Goal: Task Accomplishment & Management: Manage account settings

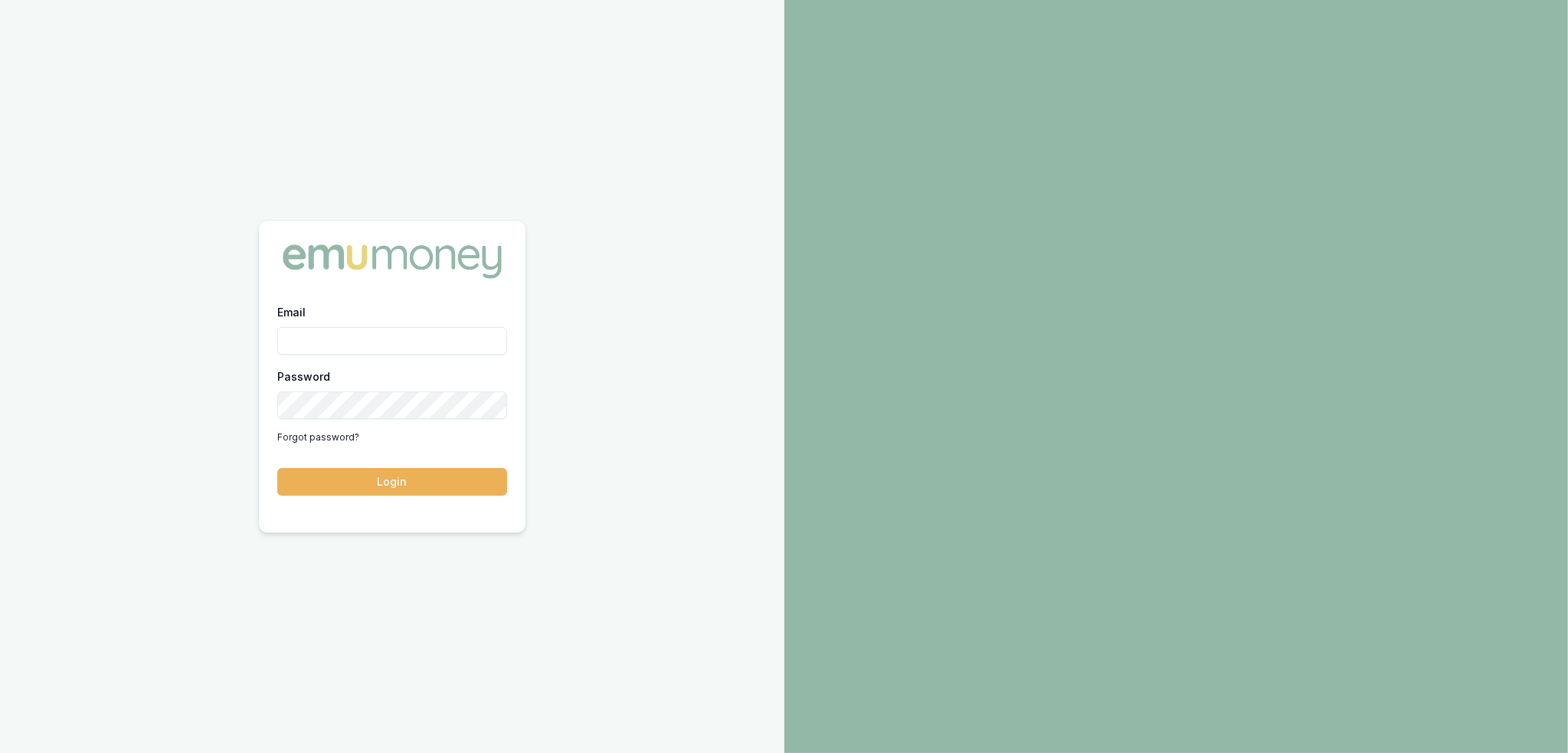
click at [451, 339] on input "Email" at bounding box center [392, 341] width 230 height 28
type input "[PERSON_NAME][EMAIL_ADDRESS][PERSON_NAME][DOMAIN_NAME]"
click at [424, 482] on button "Login" at bounding box center [392, 482] width 230 height 28
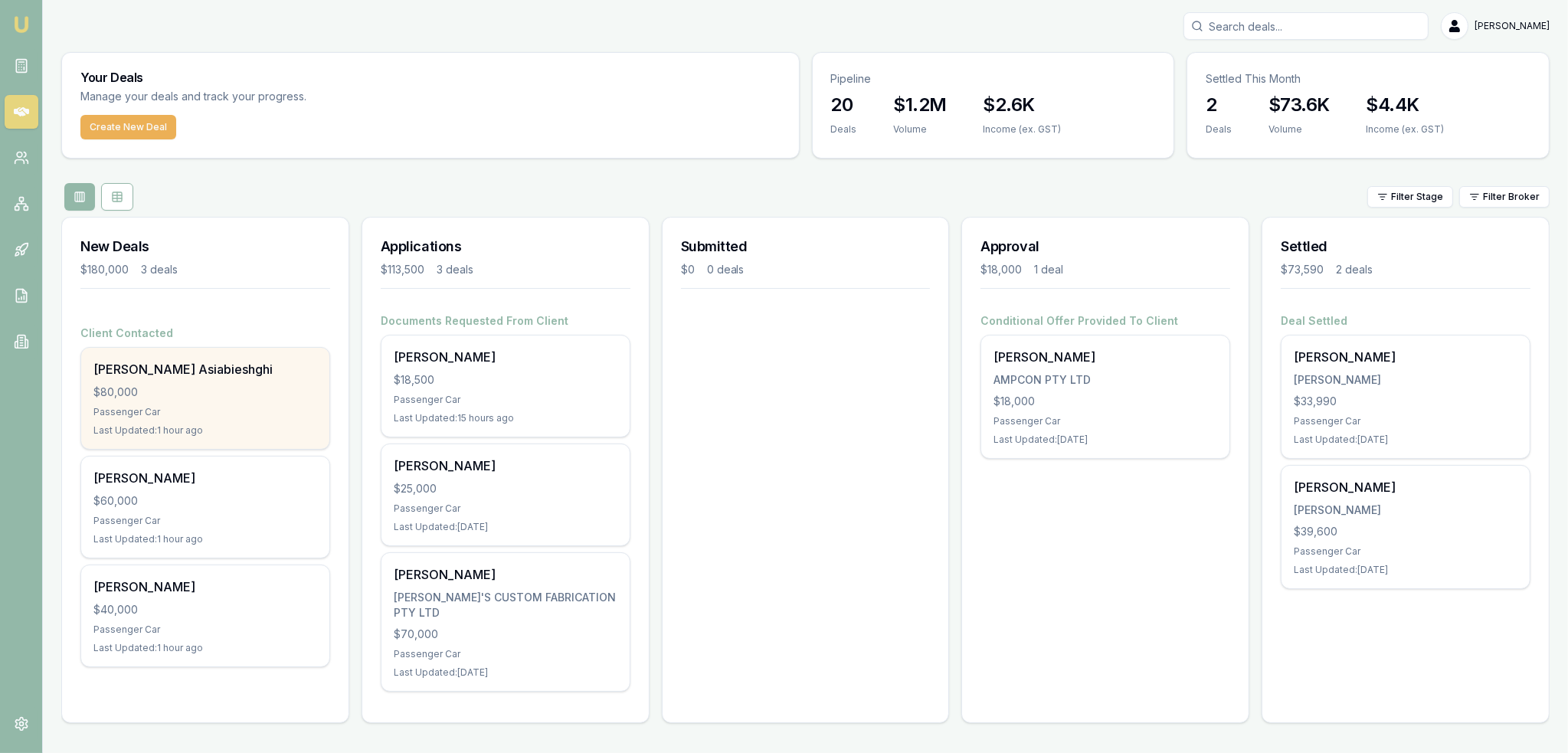
click at [218, 384] on div "$80,000" at bounding box center [205, 392] width 224 height 16
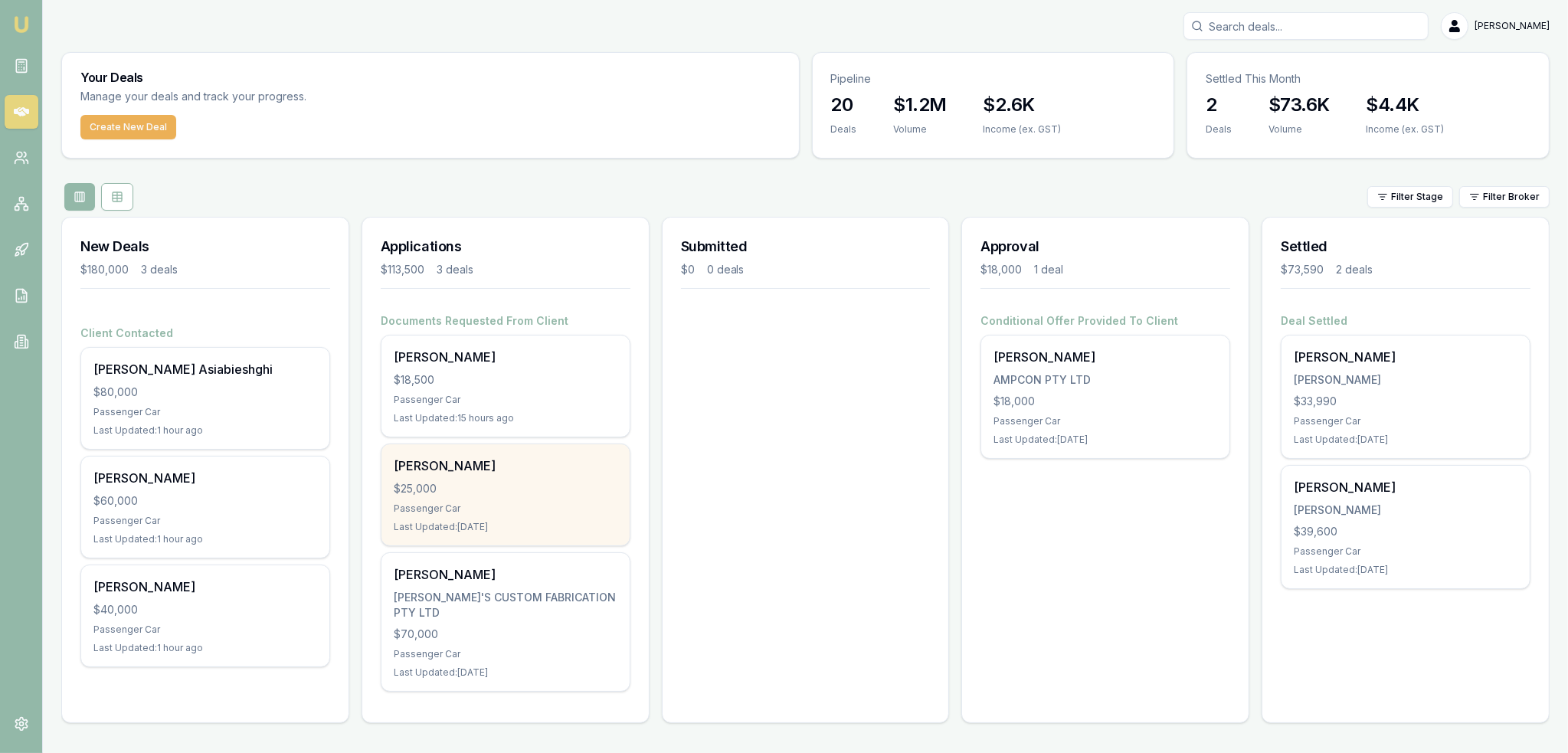
click at [526, 507] on div "Passenger Car" at bounding box center [506, 508] width 224 height 12
click at [447, 474] on div "Tamara Tyson $25,000 Passenger Car Last Updated: 1 day ago" at bounding box center [505, 494] width 249 height 101
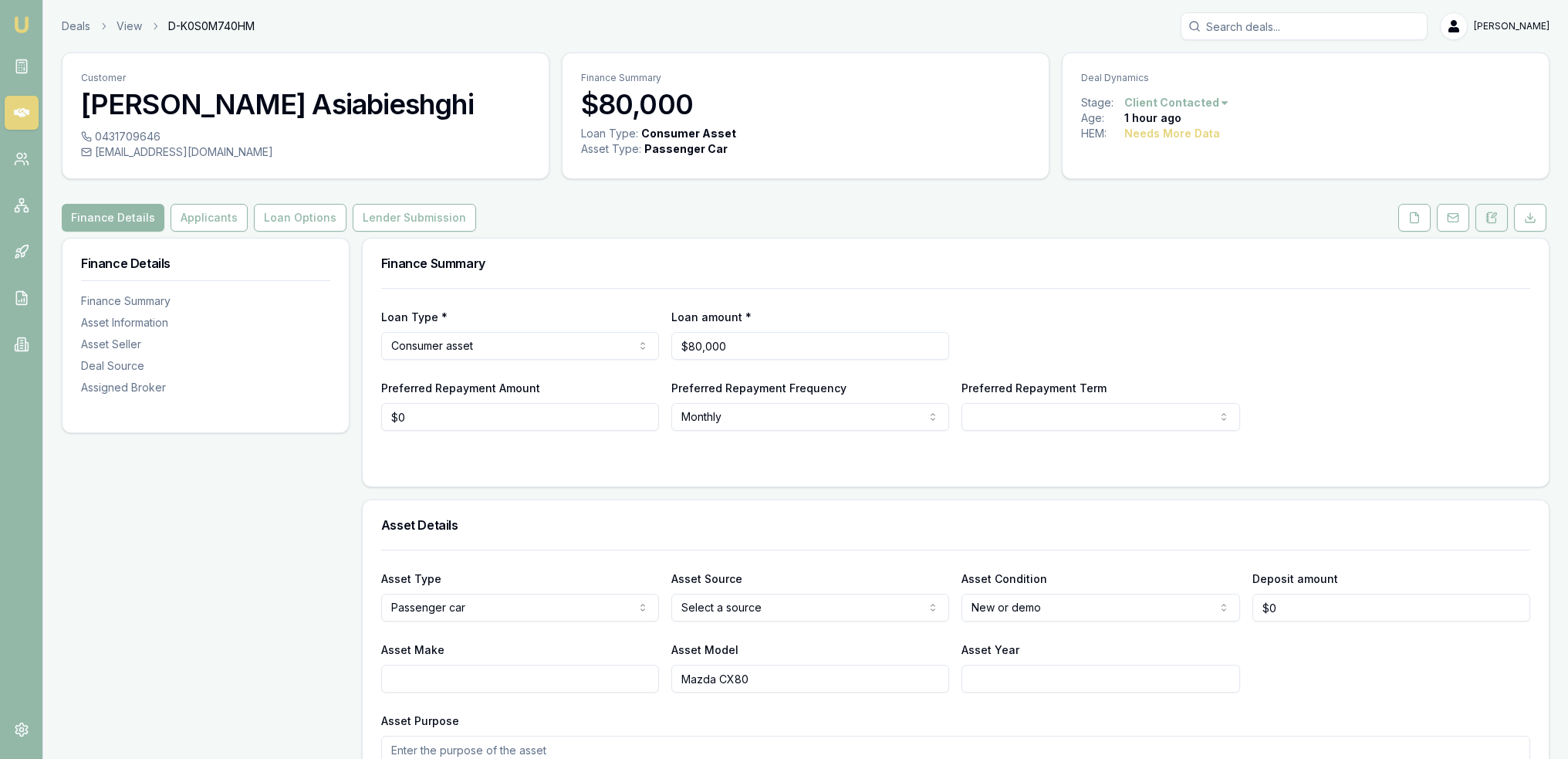
click at [1492, 216] on icon at bounding box center [1493, 214] width 4 height 4
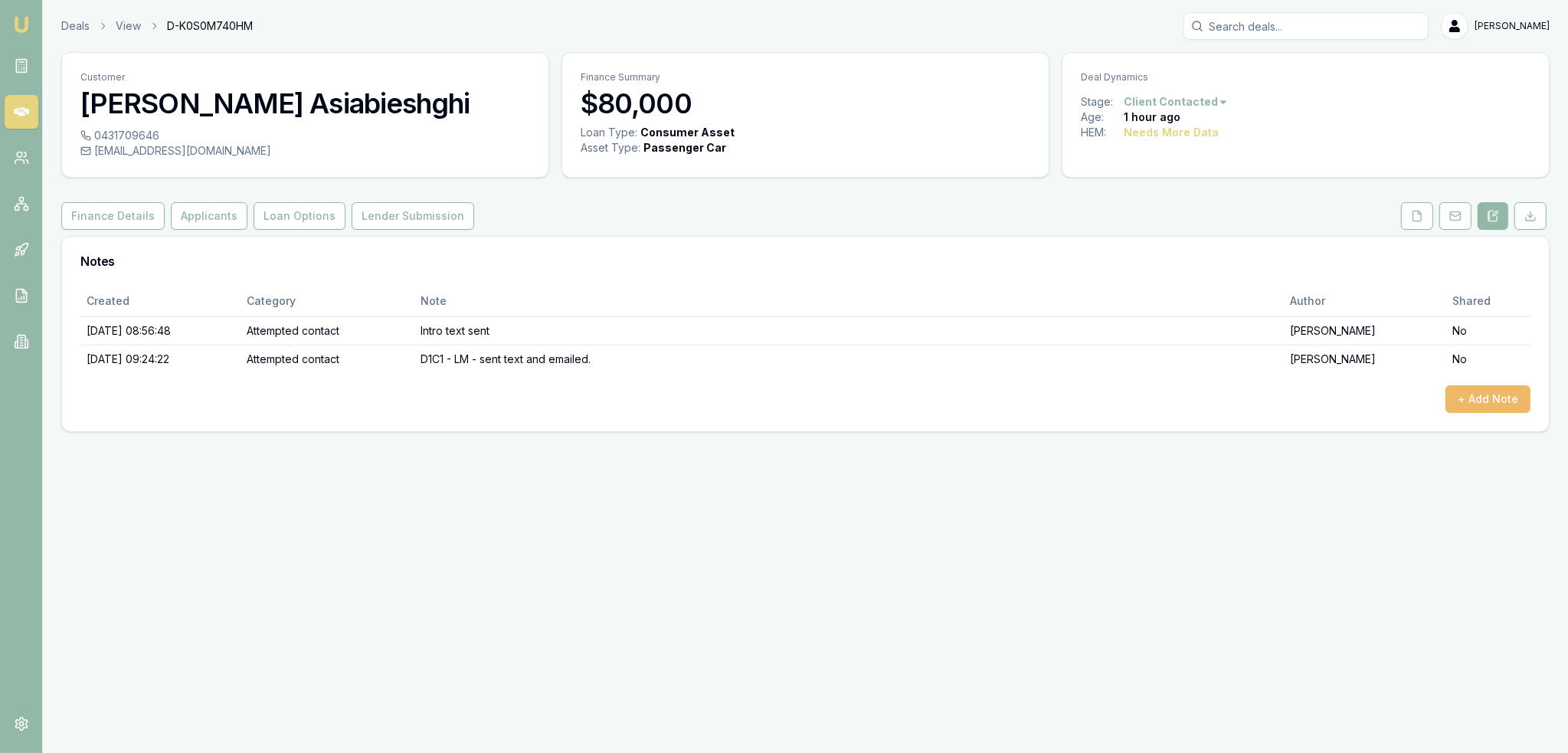
click at [1507, 391] on button "+ Add Note" at bounding box center [1489, 399] width 85 height 28
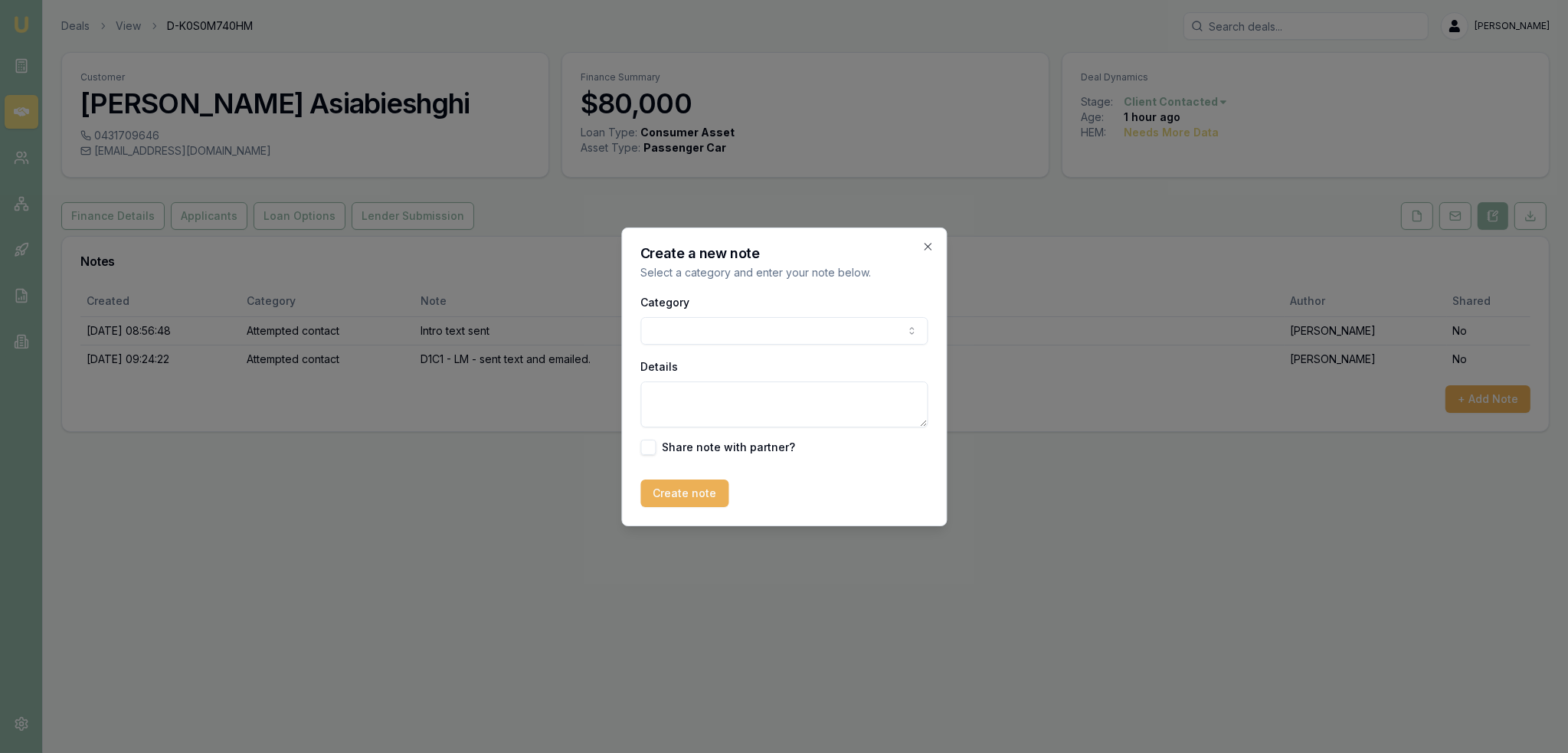
click at [798, 330] on body "Emu Broker Deals View D-K0S0M740HM Robyn Adams Toggle Menu Customer Mehrnaz Asi…" at bounding box center [784, 376] width 1568 height 753
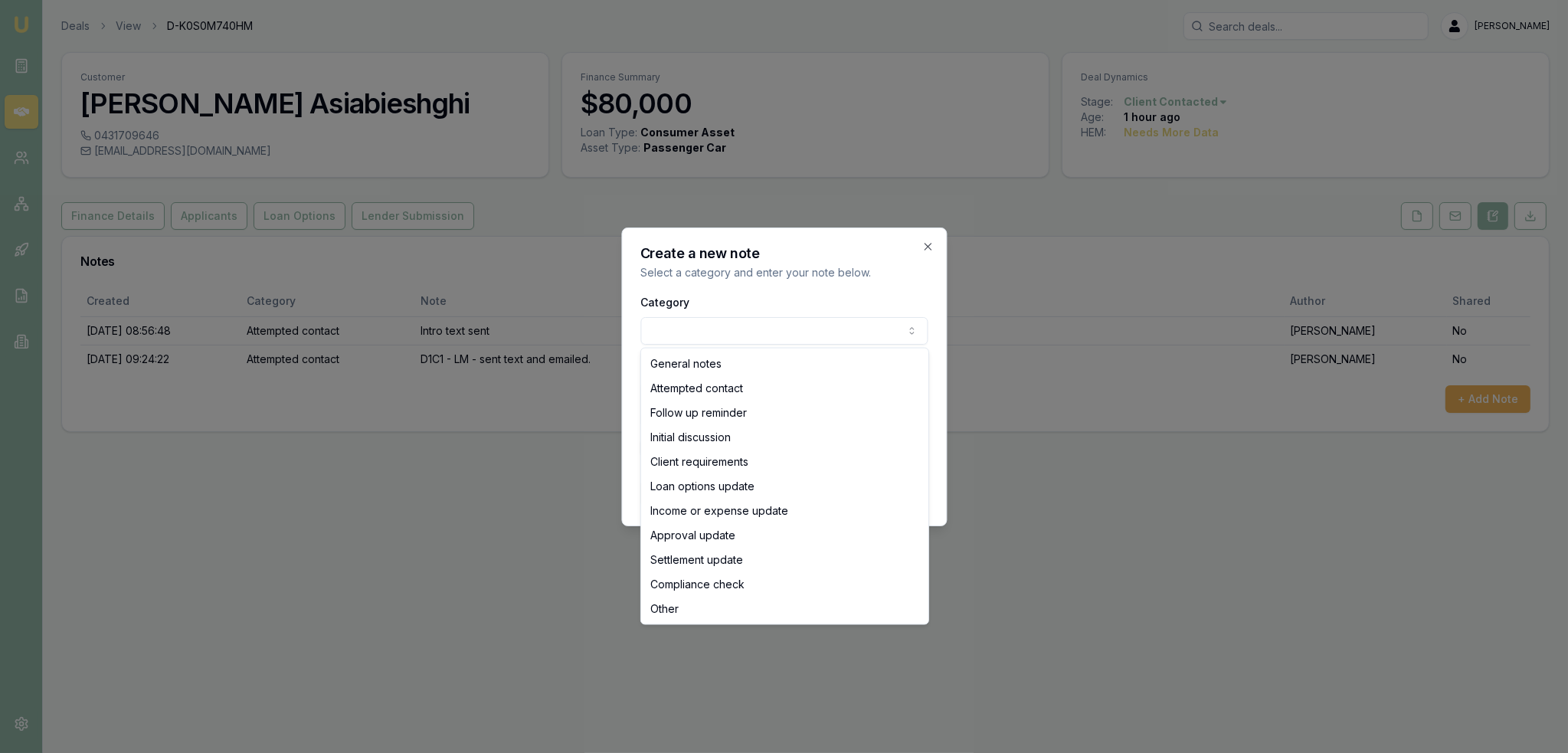
select select "ATTEMPTED_CONTACT"
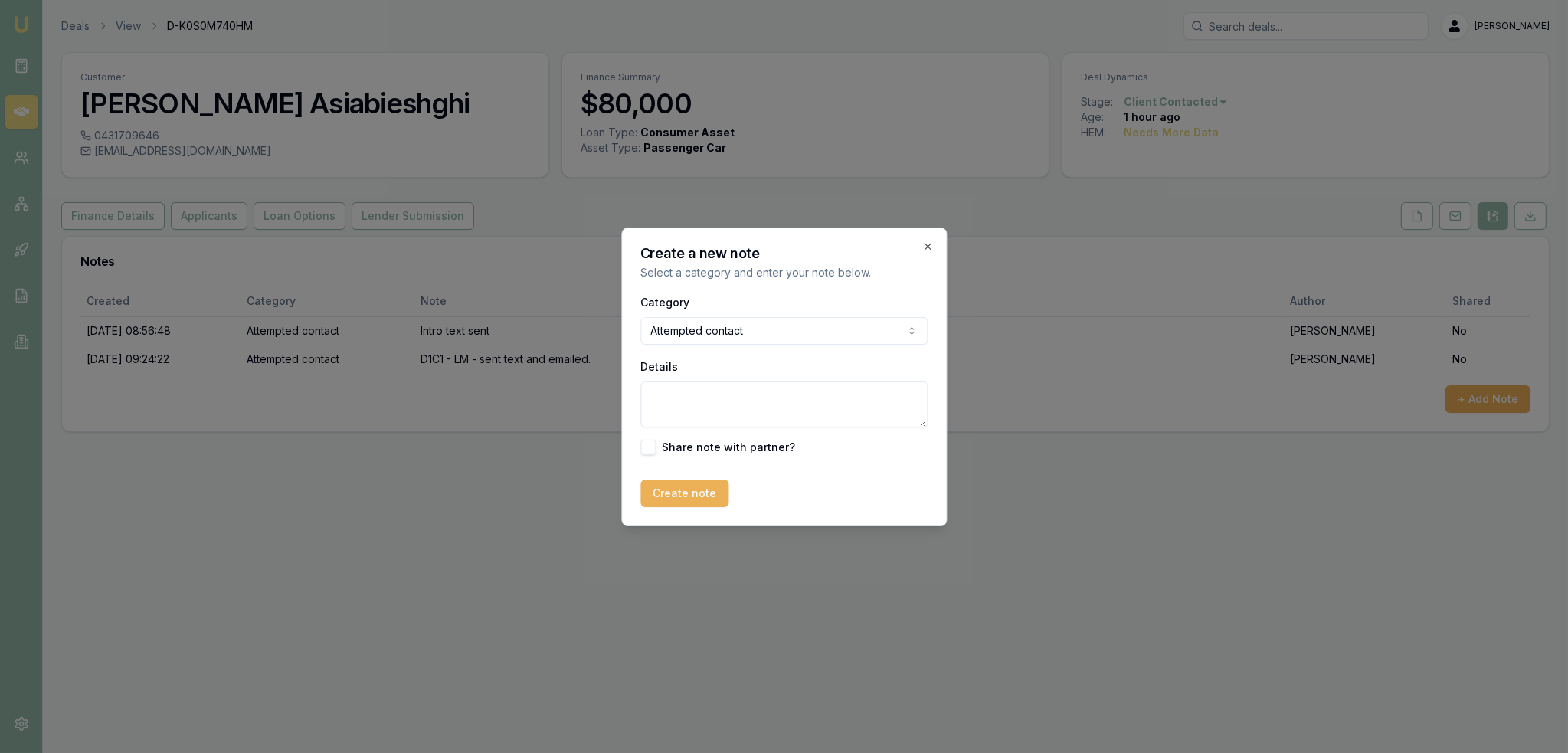
click at [726, 410] on textarea "Details" at bounding box center [783, 404] width 287 height 46
type textarea "D1C2 - rang once and went VM - no message left."
click at [674, 486] on button "Create note" at bounding box center [684, 493] width 88 height 28
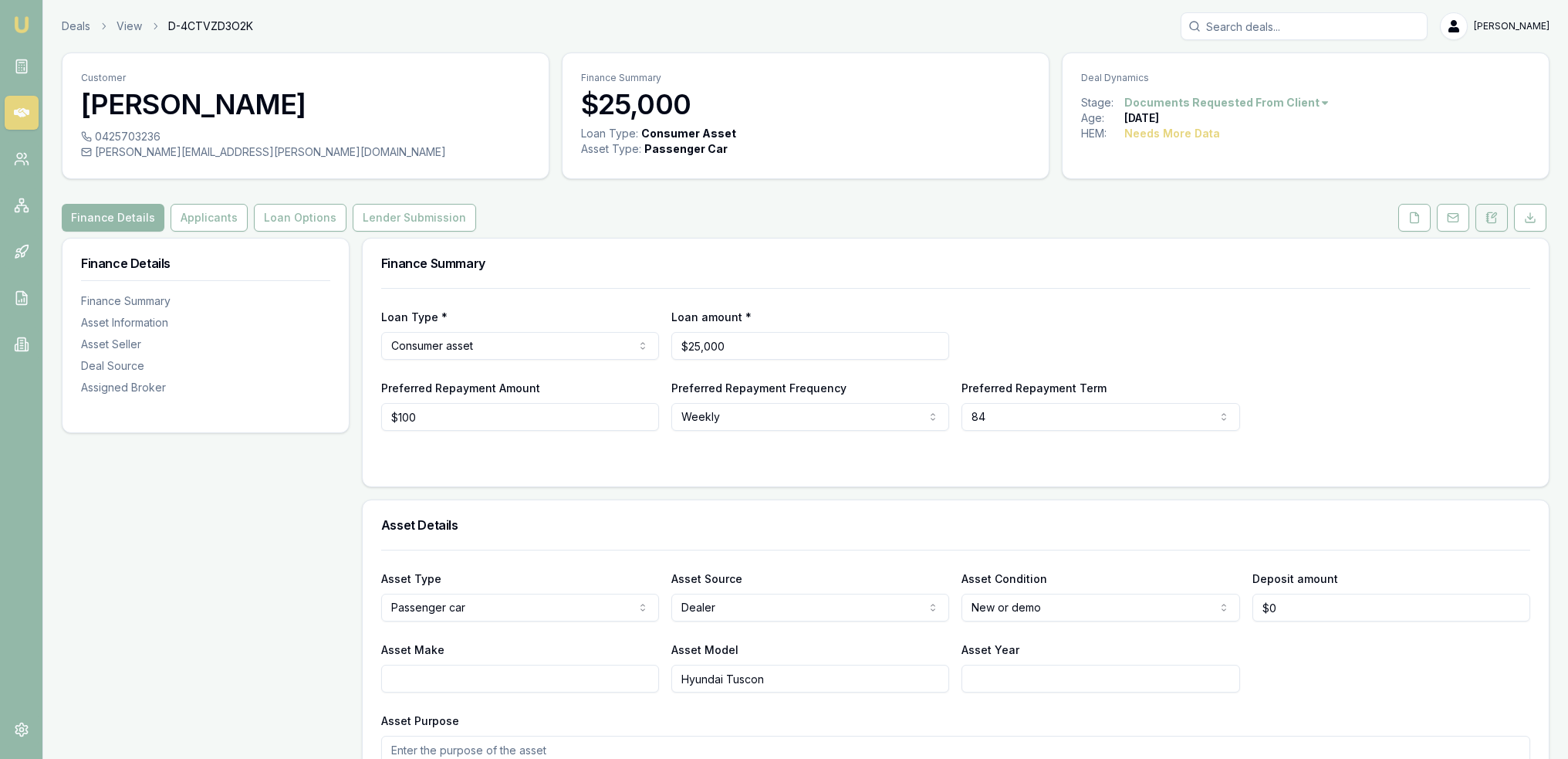
click at [1485, 220] on button at bounding box center [1492, 218] width 33 height 28
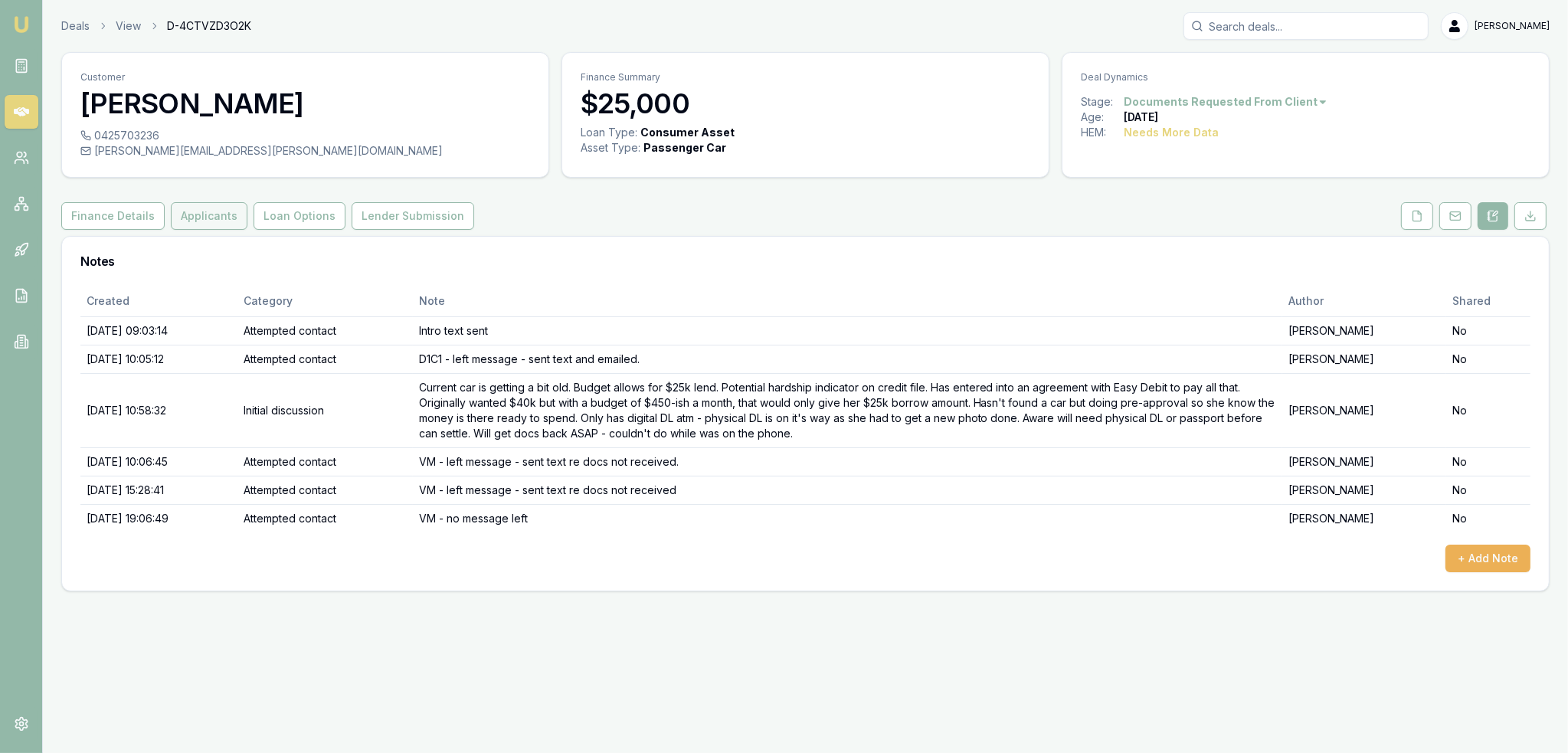
click at [190, 219] on button "Applicants" at bounding box center [209, 216] width 77 height 28
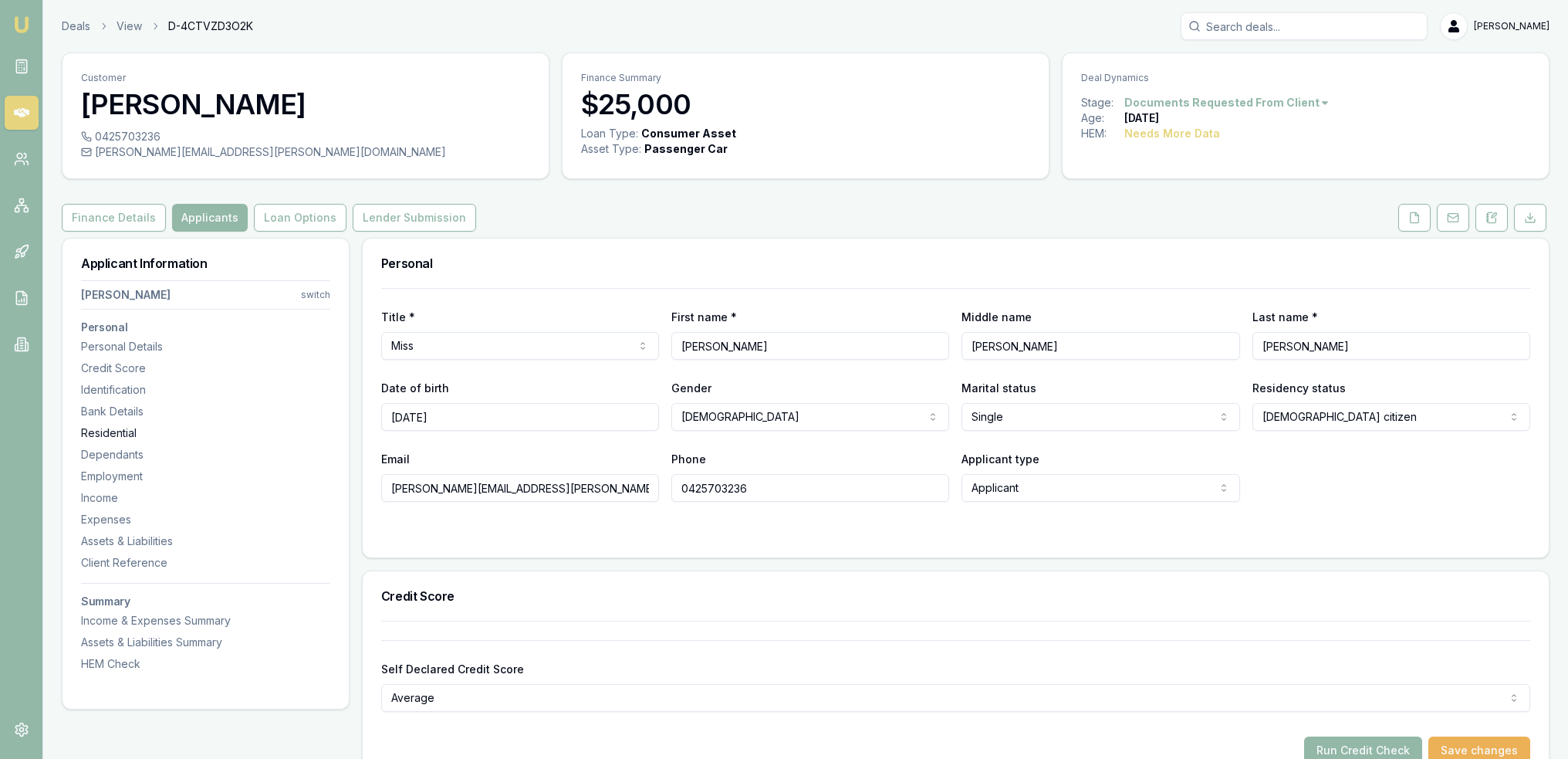
click at [194, 438] on div "Residential" at bounding box center [206, 433] width 249 height 16
click at [1491, 213] on icon at bounding box center [1492, 218] width 12 height 12
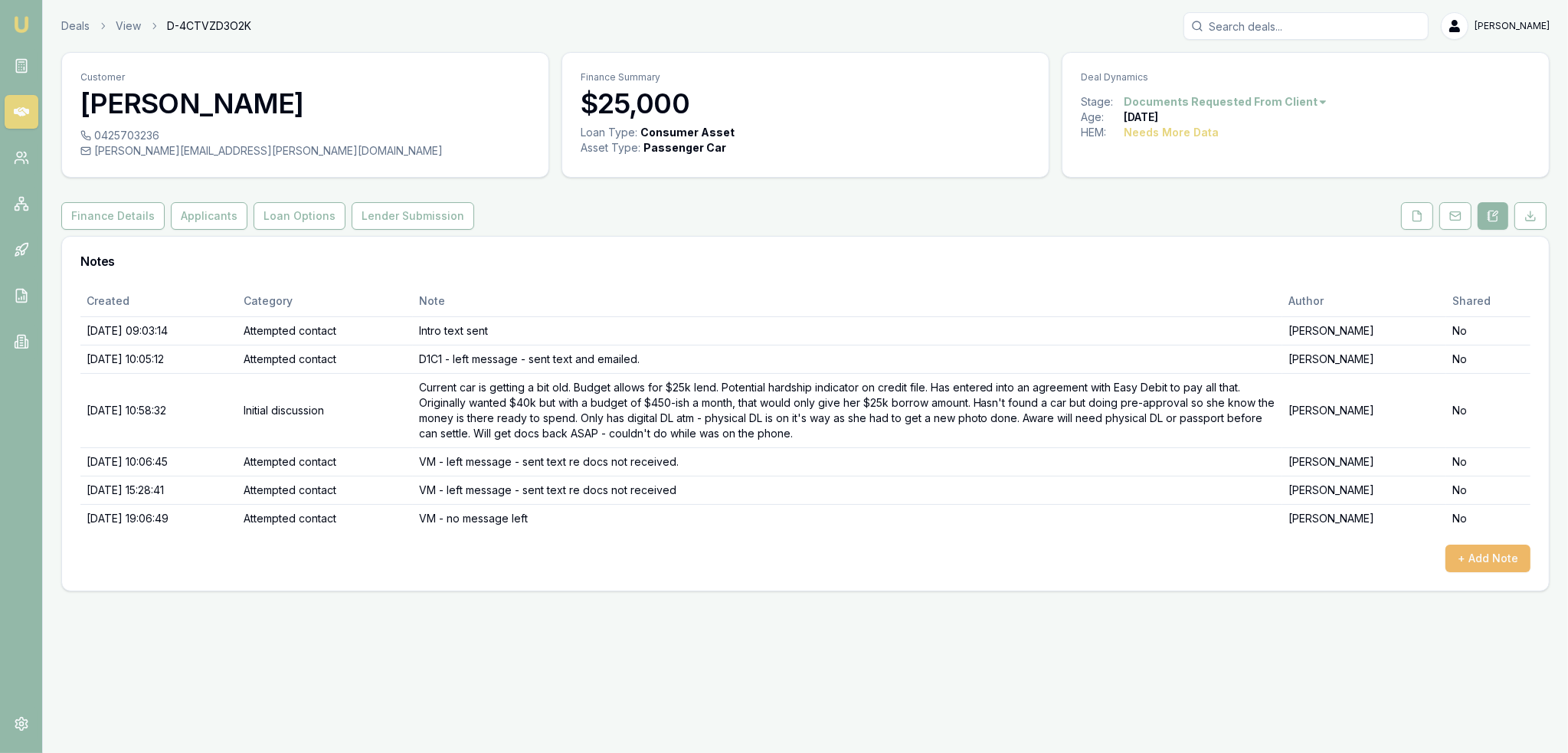
click at [1496, 556] on button "+ Add Note" at bounding box center [1489, 559] width 85 height 28
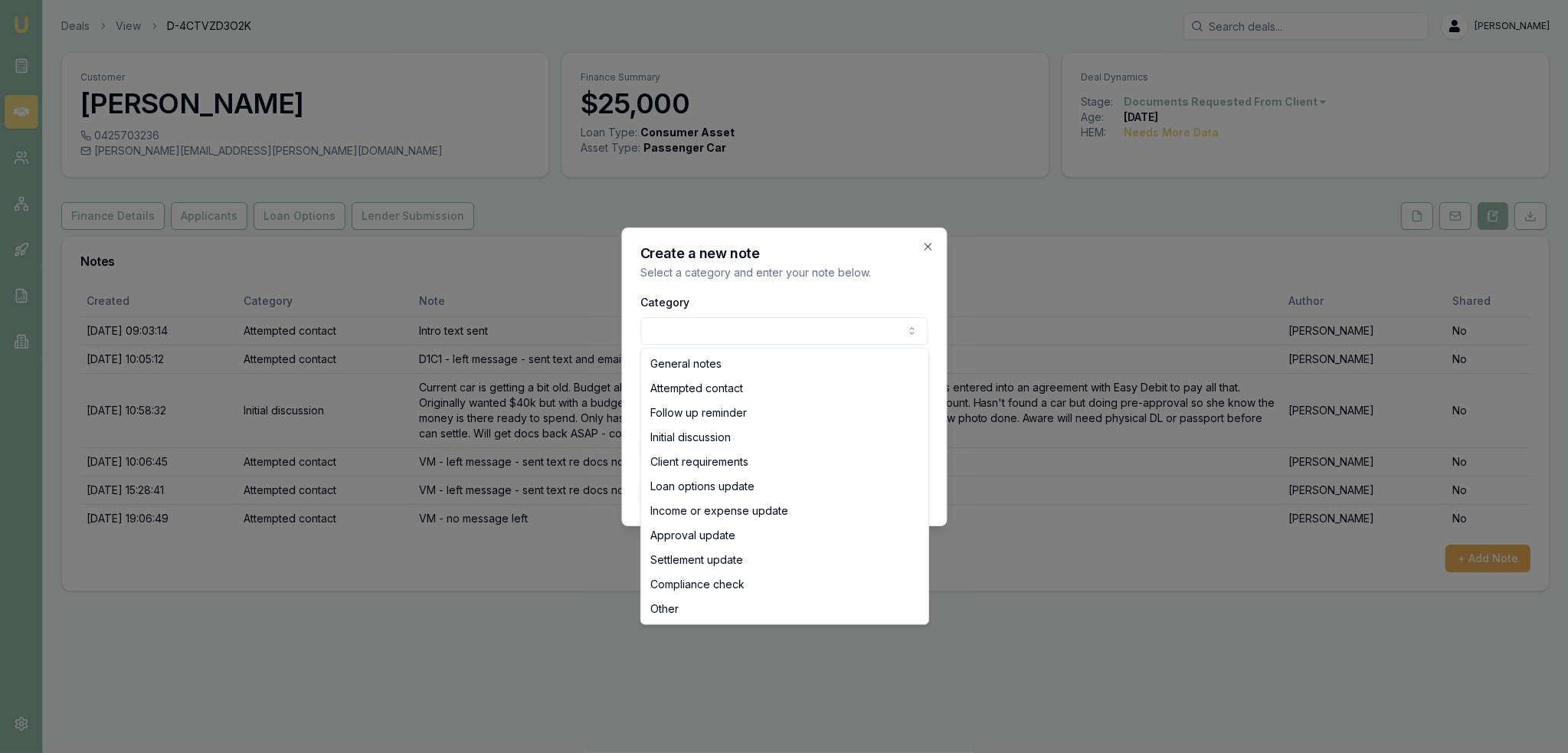
click at [791, 323] on body "Emu Broker Deals View D-4CTVZD3O2K Robyn Adams Toggle Menu Customer Tamara Tyso…" at bounding box center [784, 376] width 1568 height 753
select select "ATTEMPTED_CONTACT"
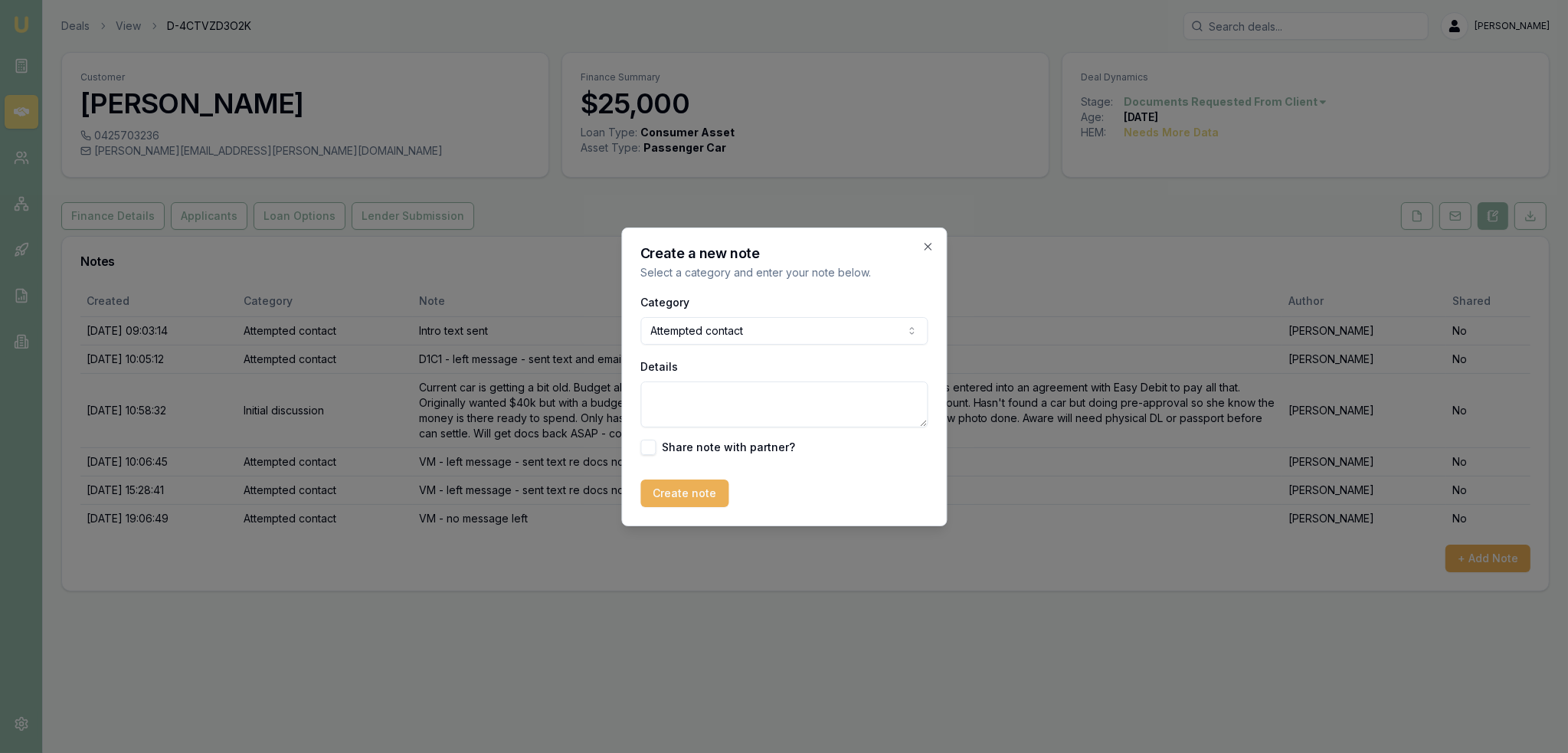
click at [723, 422] on textarea "Details" at bounding box center [783, 404] width 287 height 46
type textarea "V"
type textarea "Rang and then dropped out - called back - VM - sent text."
click at [685, 490] on button "Create note" at bounding box center [684, 493] width 88 height 28
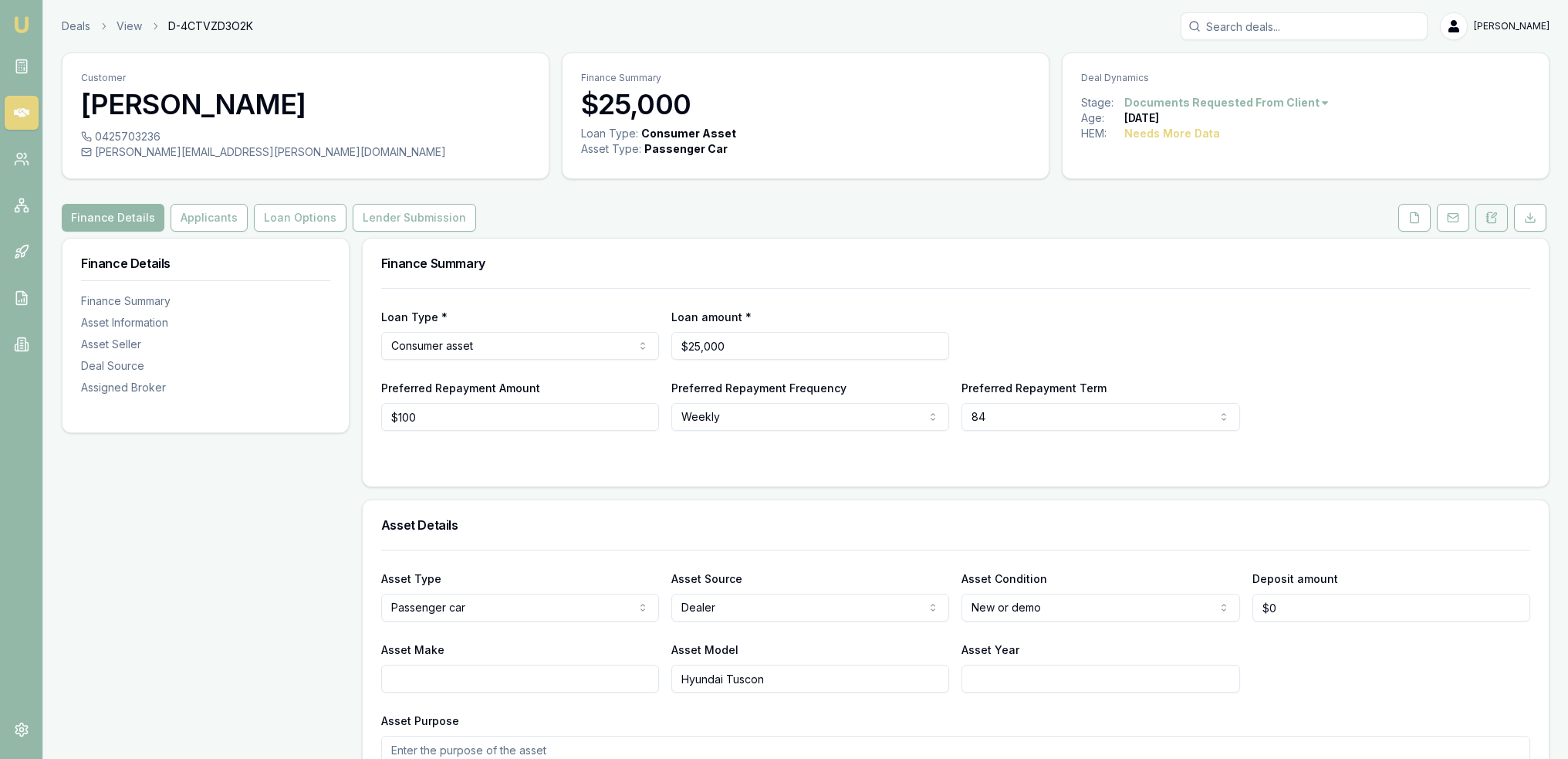
click at [1488, 217] on icon at bounding box center [1487, 217] width 3 height 0
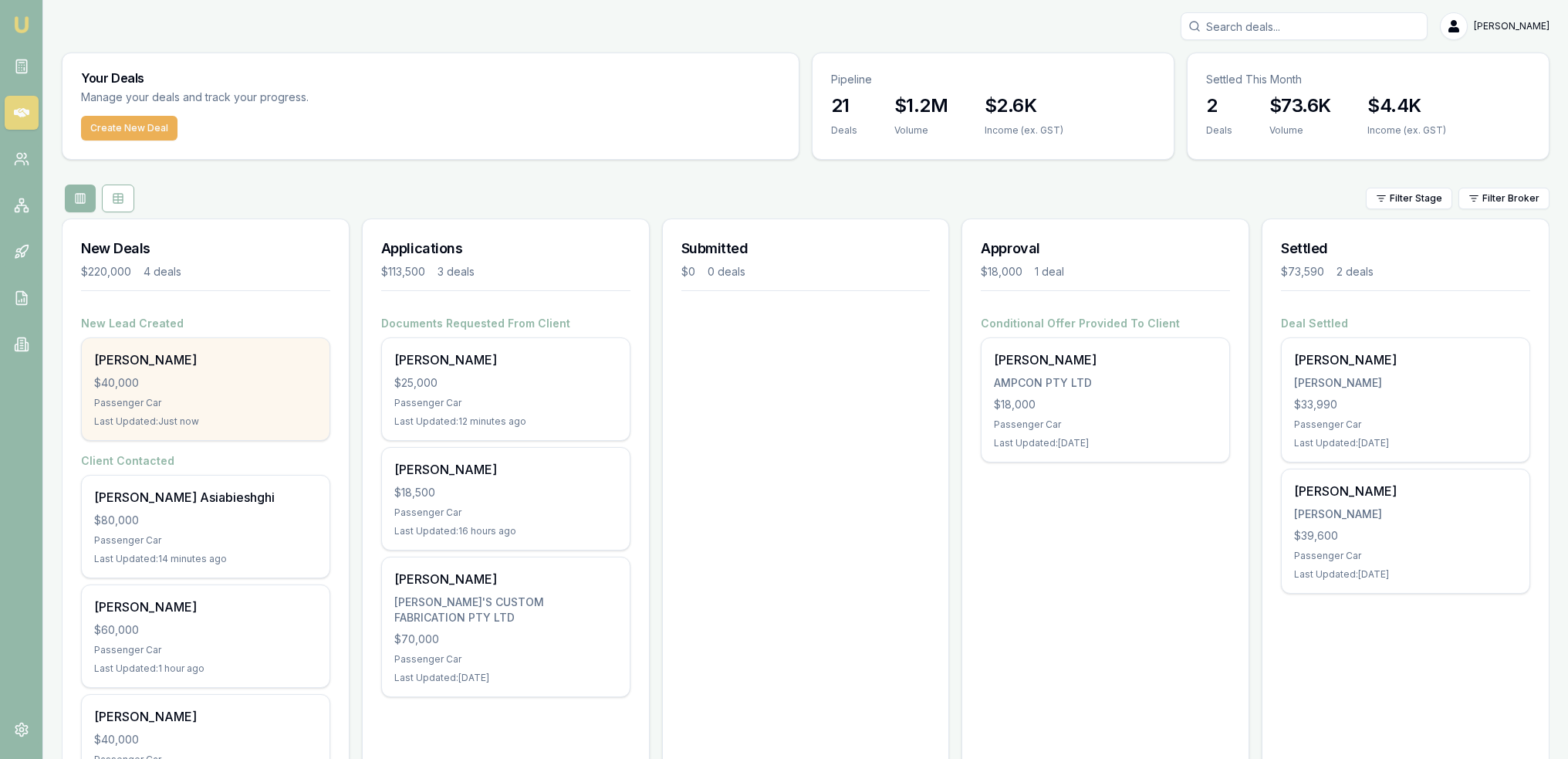
click at [250, 398] on div "Passenger Car" at bounding box center [206, 403] width 223 height 12
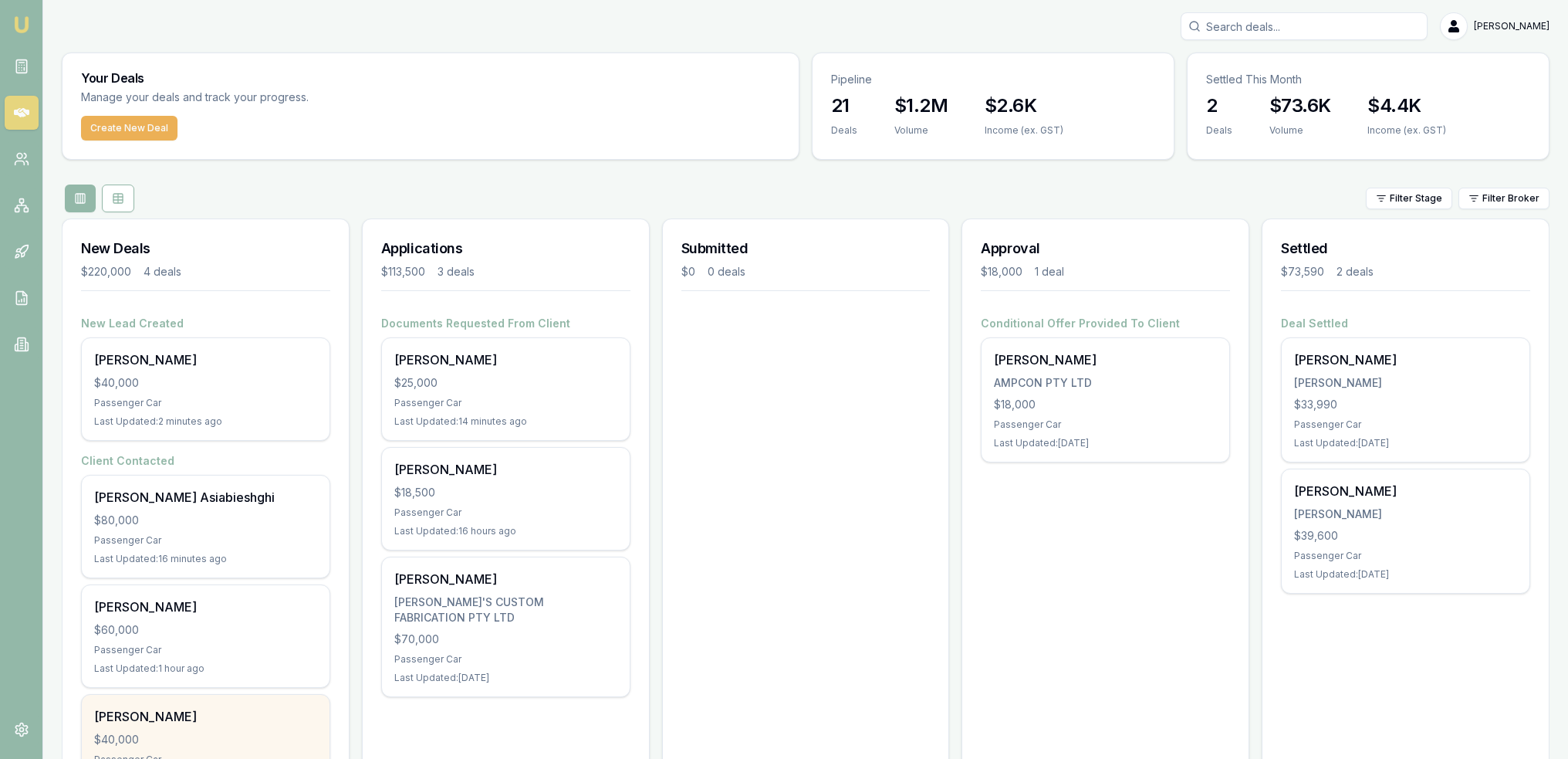
click at [250, 710] on div "[PERSON_NAME]" at bounding box center [206, 716] width 223 height 18
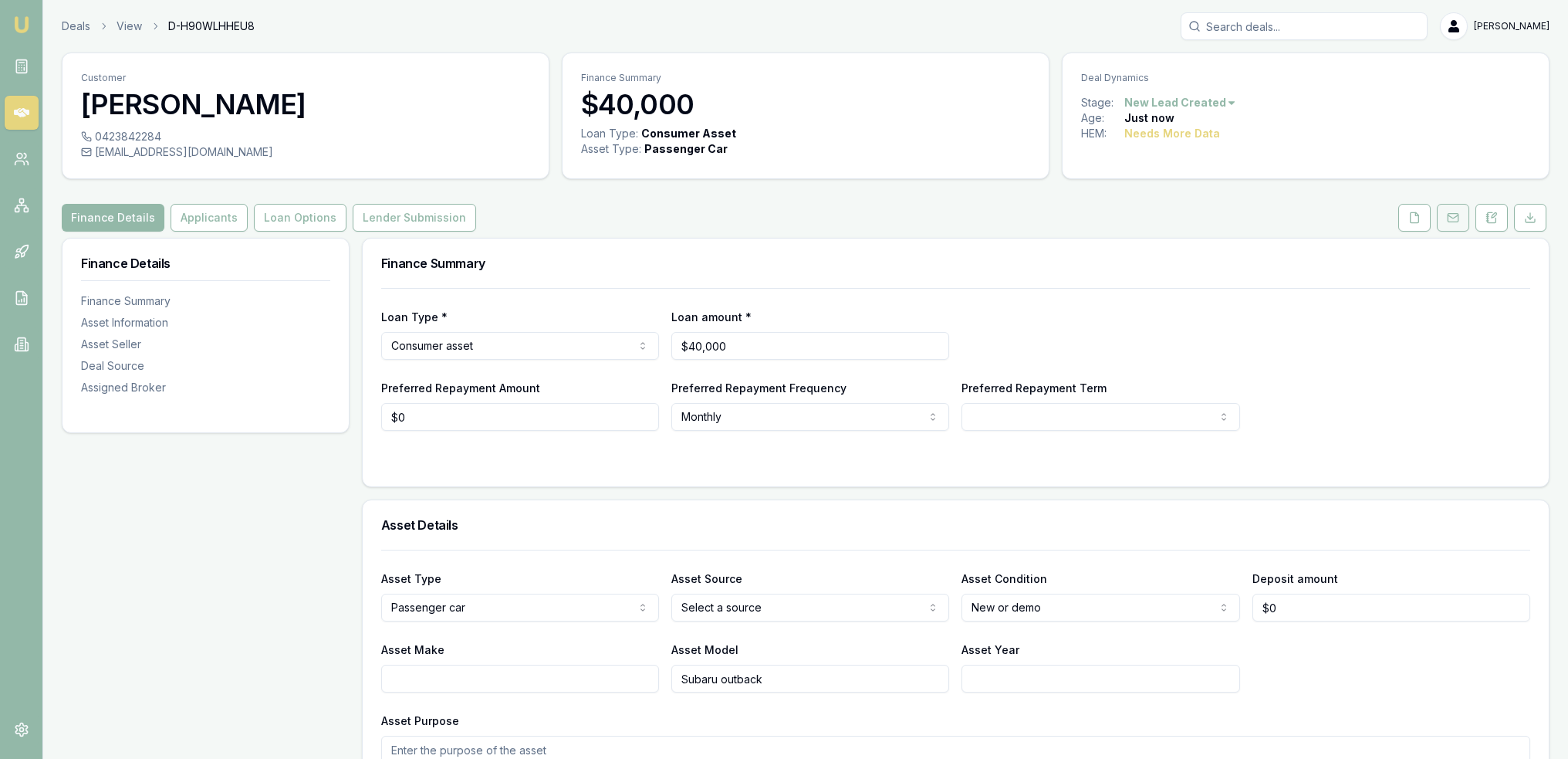
drag, startPoint x: 1491, startPoint y: 209, endPoint x: 1456, endPoint y: 219, distance: 36.4
click at [1491, 209] on button at bounding box center [1492, 218] width 33 height 28
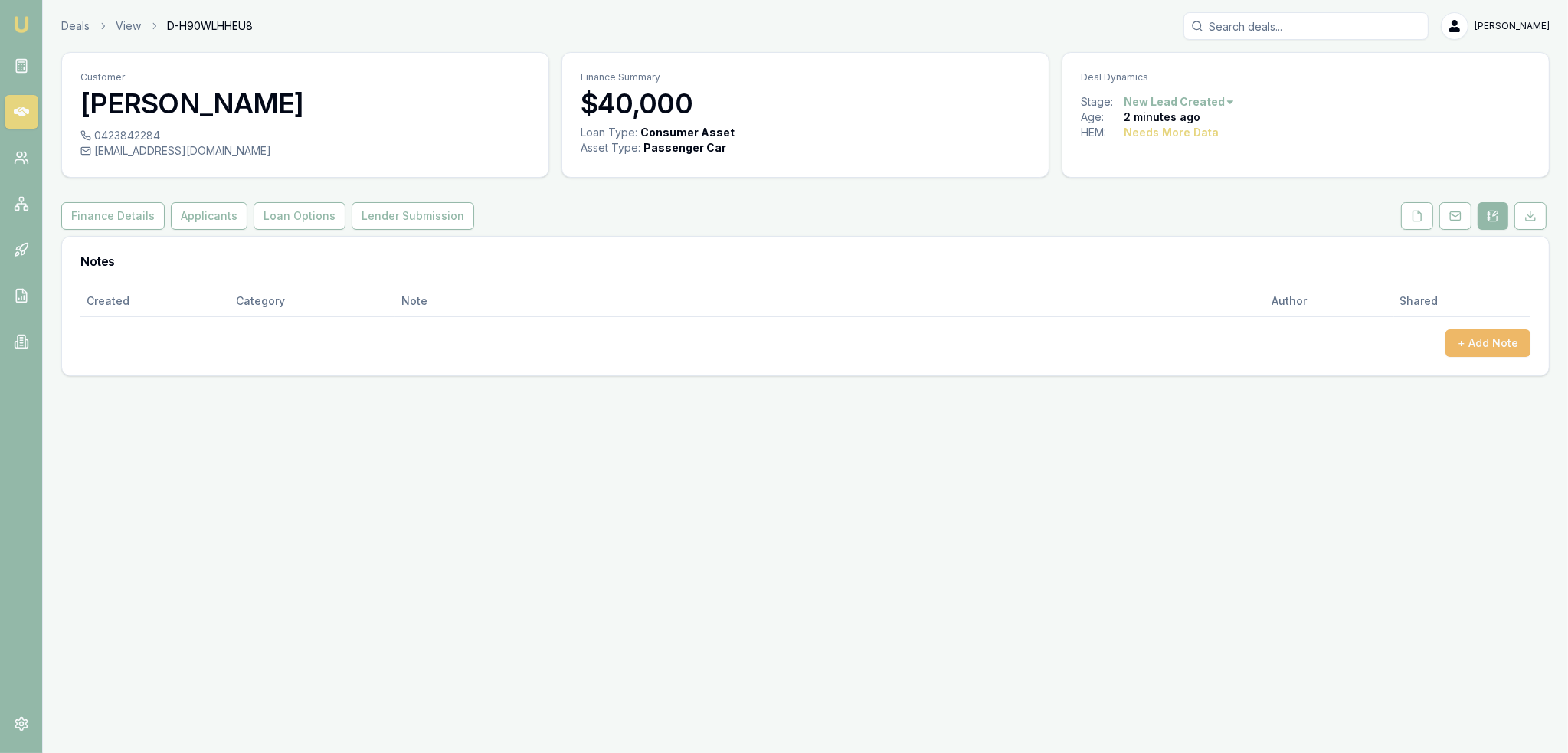
click at [1490, 344] on button "+ Add Note" at bounding box center [1489, 343] width 85 height 28
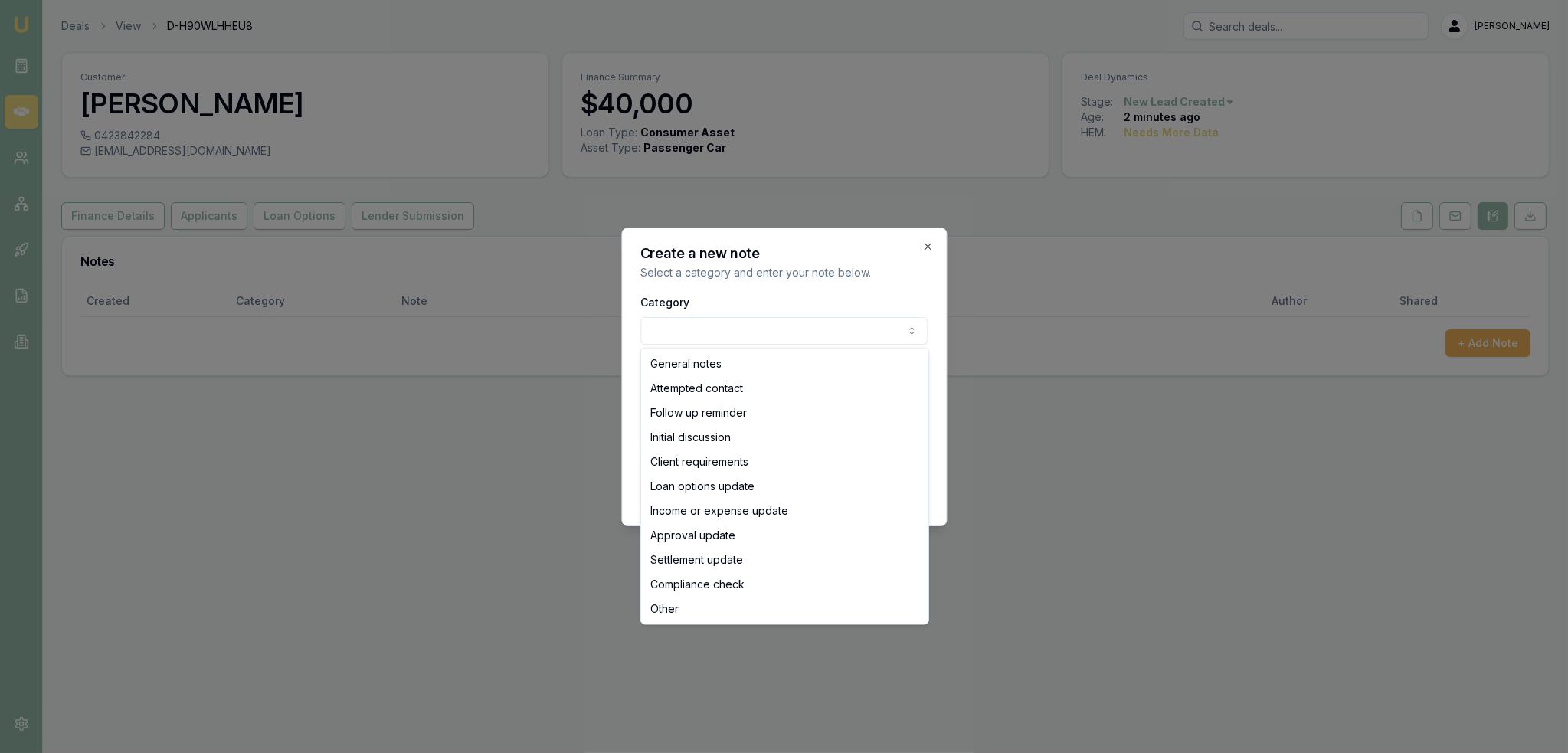
click at [828, 327] on body "Emu Broker Deals View D-H90WLHHEU8 Robyn Adams Toggle Menu Customer Amanda S 04…" at bounding box center [784, 376] width 1568 height 753
select select "ATTEMPTED_CONTACT"
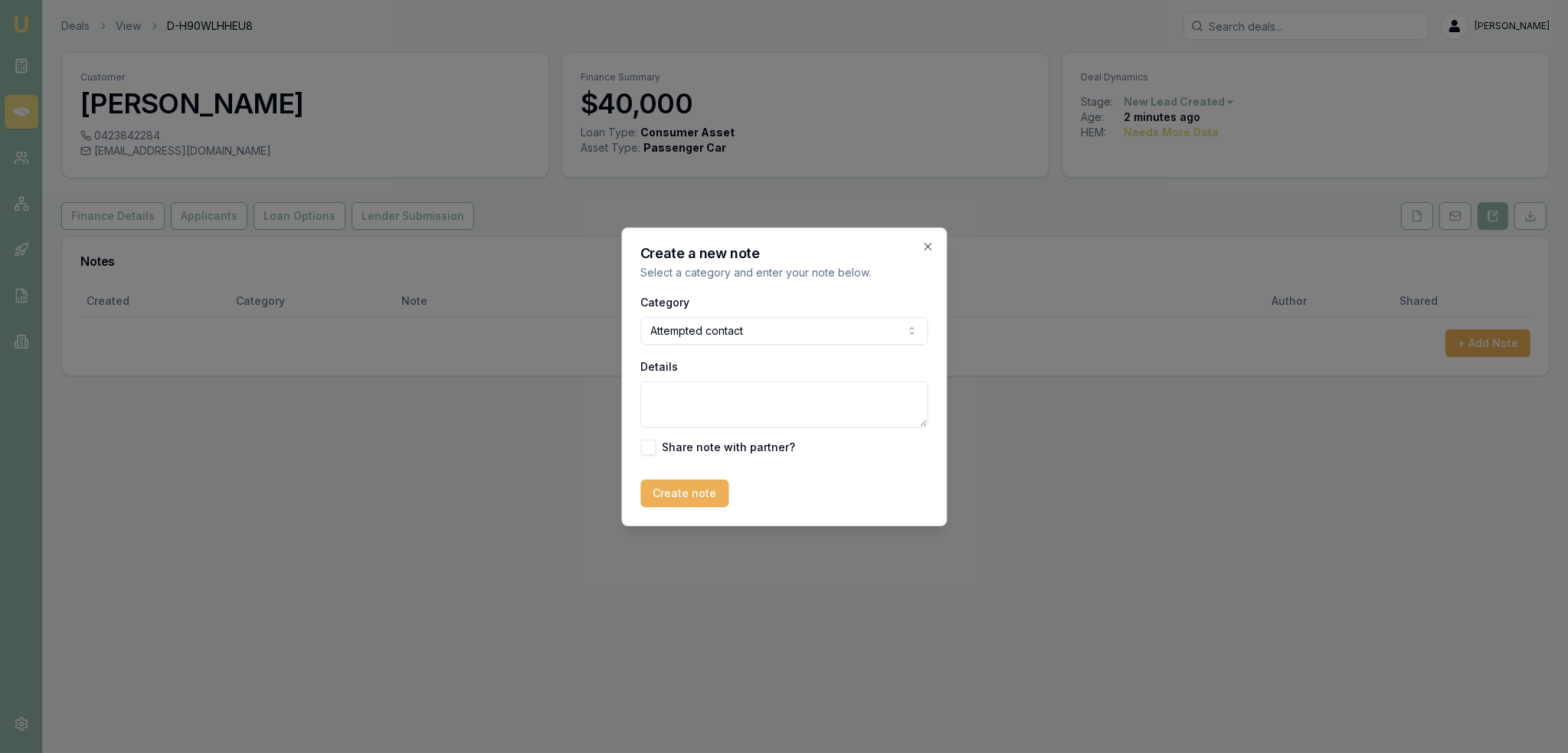
click at [740, 394] on textarea "Details" at bounding box center [783, 404] width 287 height 46
type textarea "Intro text sent"
click at [665, 492] on button "Create note" at bounding box center [684, 493] width 88 height 28
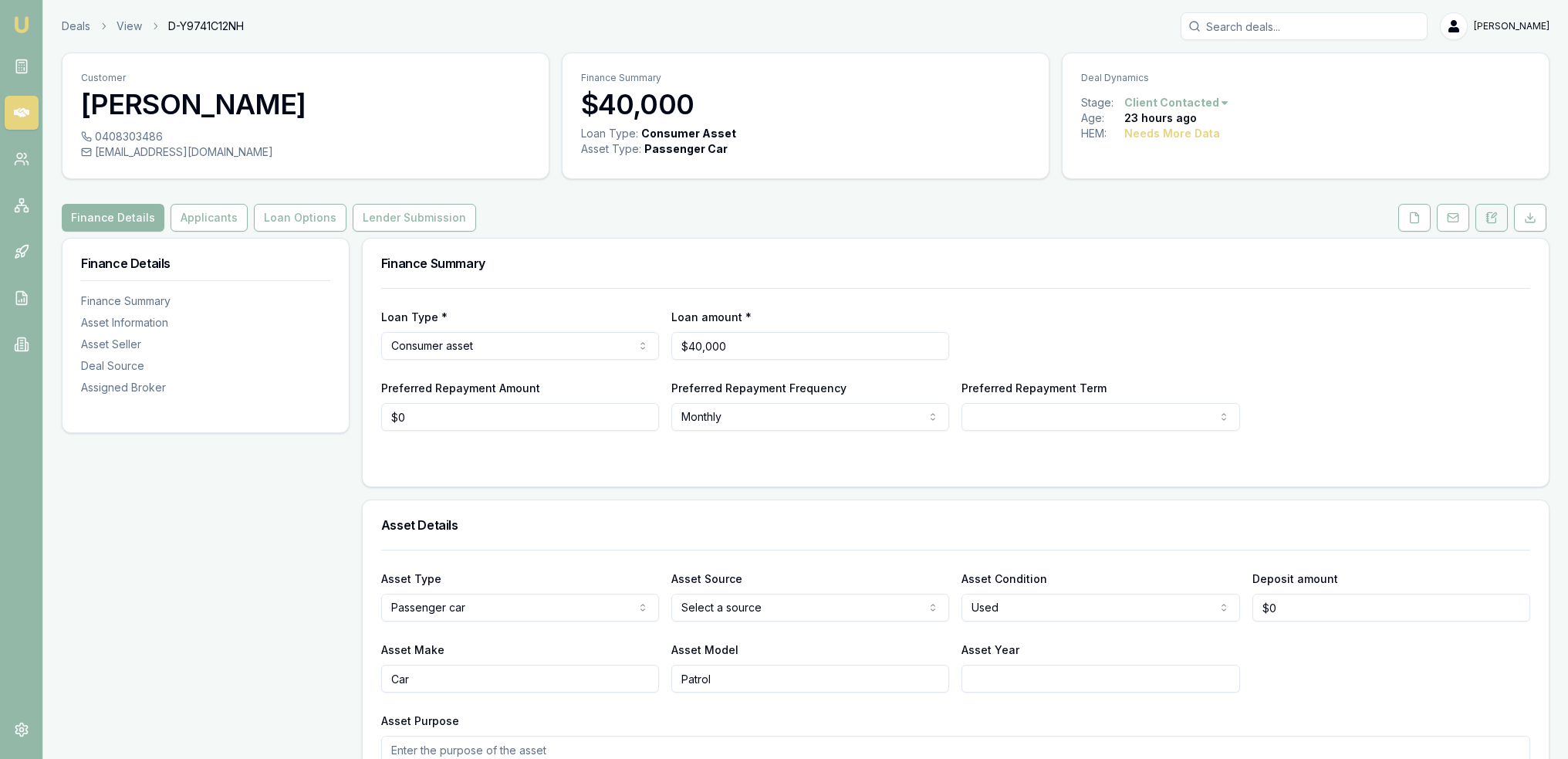
click at [1485, 215] on icon at bounding box center [1492, 218] width 12 height 12
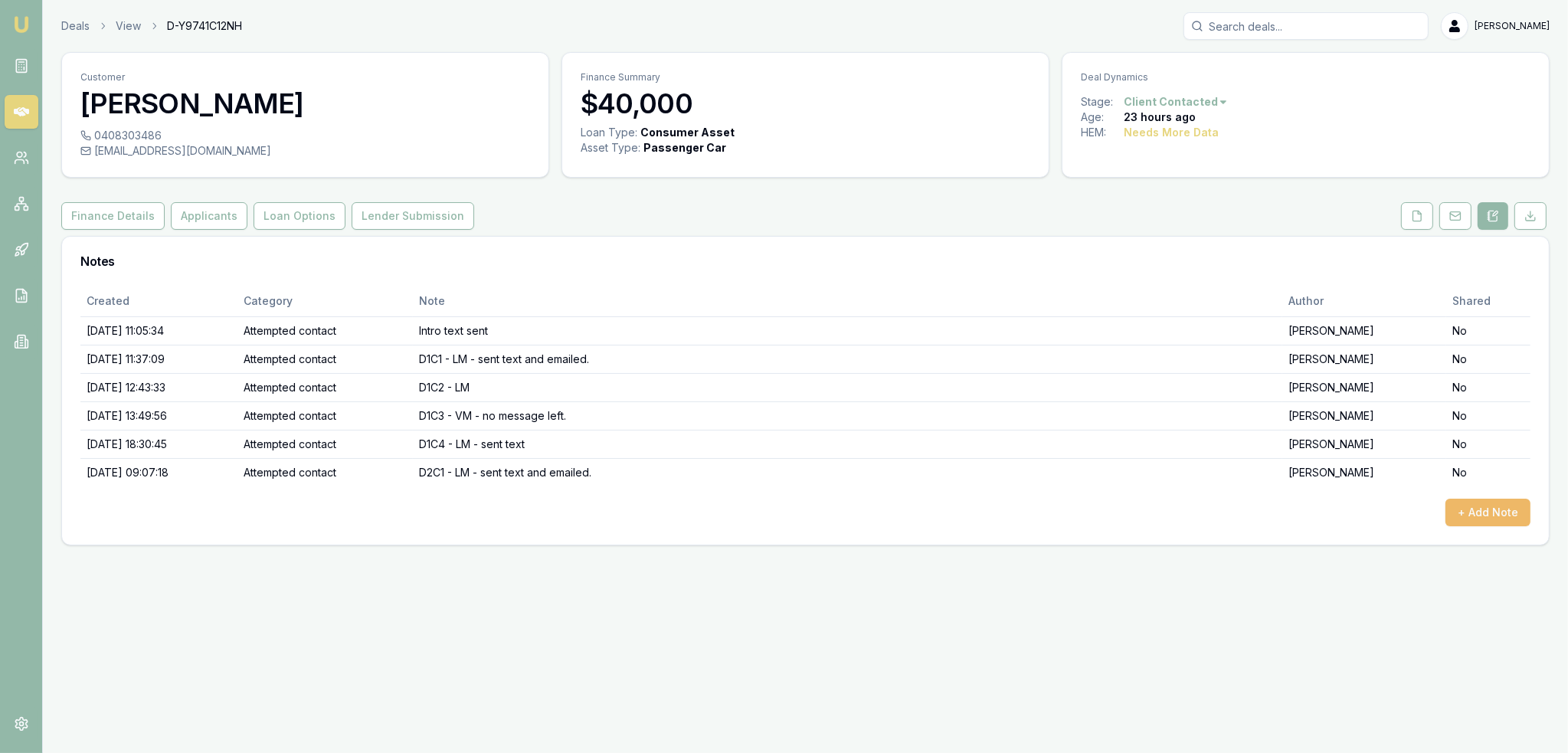
click at [1483, 513] on button "+ Add Note" at bounding box center [1489, 512] width 85 height 28
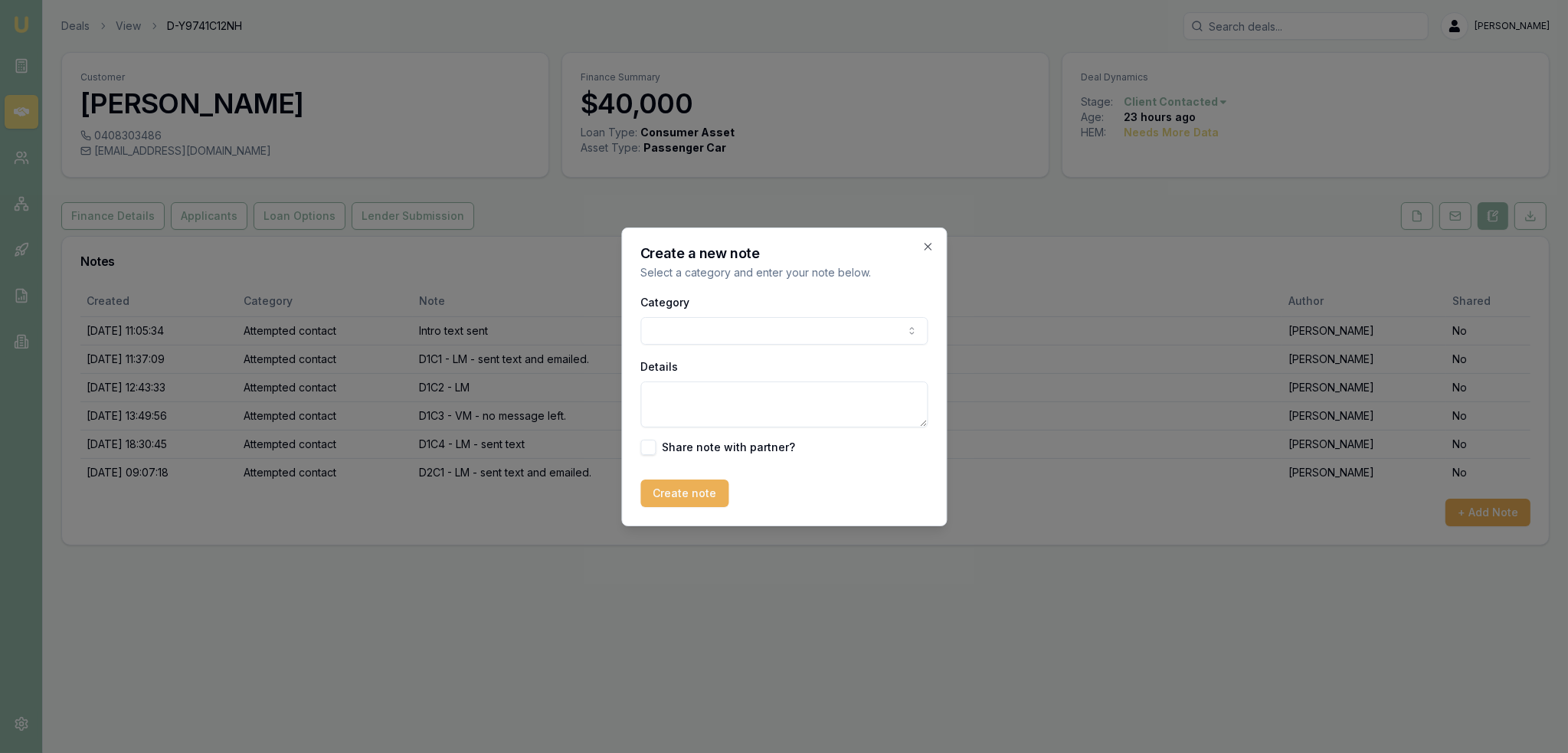
click at [825, 327] on body "Emu Broker Deals View D-Y9741C12NH Robyn Adams Toggle Menu Customer Maddisson W…" at bounding box center [784, 376] width 1568 height 753
click at [741, 413] on textarea "Details" at bounding box center [783, 404] width 287 height 46
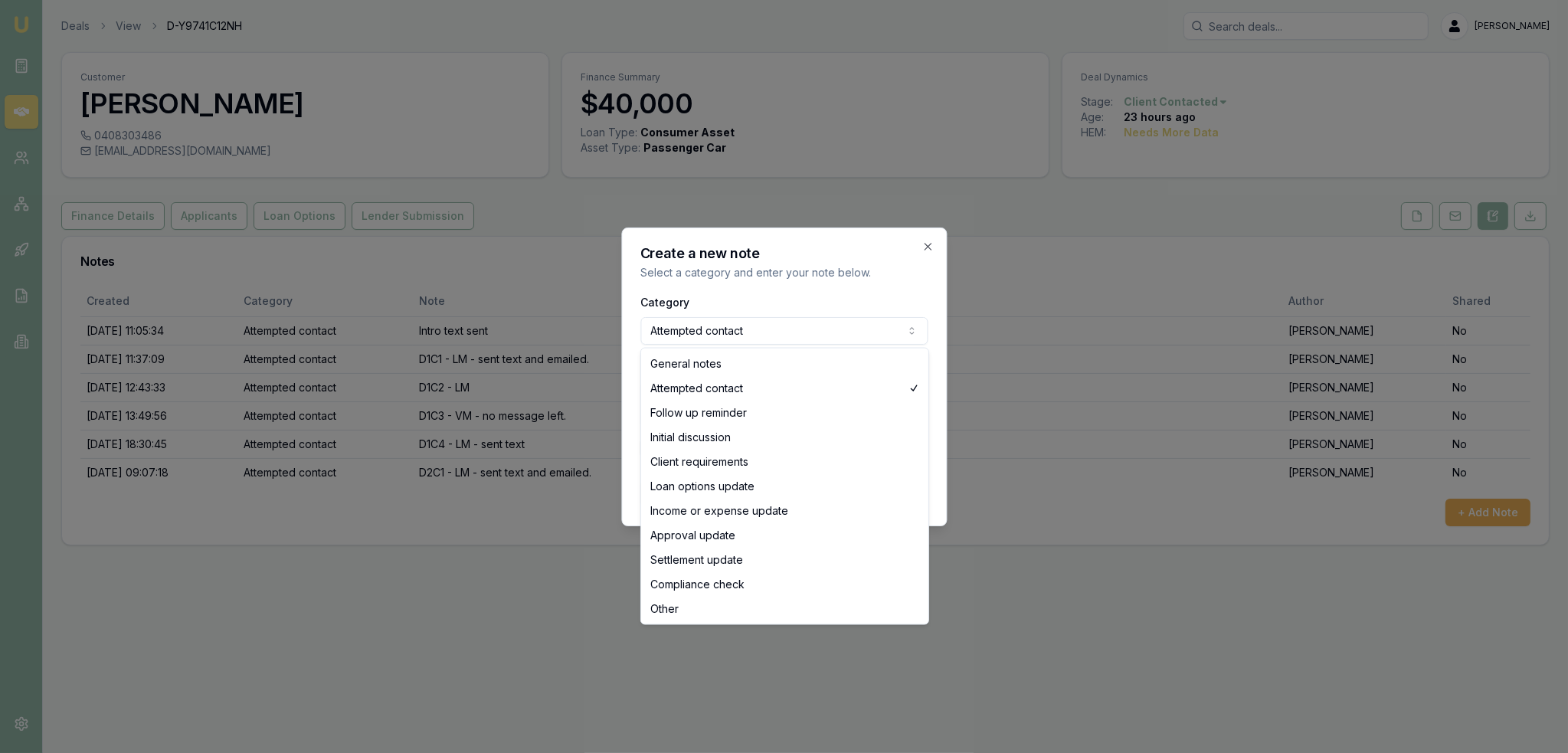
click at [814, 329] on body "Emu Broker Deals View D-Y9741C12NH Robyn Adams Toggle Menu Customer Maddisson W…" at bounding box center [784, 376] width 1568 height 753
select select "GENERAL_NOTES"
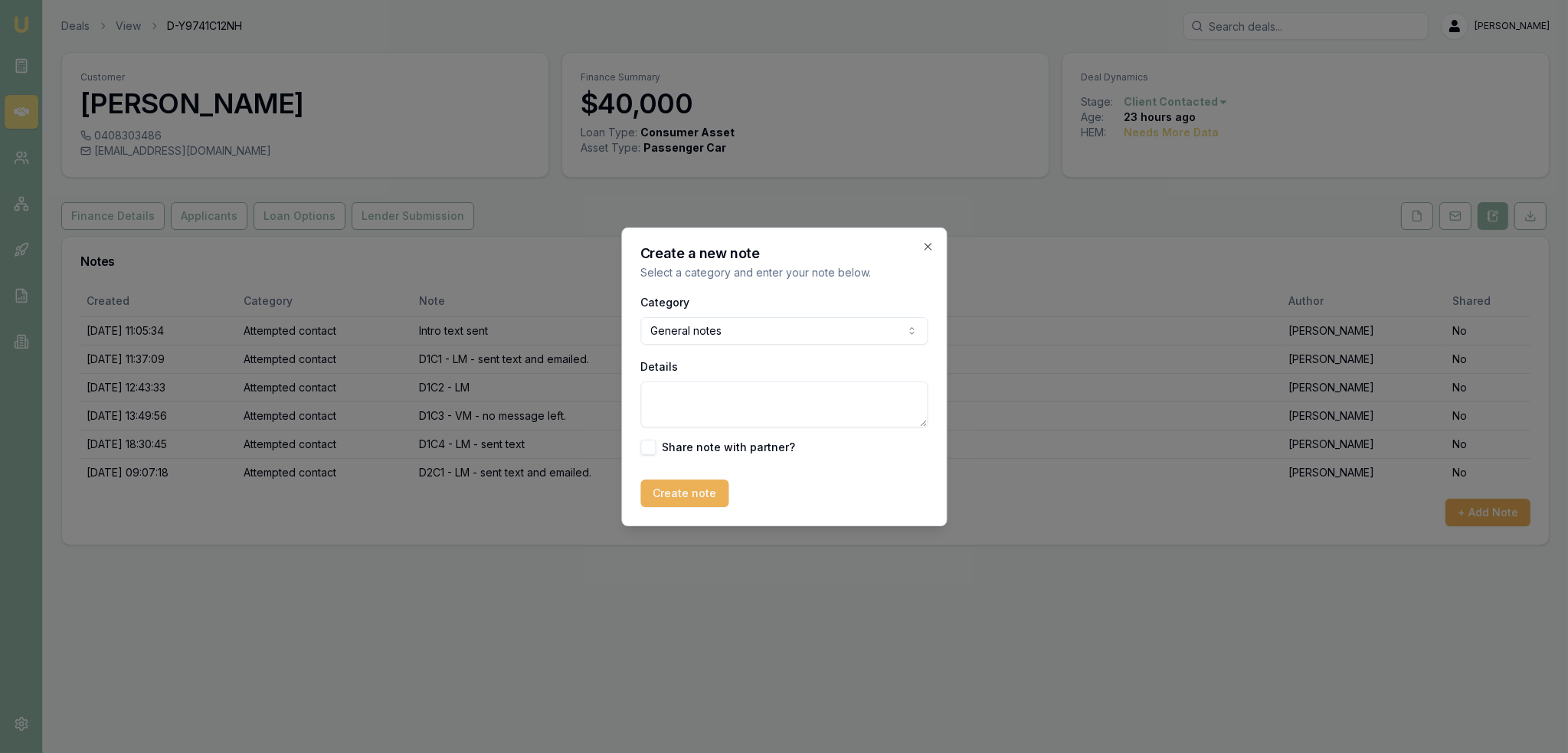
click at [721, 405] on textarea "Details" at bounding box center [783, 404] width 287 height 46
paste textarea "Hey I’m currently sick and have no voice but happy to chat over text?"
type textarea "Hey I’m currently sick and have no voice but happy to chat over text?"
click at [766, 324] on body "Emu Broker Deals View D-Y9741C12NH Robyn Adams Toggle Menu Customer Maddisson W…" at bounding box center [784, 376] width 1568 height 753
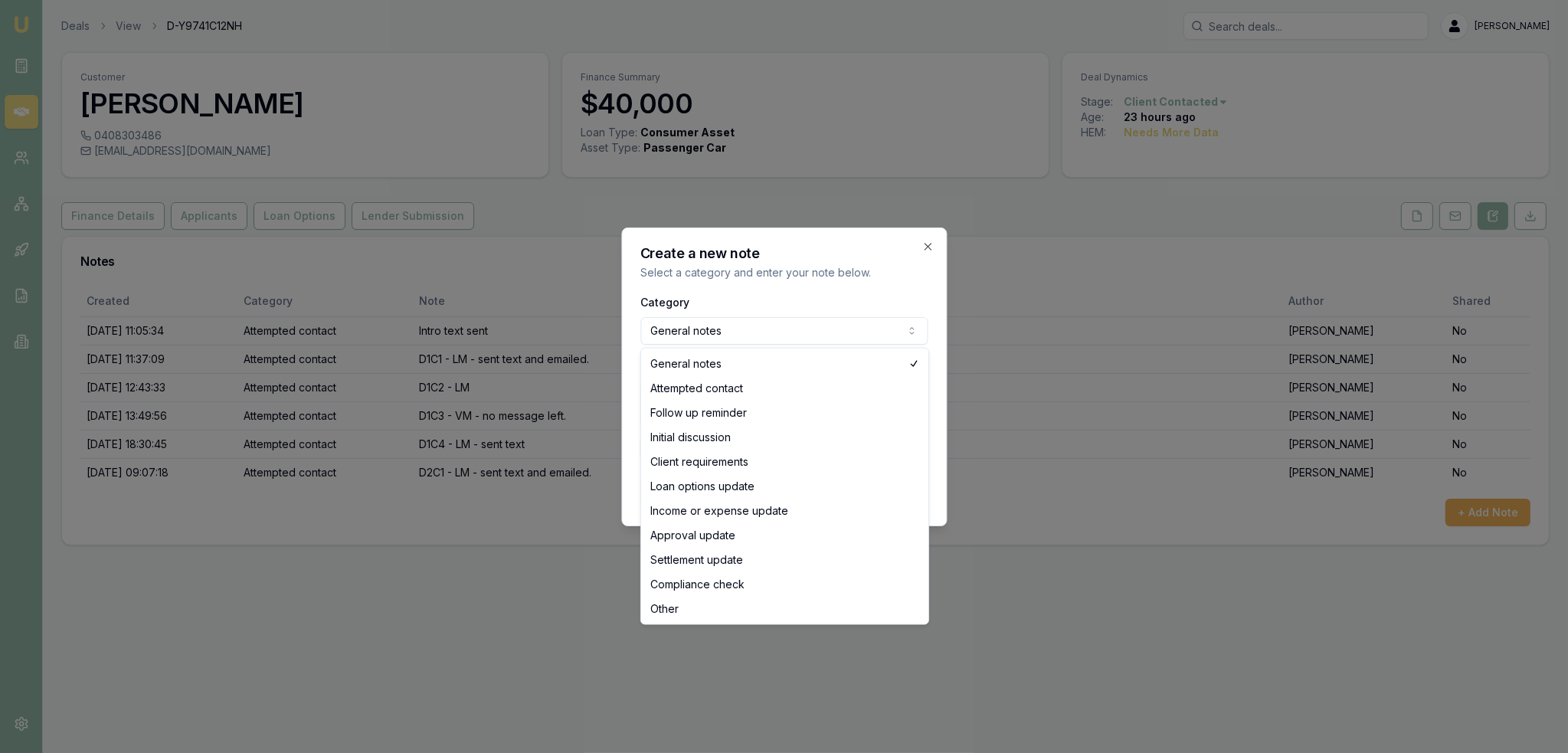
select select "INITIAL_DISCUSSION"
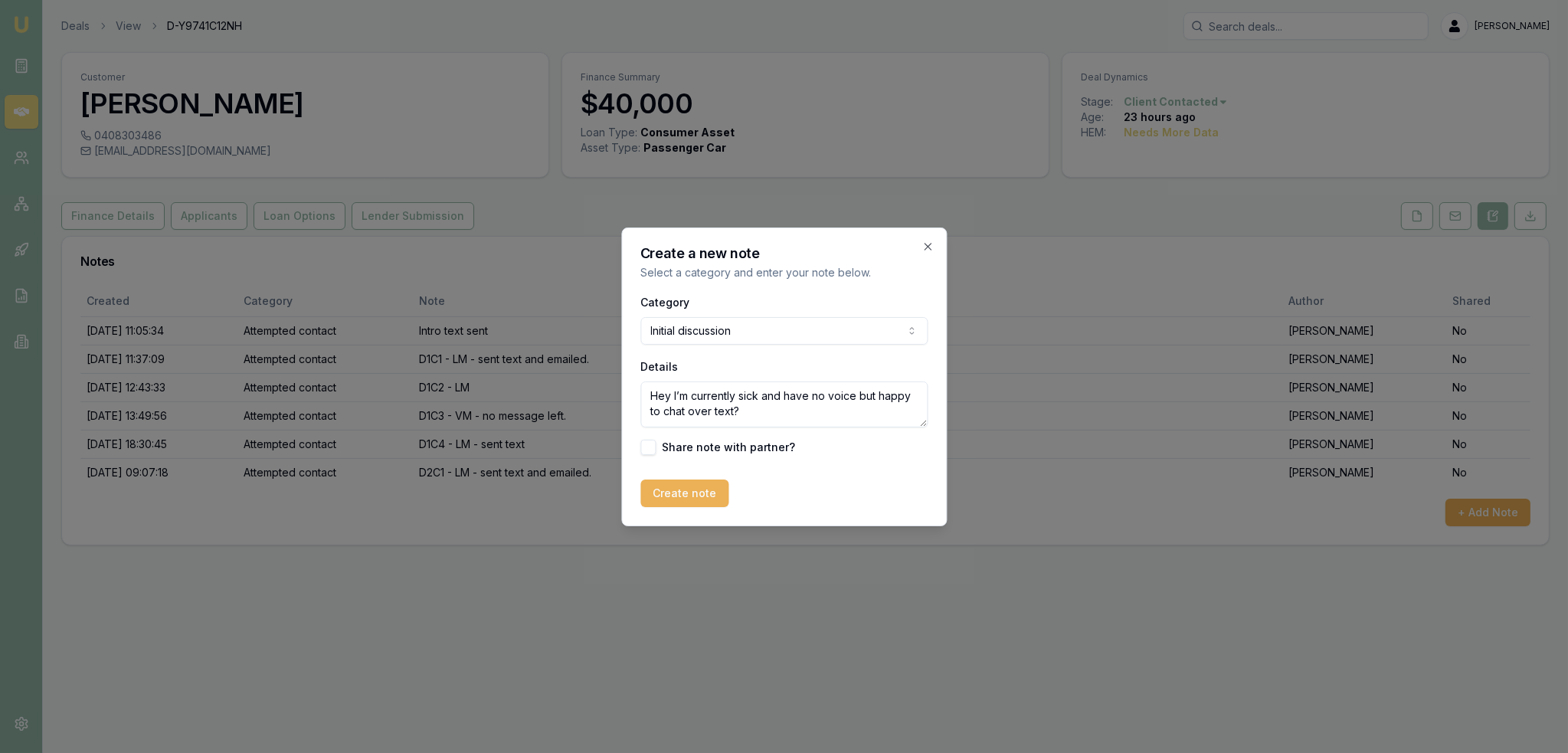
click at [763, 414] on textarea "Hey I’m currently sick and have no voice but happy to chat over text?" at bounding box center [783, 404] width 287 height 46
click at [651, 400] on textarea "Hey I’m currently sick and have no voice but happy to chat over text?" at bounding box center [783, 404] width 287 height 46
type textarea "Text message received - Hey I’m currently sick and have no voice but happy to c…"
click at [690, 494] on button "Create note" at bounding box center [684, 493] width 88 height 28
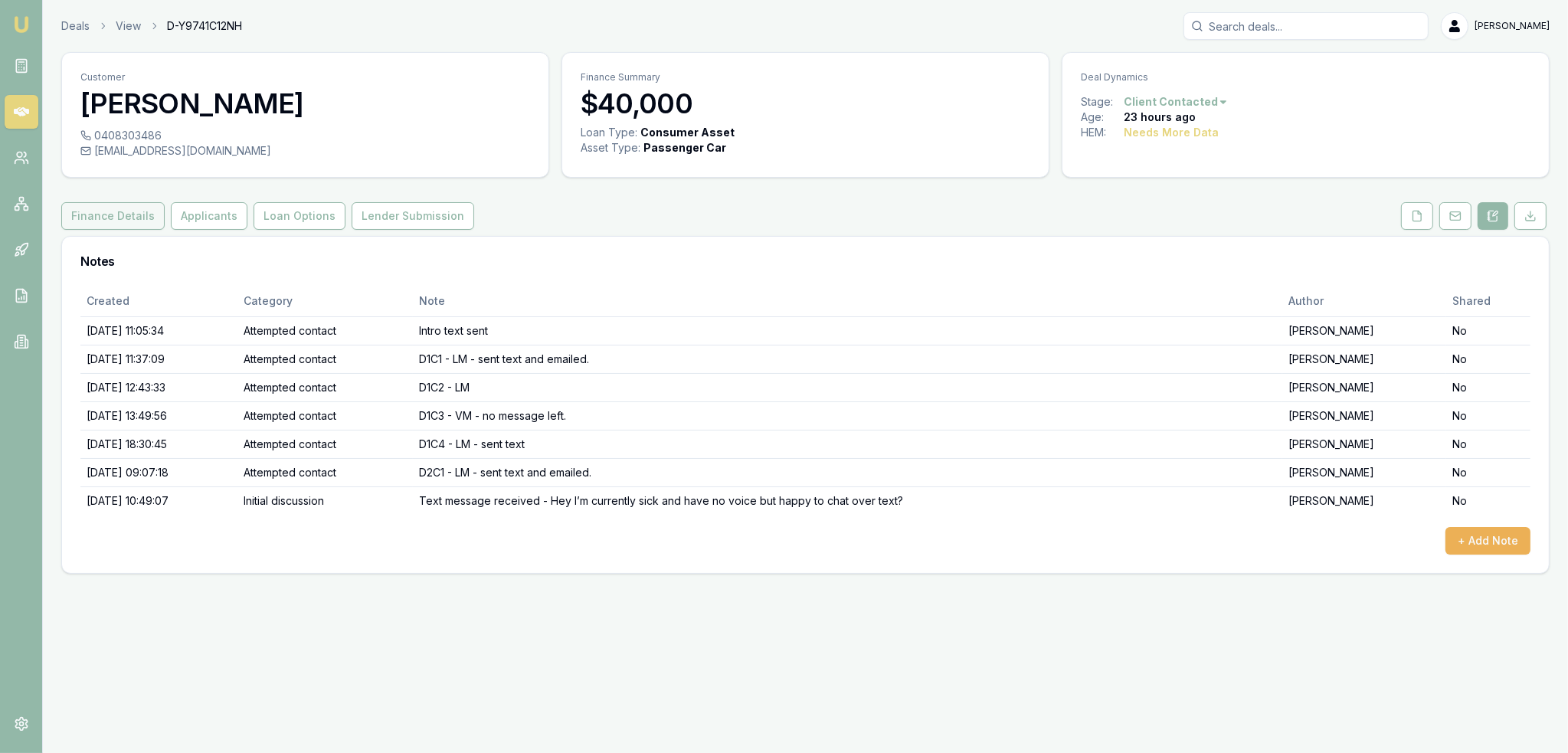
click at [123, 220] on button "Finance Details" at bounding box center [112, 216] width 104 height 28
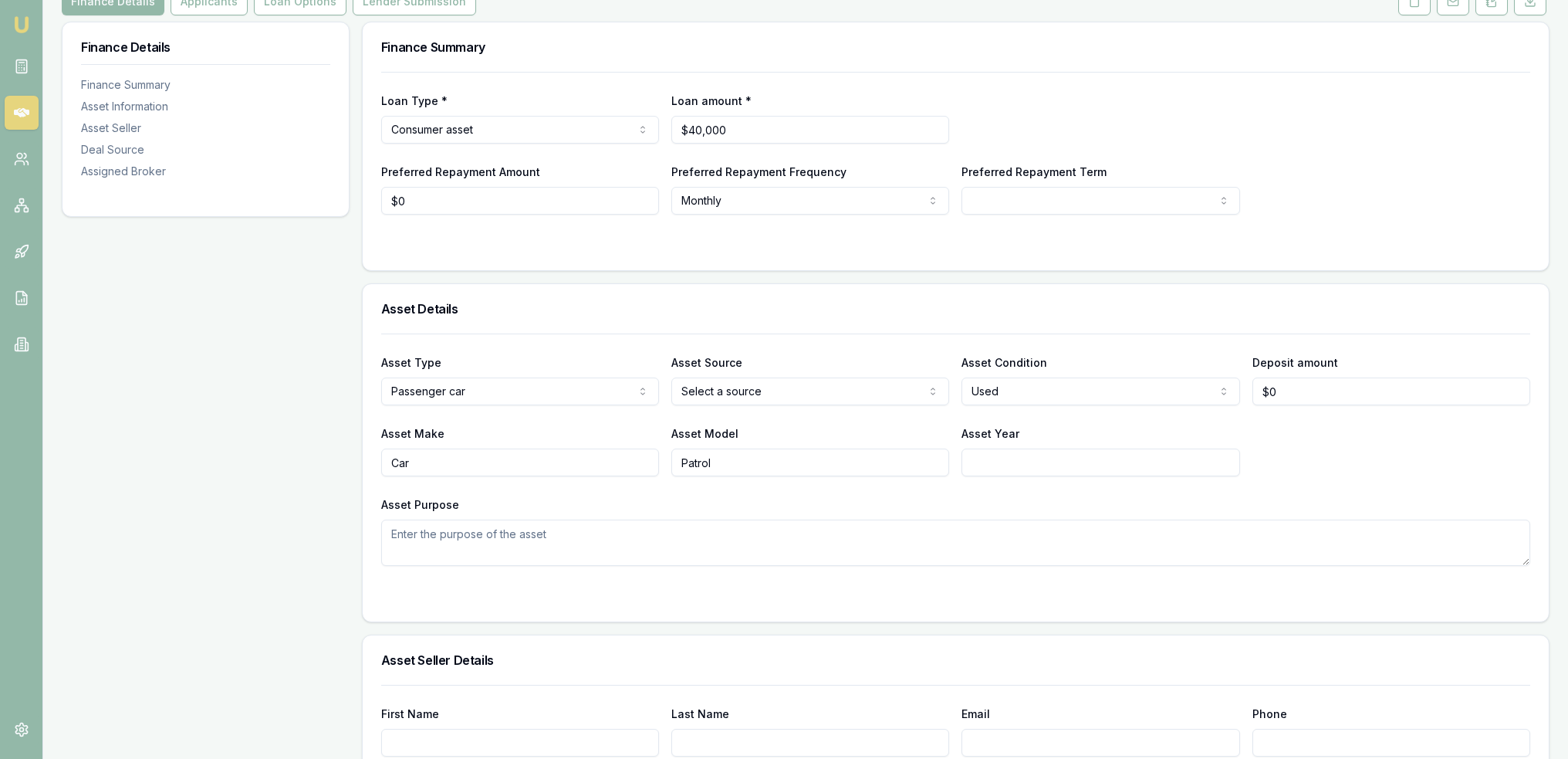
scroll to position [232, 0]
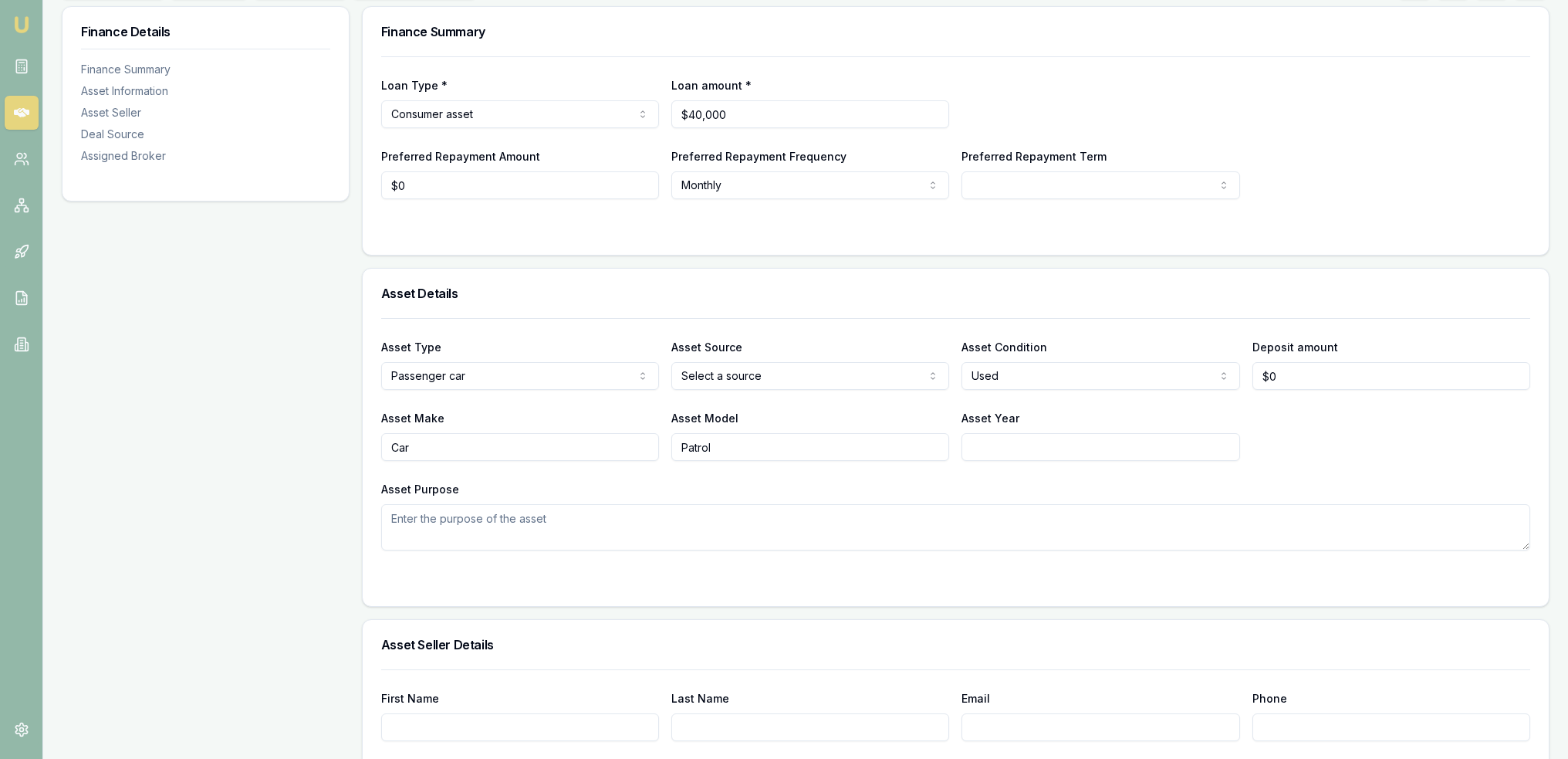
click at [1066, 183] on html "Emu Broker Deals View D-Y9741C12NH Robyn Adams Toggle Menu Customer Maddisson W…" at bounding box center [784, 148] width 1568 height 759
select select "60"
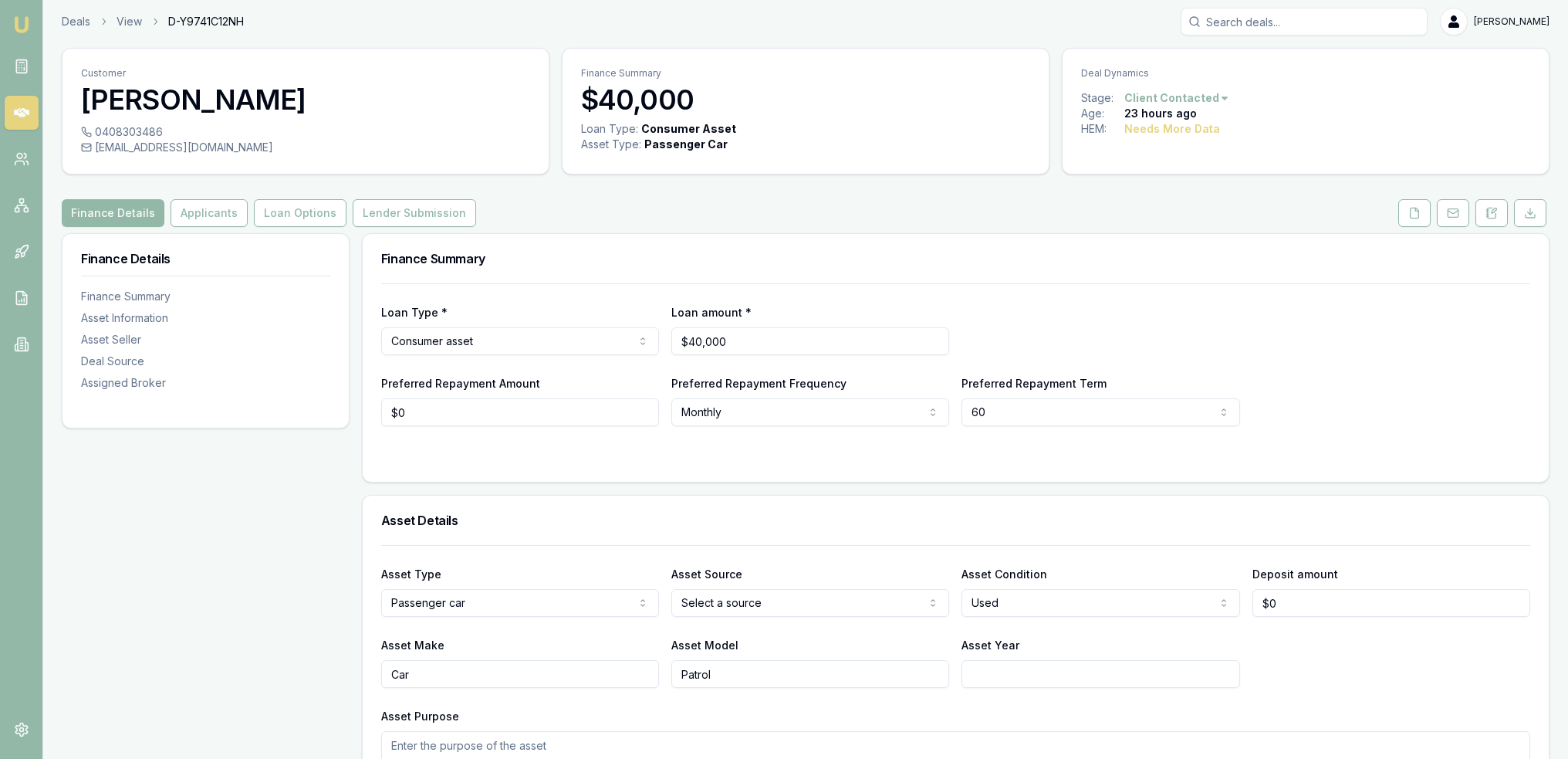
scroll to position [0, 0]
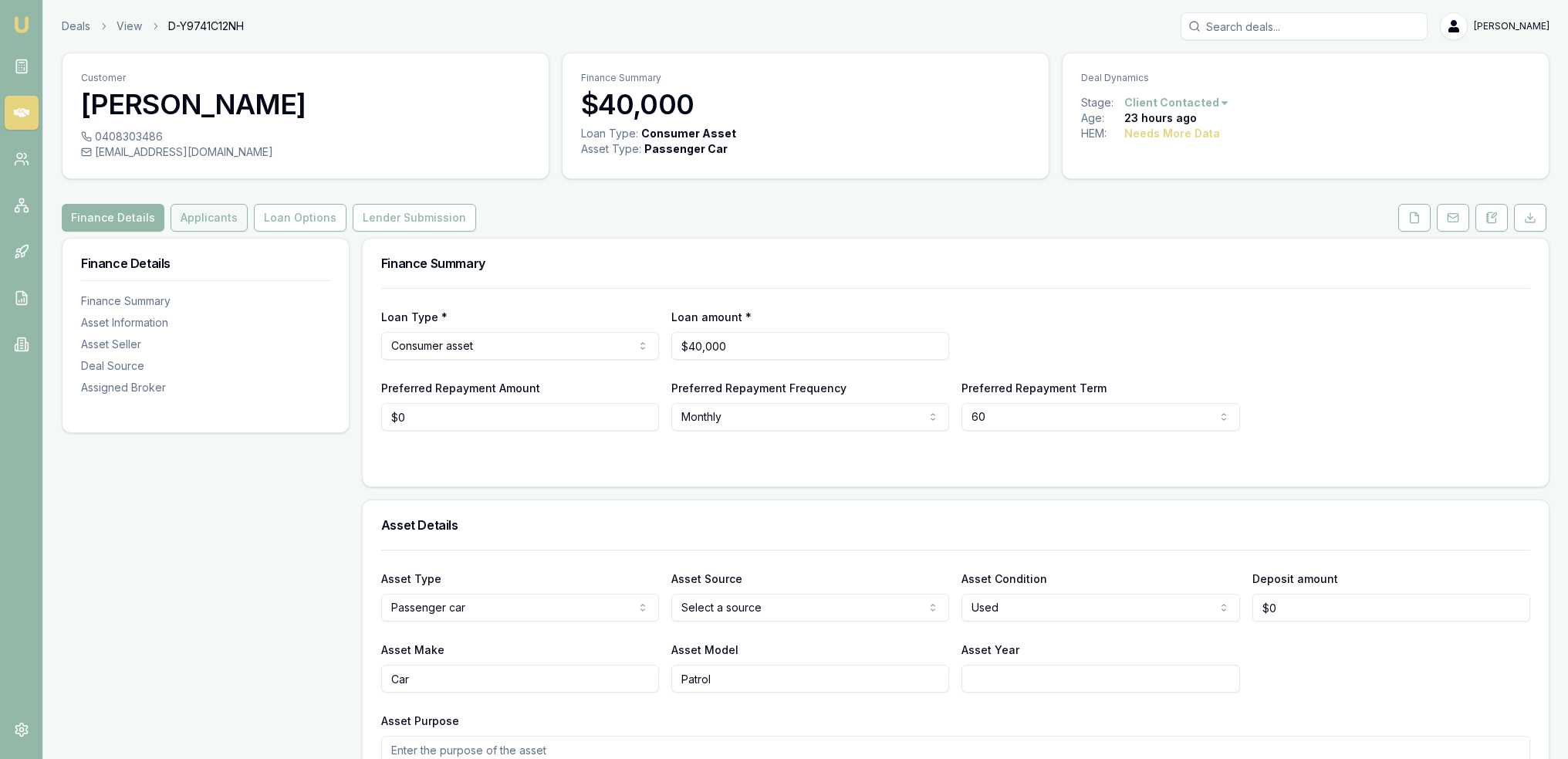
click at [205, 223] on button "Applicants" at bounding box center [209, 218] width 77 height 28
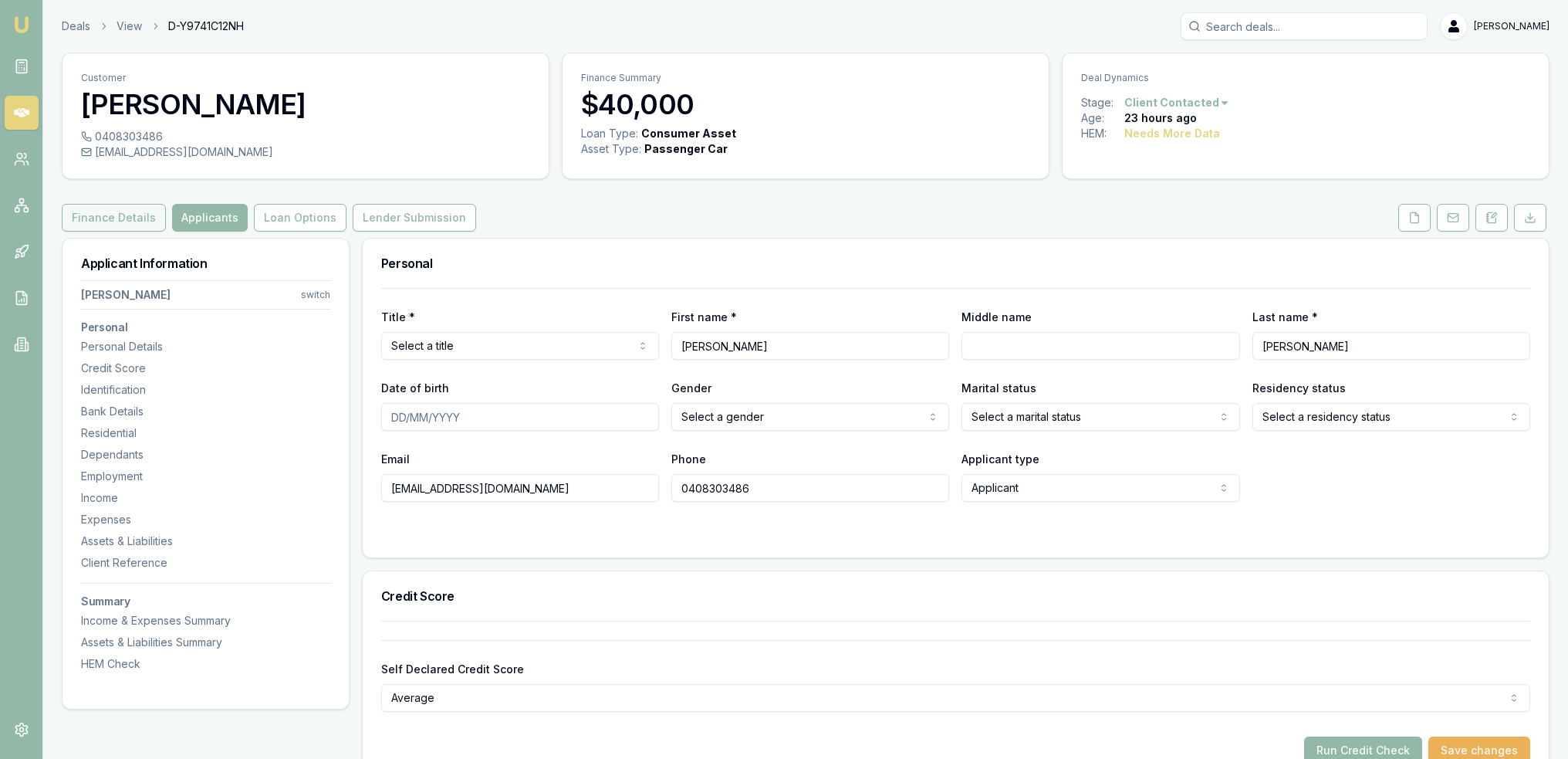
click at [119, 221] on button "Finance Details" at bounding box center [113, 218] width 105 height 28
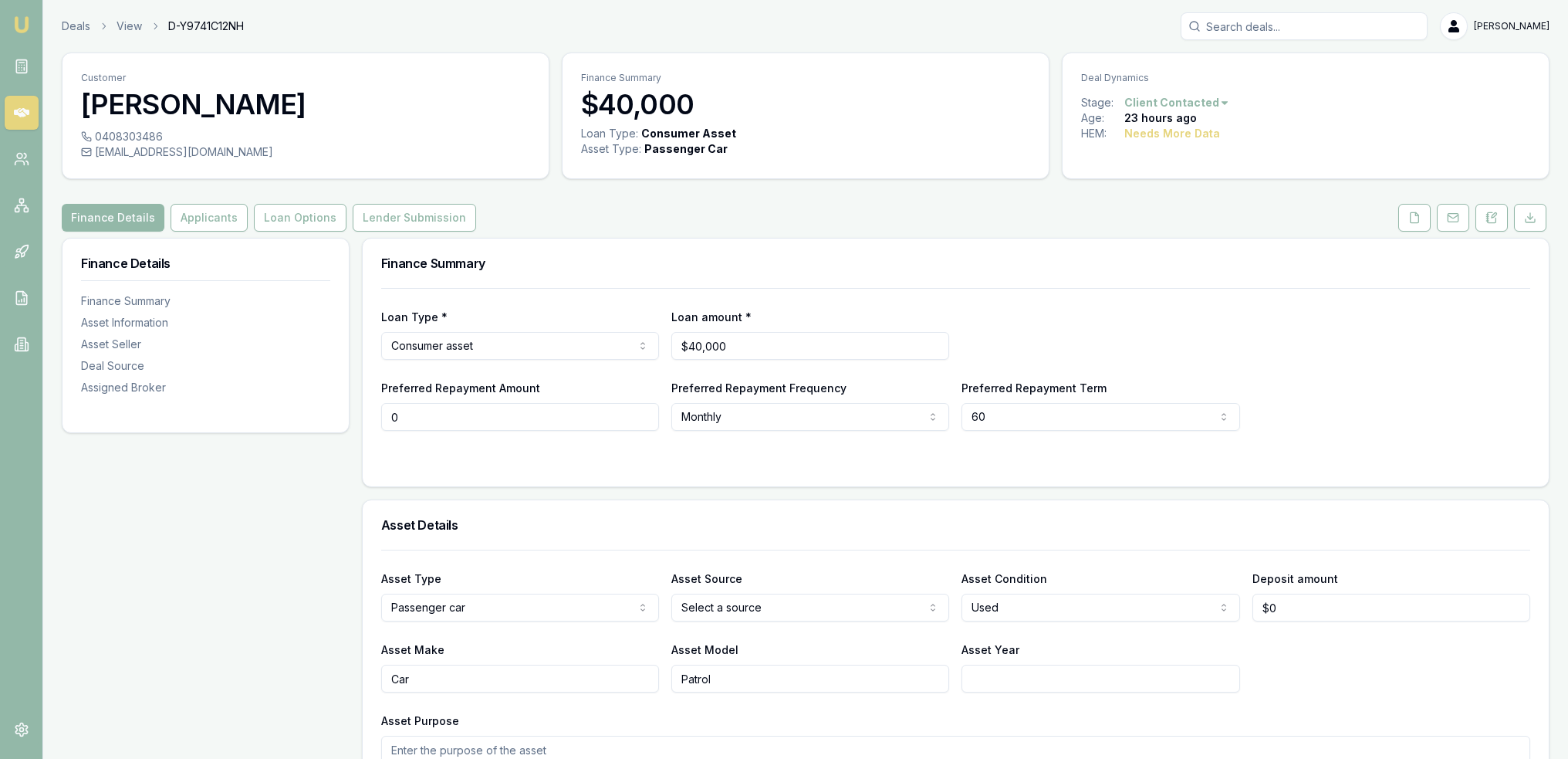
drag, startPoint x: 386, startPoint y: 411, endPoint x: 345, endPoint y: 410, distance: 41.0
type input "$300"
select select "WEEKLY"
click at [735, 468] on div "Loan Type * Consumer asset Consumer loan Consumer asset Commercial loan Commerc…" at bounding box center [956, 387] width 1186 height 199
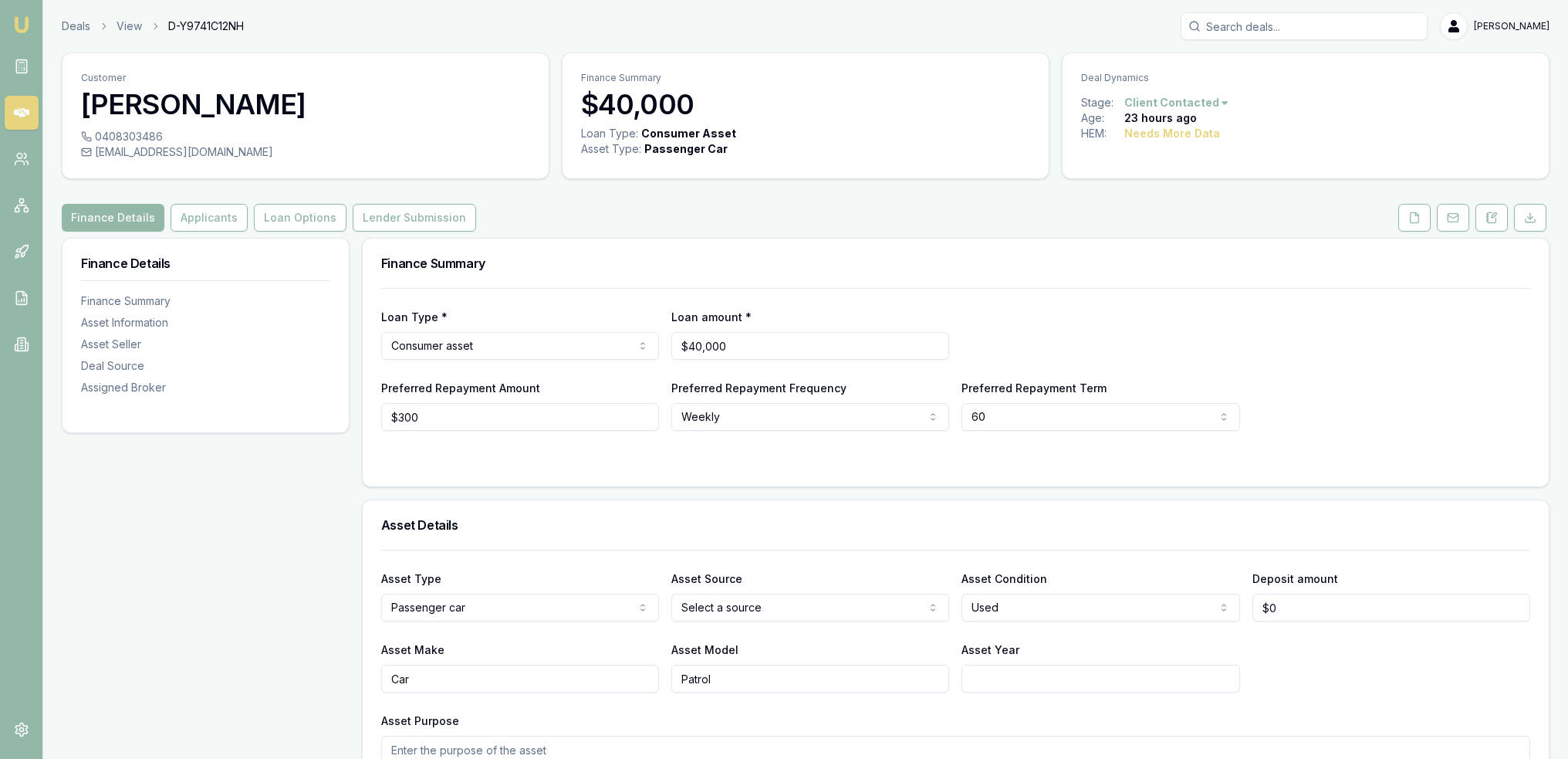
click at [517, 345] on html "Emu Broker Deals View D-Y9741C12NH Robyn Adams Toggle Menu Customer Maddisson W…" at bounding box center [784, 380] width 1568 height 759
select select "CONSUMER_LOAN"
click at [1034, 339] on html "Emu Broker Deals View D-Y9741C12NH Robyn Adams Toggle Menu Customer Maddisson W…" at bounding box center [784, 380] width 1568 height 759
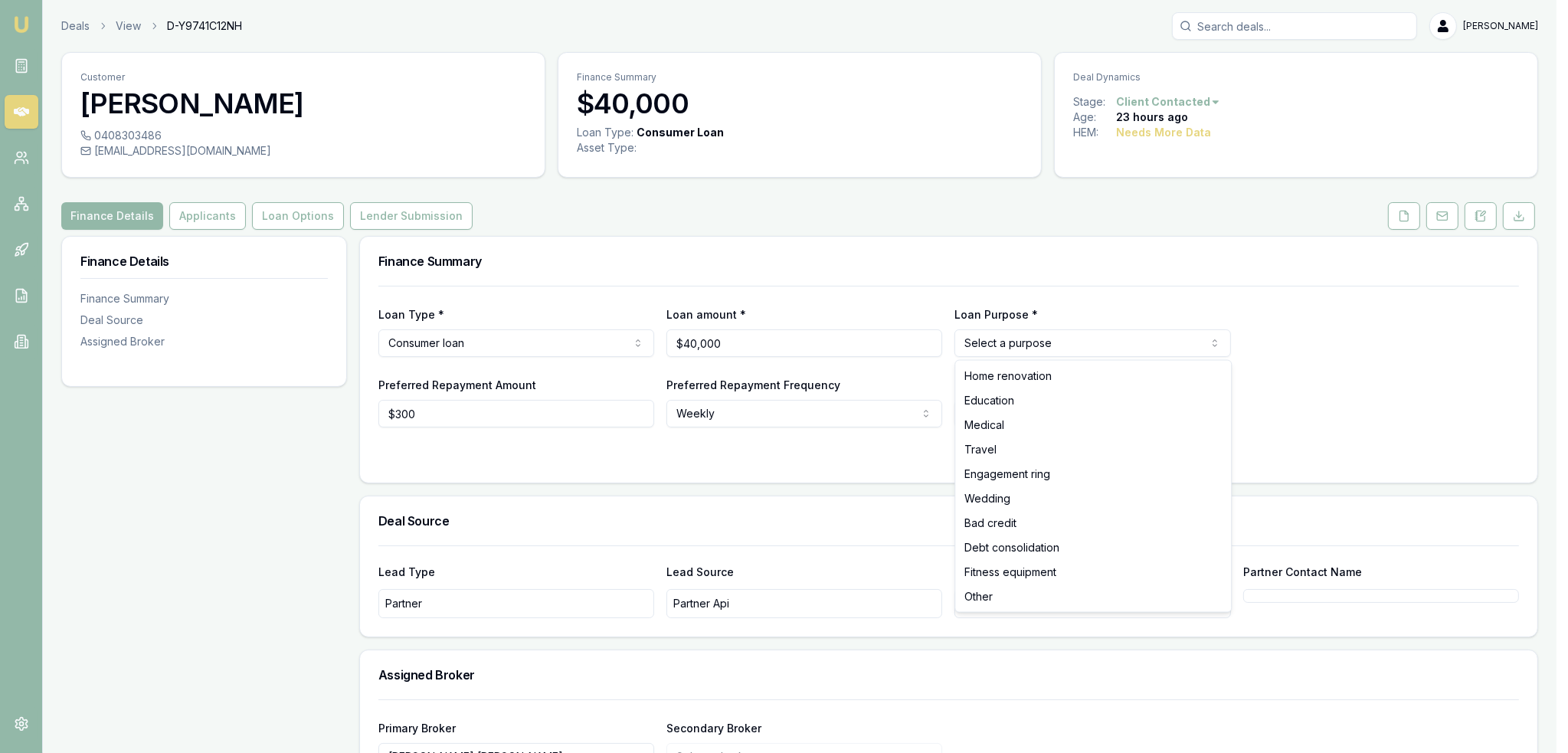
select select "OTHER"
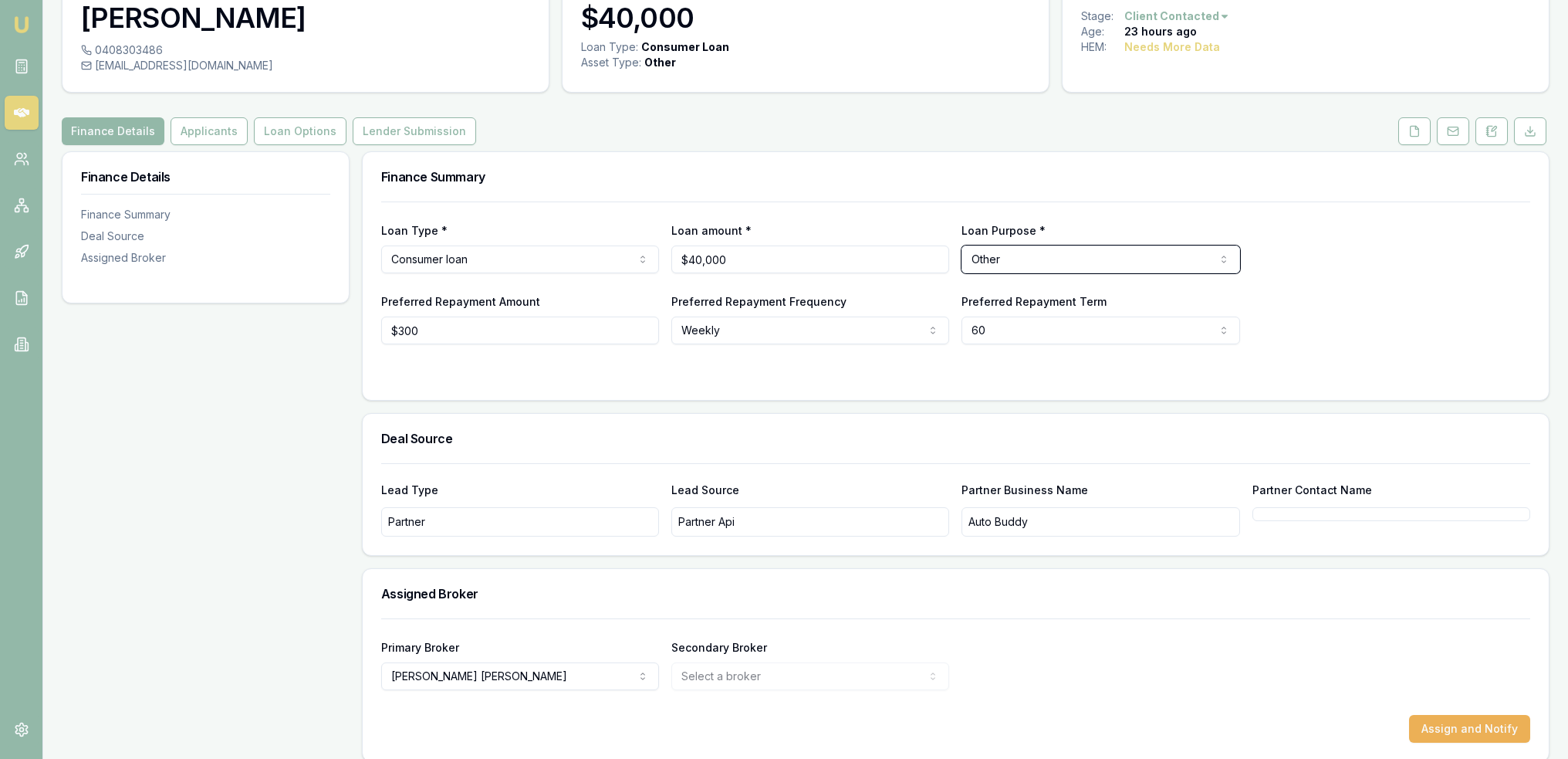
scroll to position [99, 0]
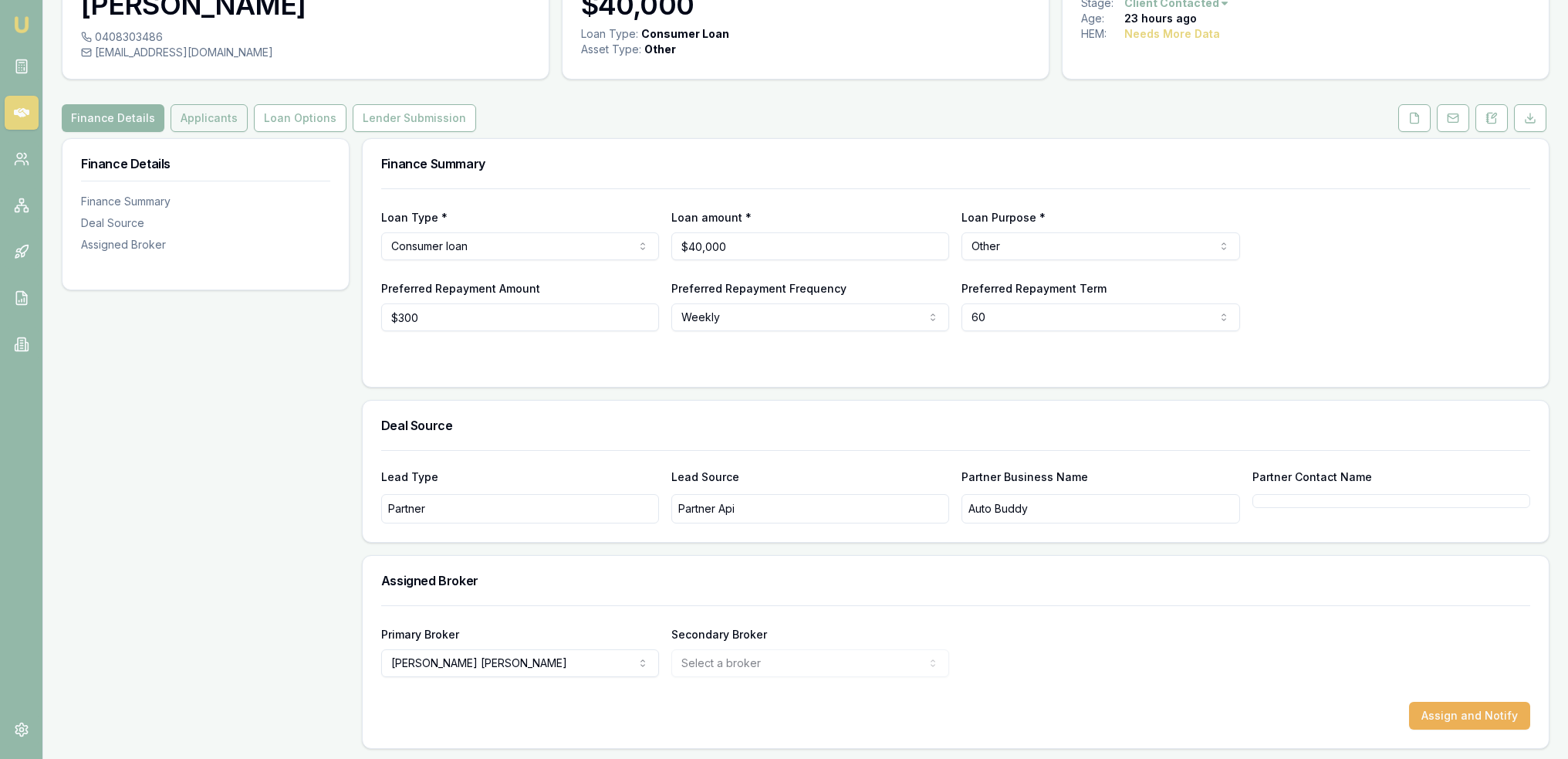
click at [206, 113] on button "Applicants" at bounding box center [209, 119] width 77 height 28
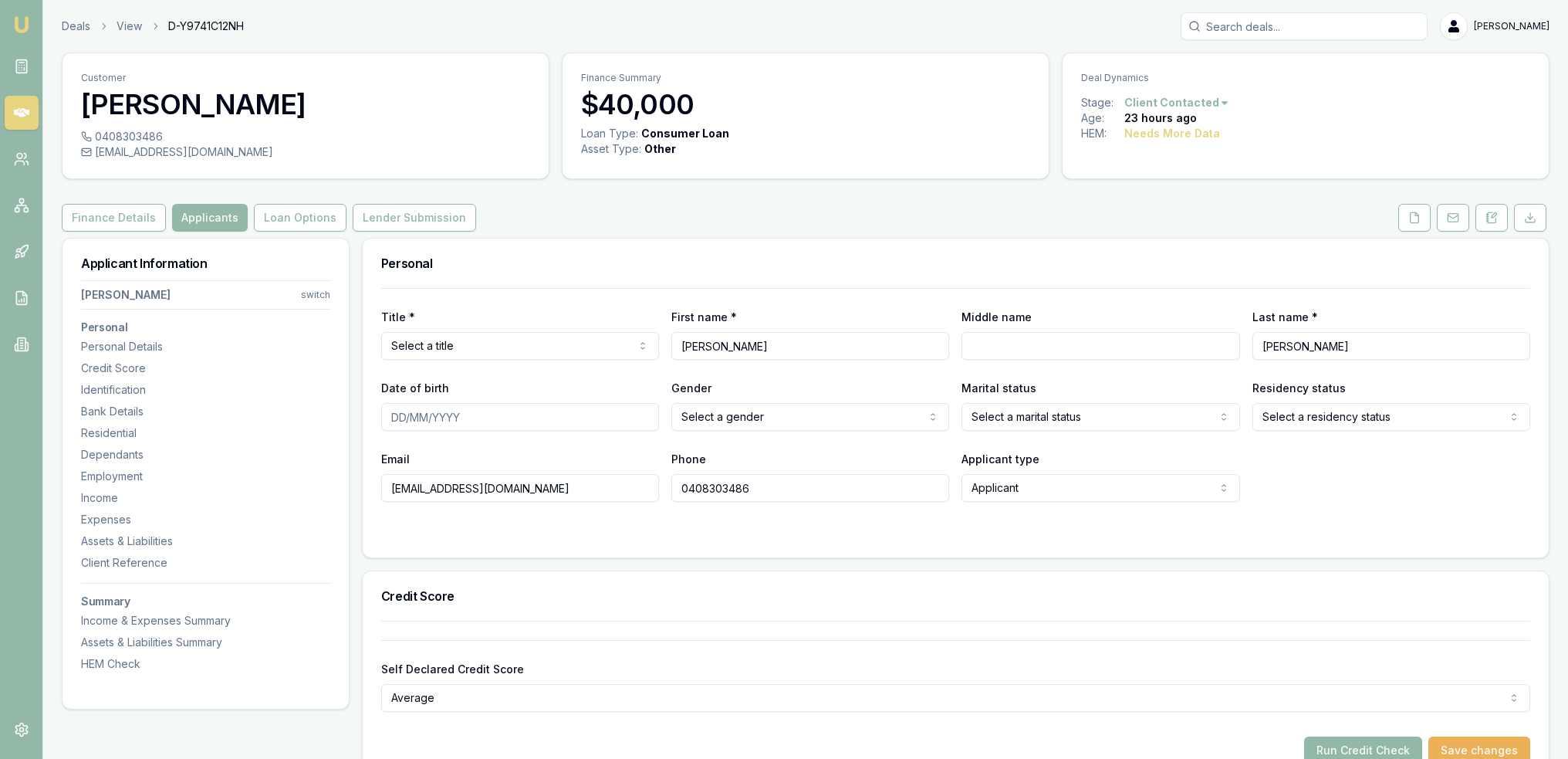
click at [779, 414] on html "Emu Broker Deals View D-Y9741C12NH Robyn Adams Toggle Menu Customer Maddisson W…" at bounding box center [784, 380] width 1568 height 759
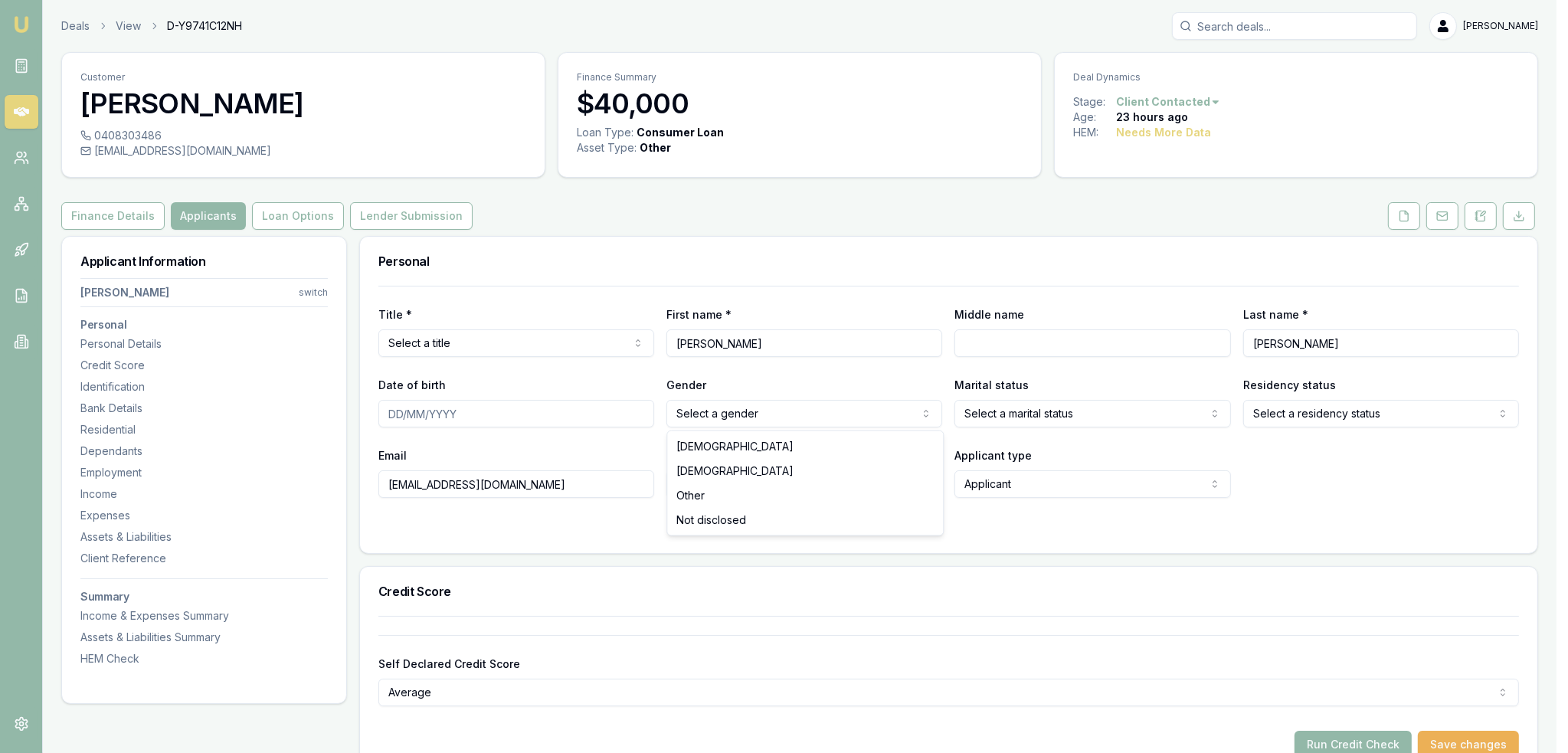
select select "FEMALE"
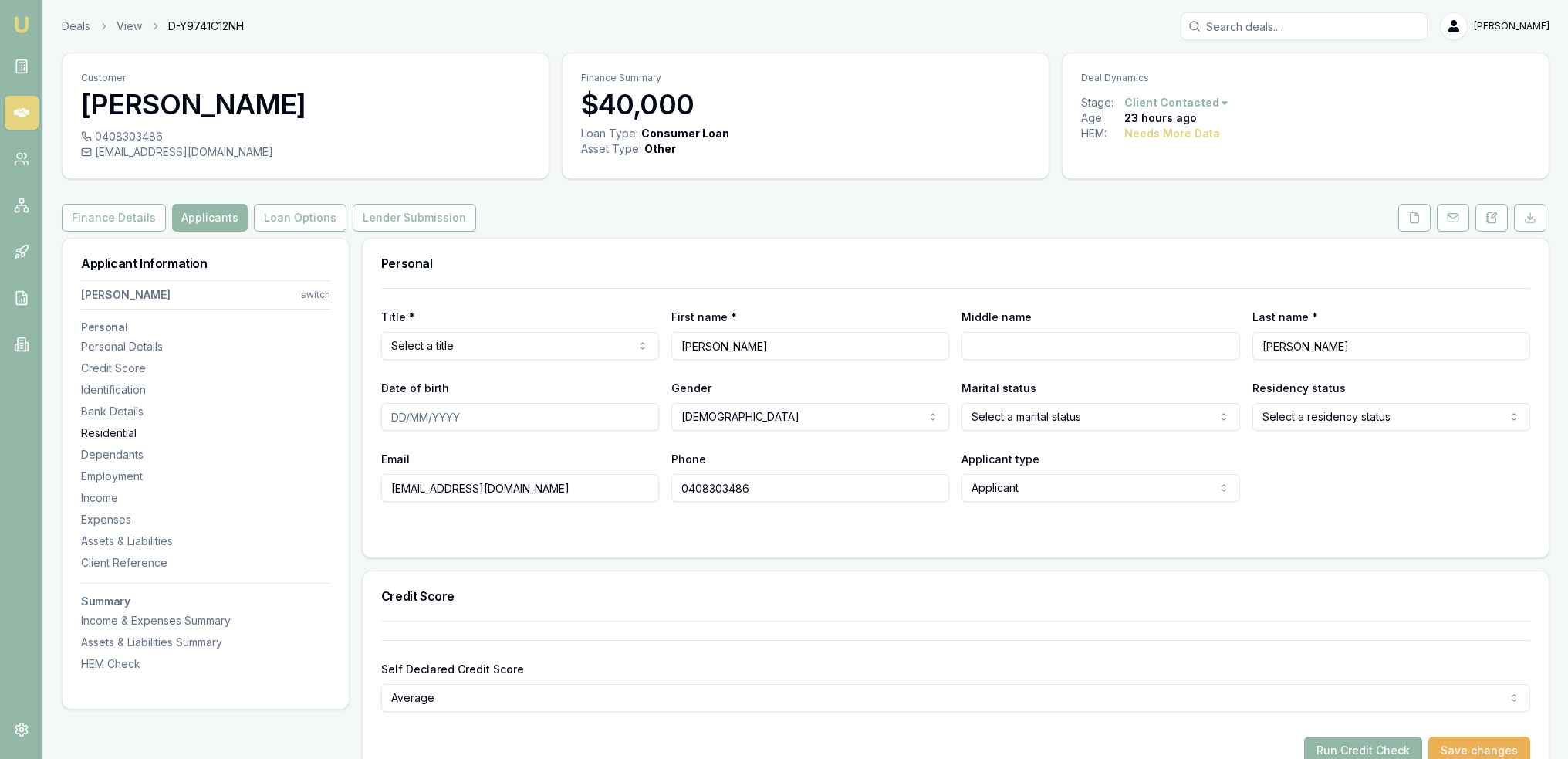
click at [122, 433] on div "Residential" at bounding box center [206, 433] width 249 height 16
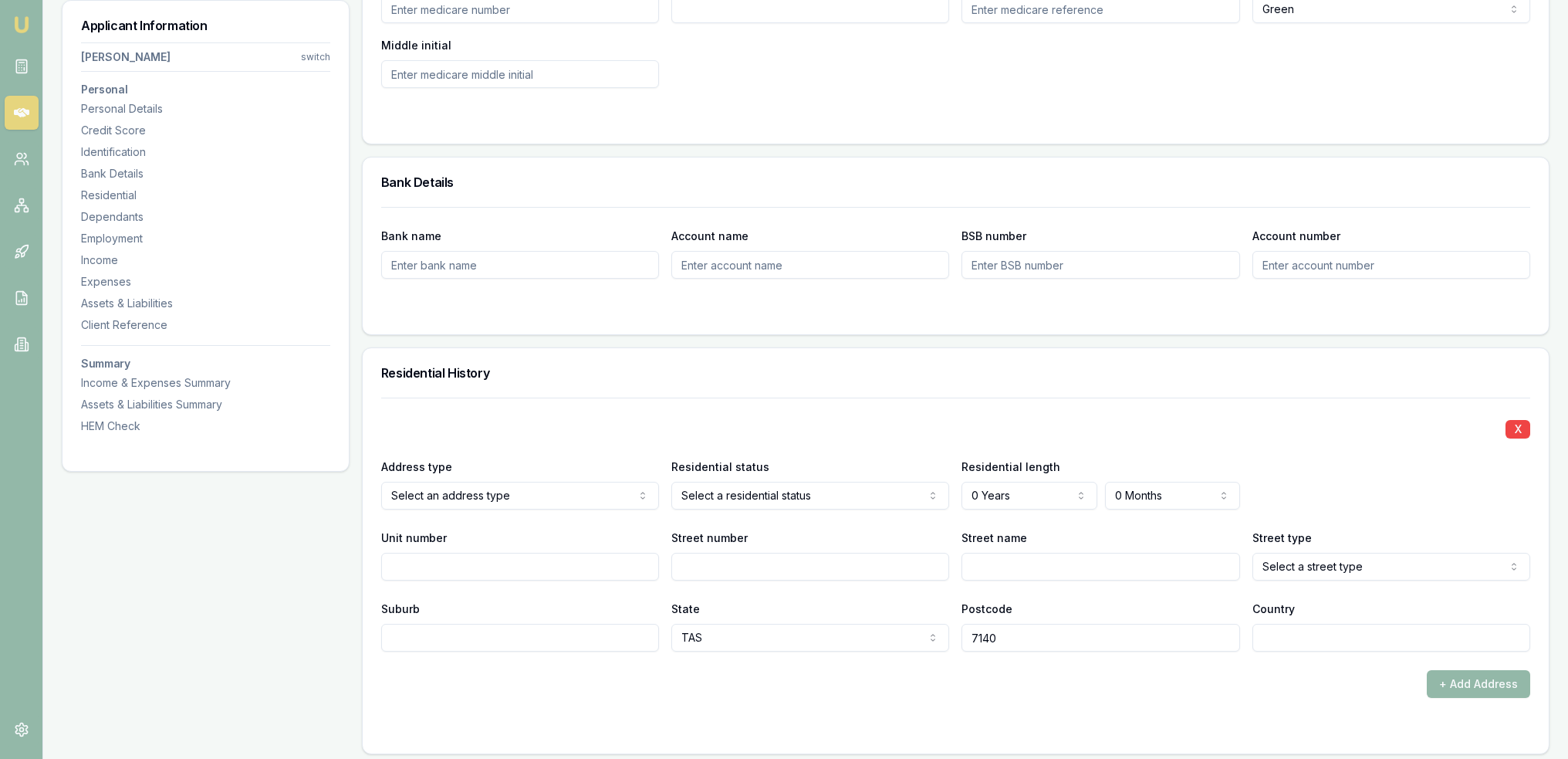
scroll to position [1485, 0]
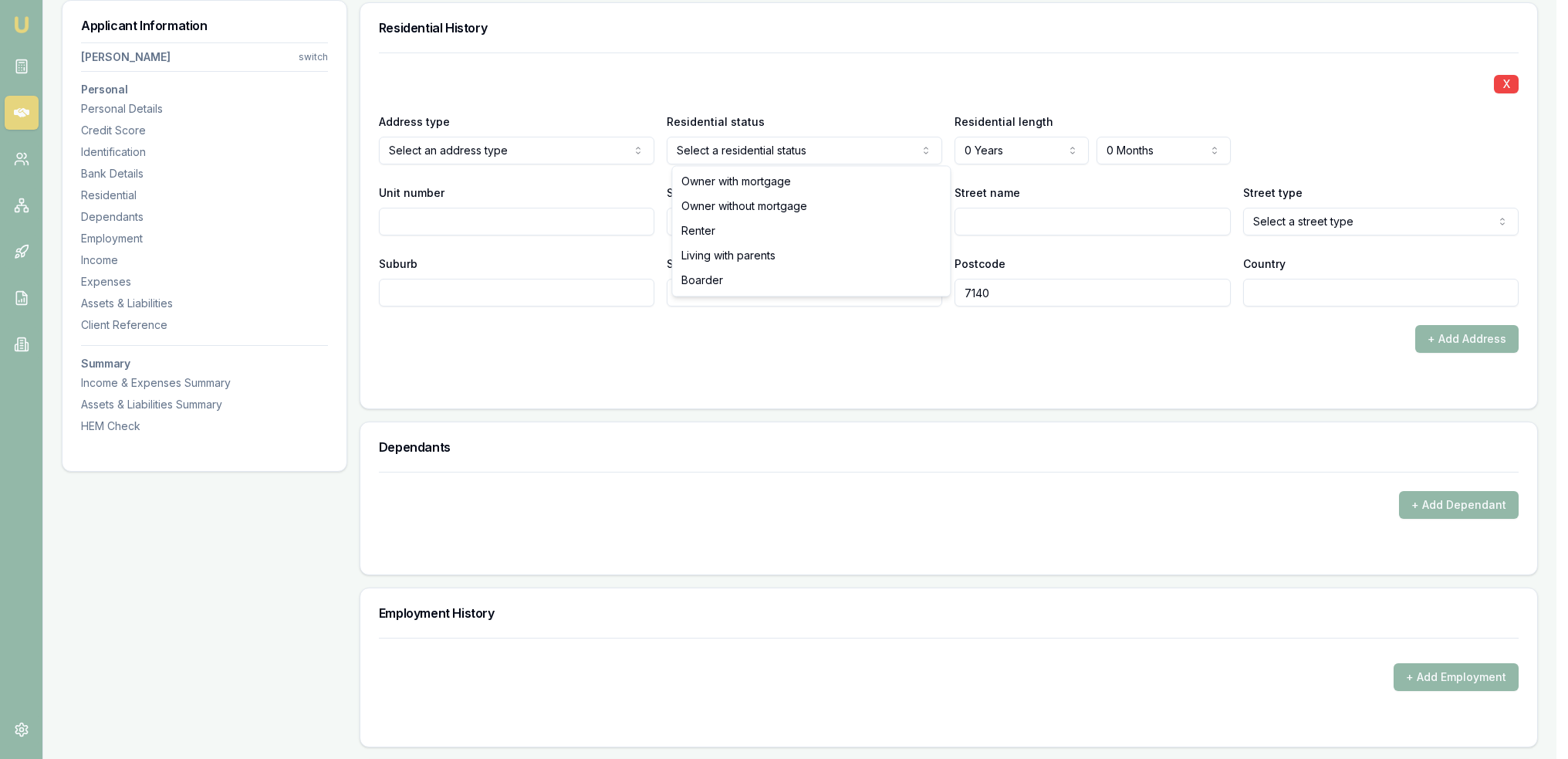
select select "LIVING_WITH_PARENTS"
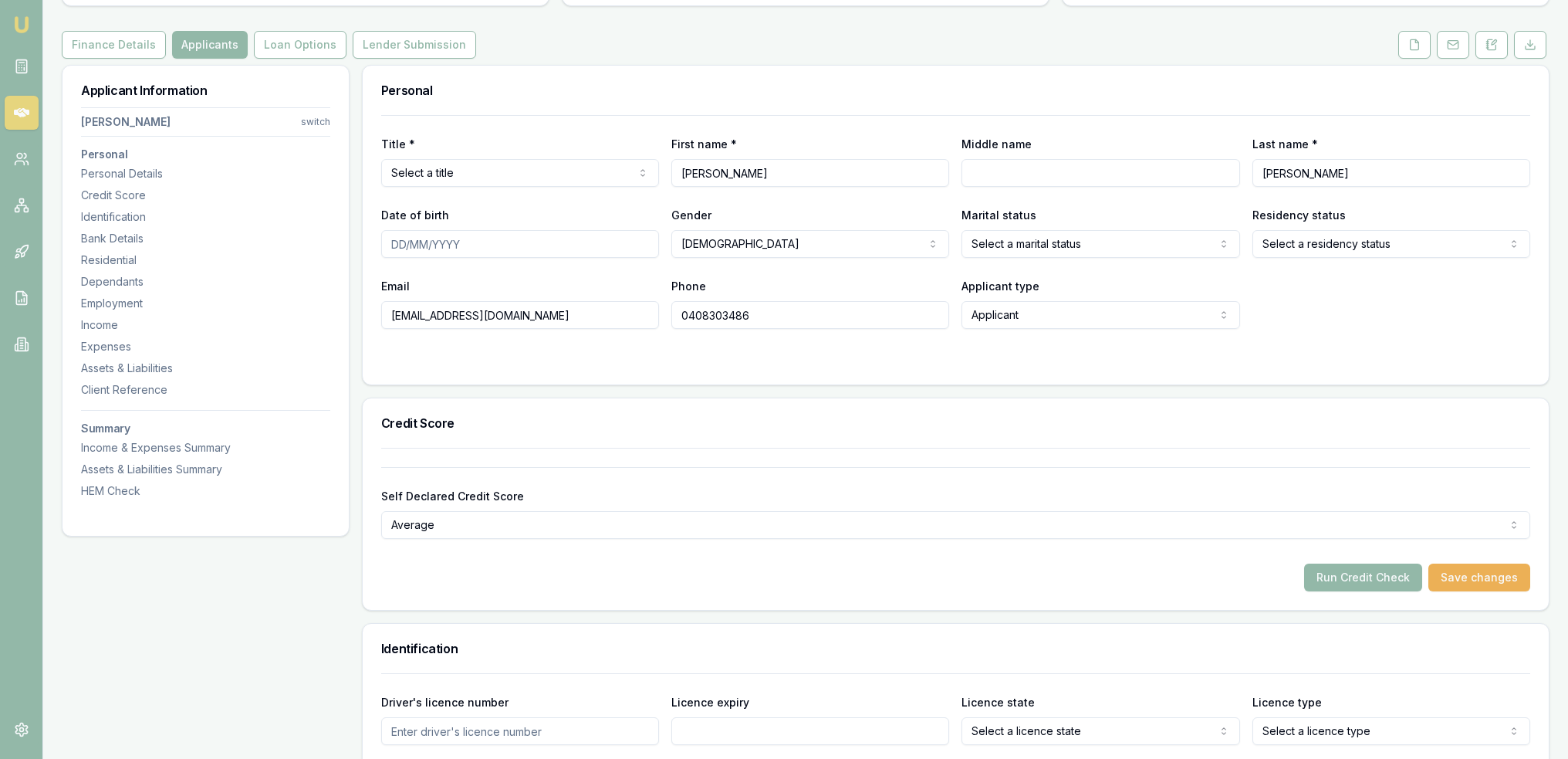
scroll to position [0, 0]
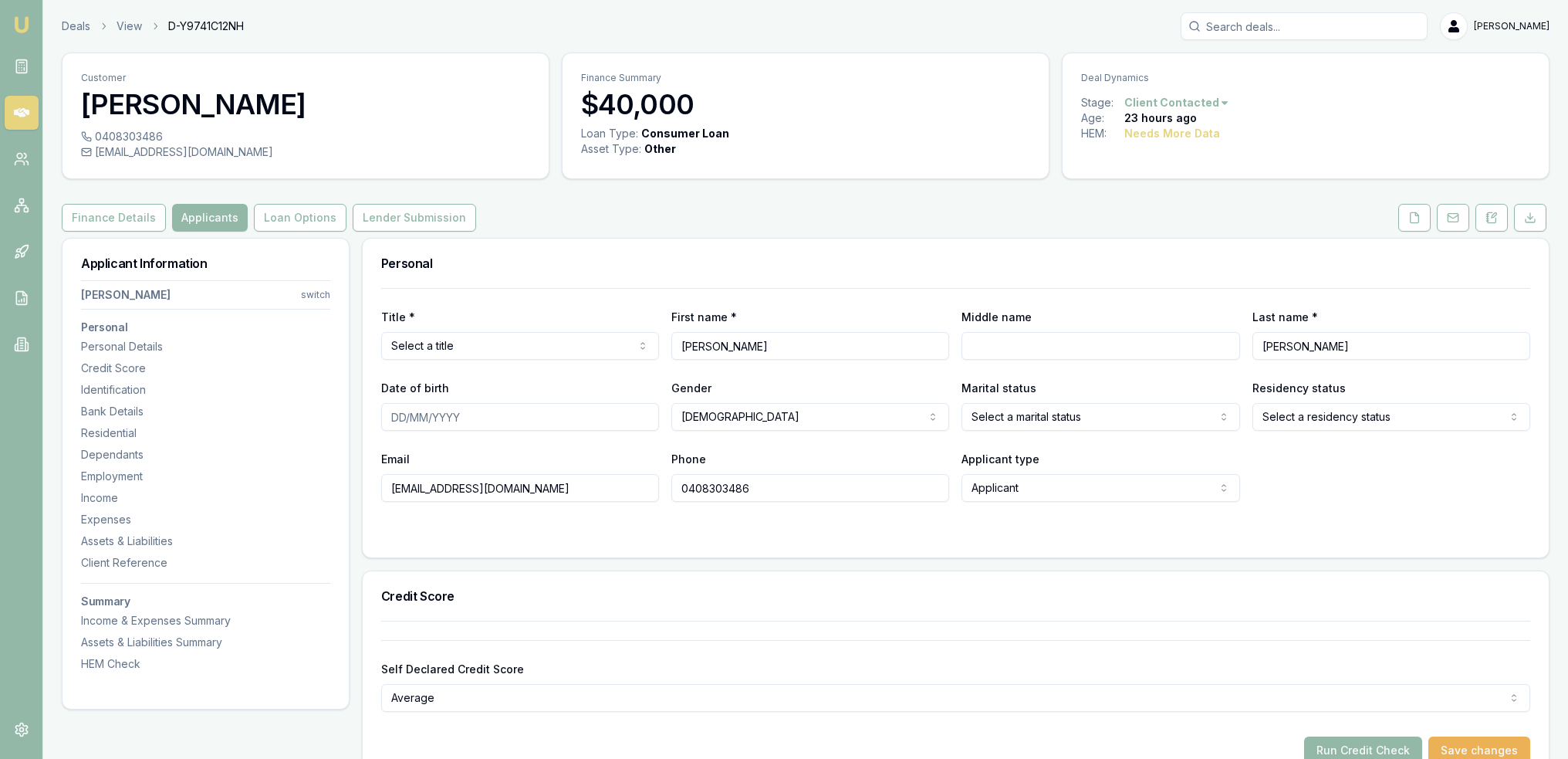
drag, startPoint x: 1412, startPoint y: 224, endPoint x: 1370, endPoint y: 262, distance: 56.6
click at [1412, 224] on button at bounding box center [1414, 218] width 33 height 28
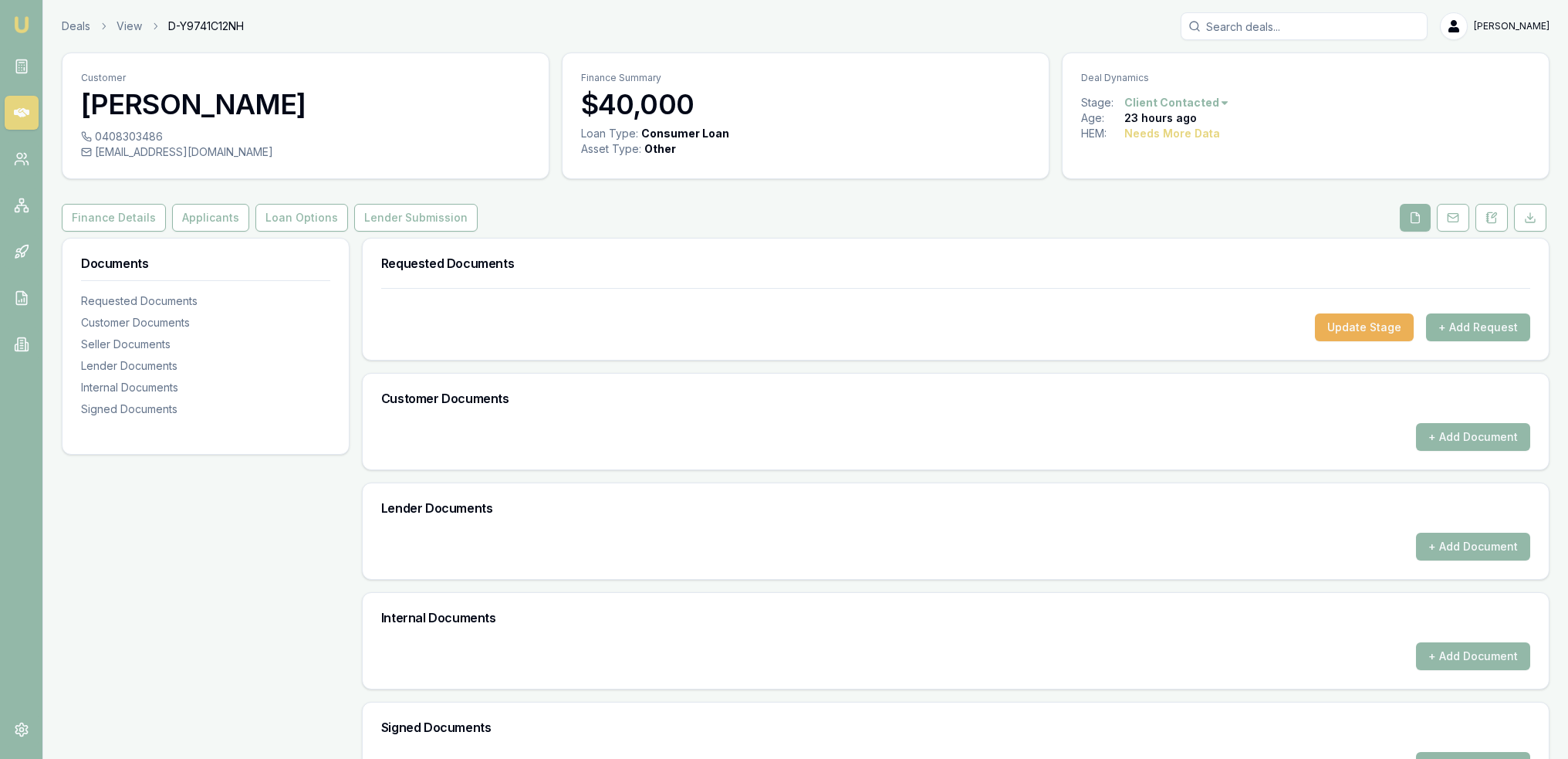
click at [1463, 322] on button "+ Add Request" at bounding box center [1478, 328] width 105 height 28
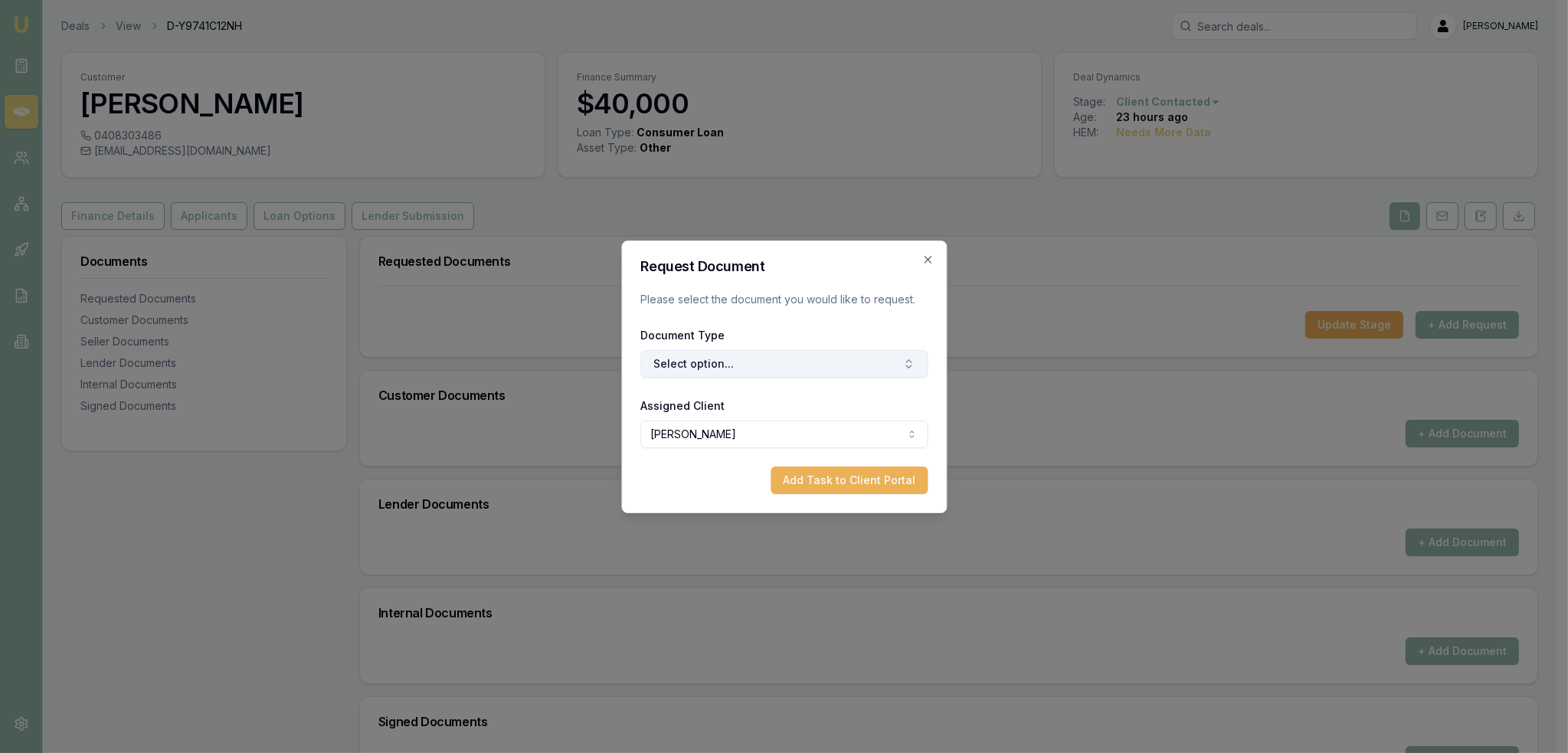
click at [785, 367] on button "Select option..." at bounding box center [783, 363] width 287 height 28
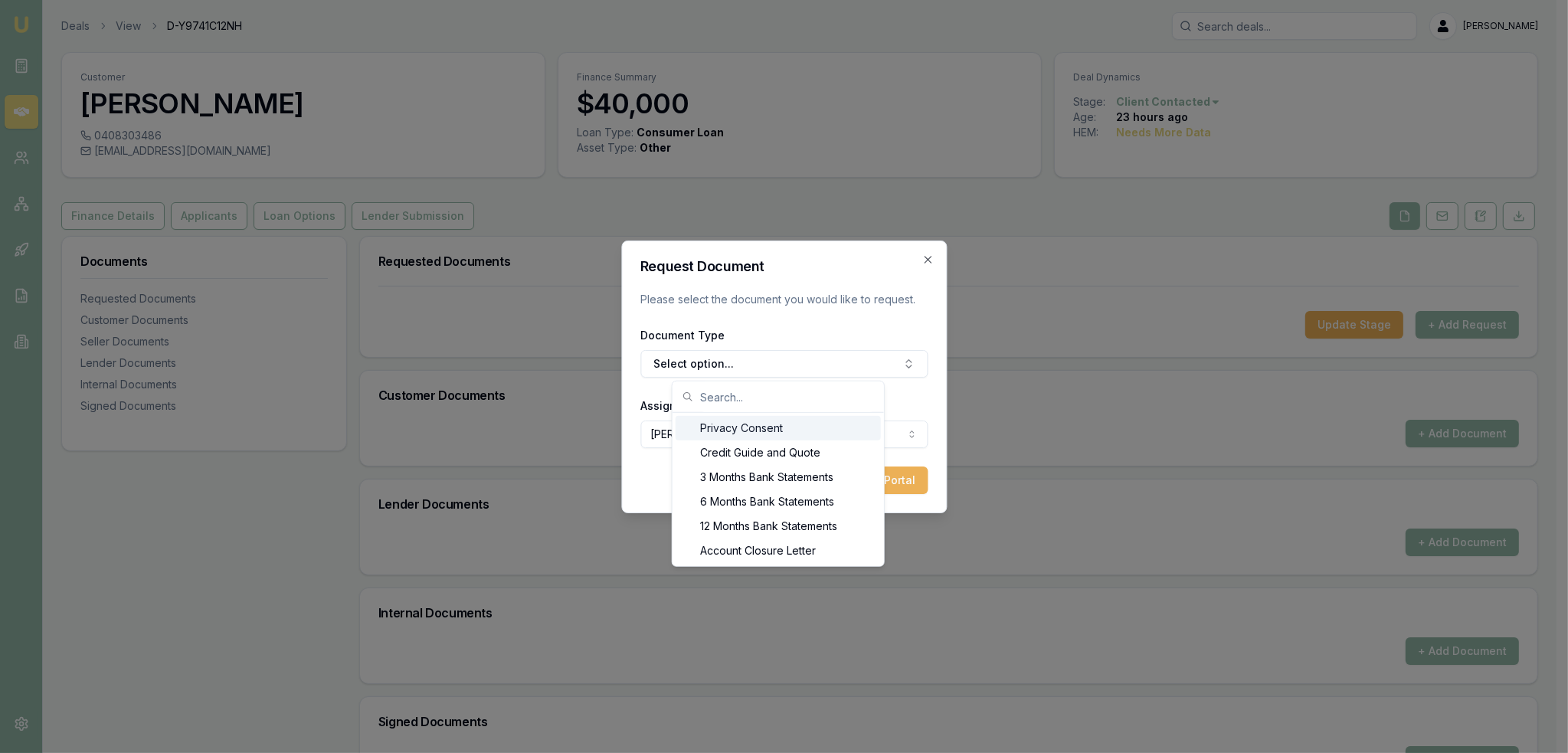
click at [732, 430] on div "Privacy Consent" at bounding box center [778, 428] width 205 height 24
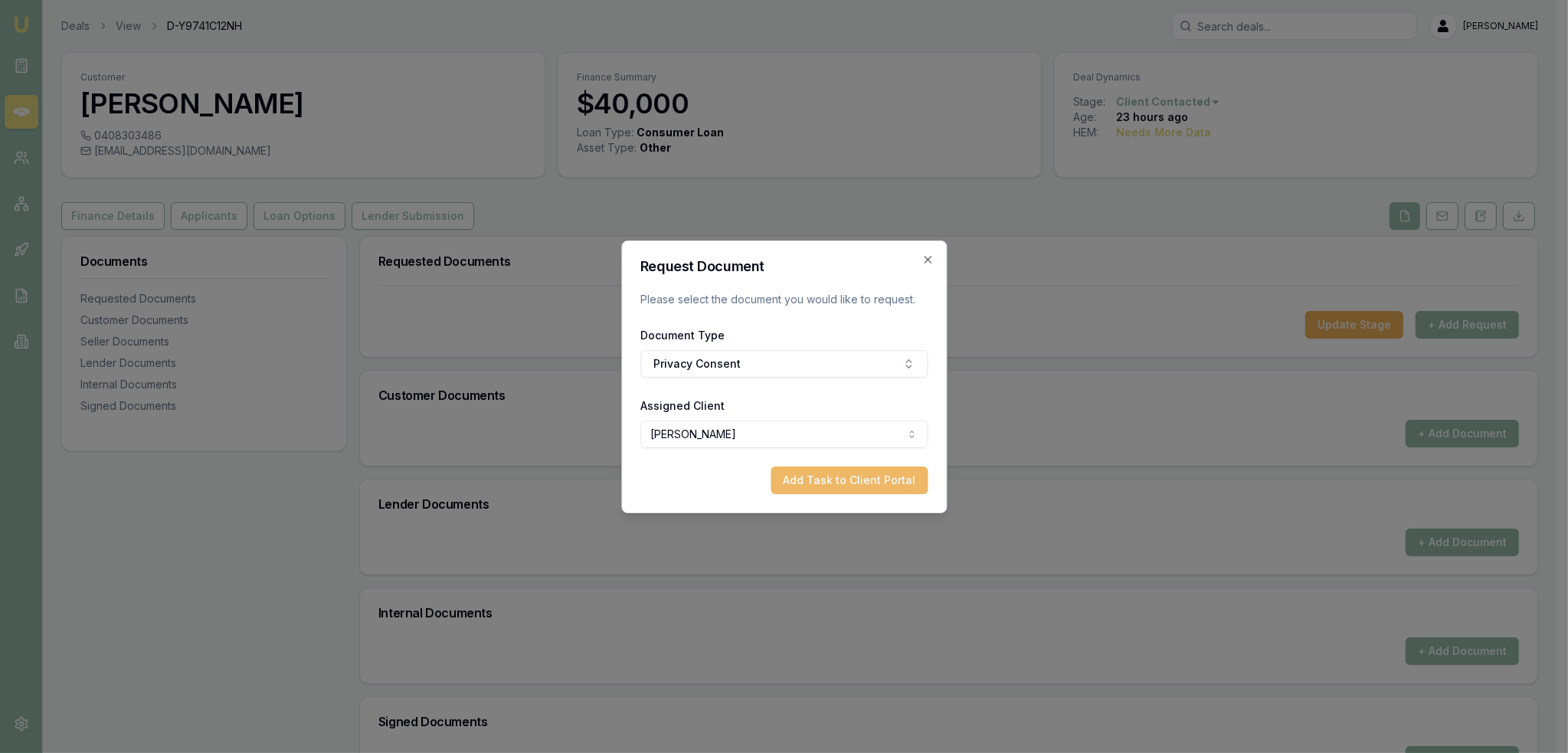
click at [883, 480] on button "Add Task to Client Portal" at bounding box center [849, 480] width 157 height 28
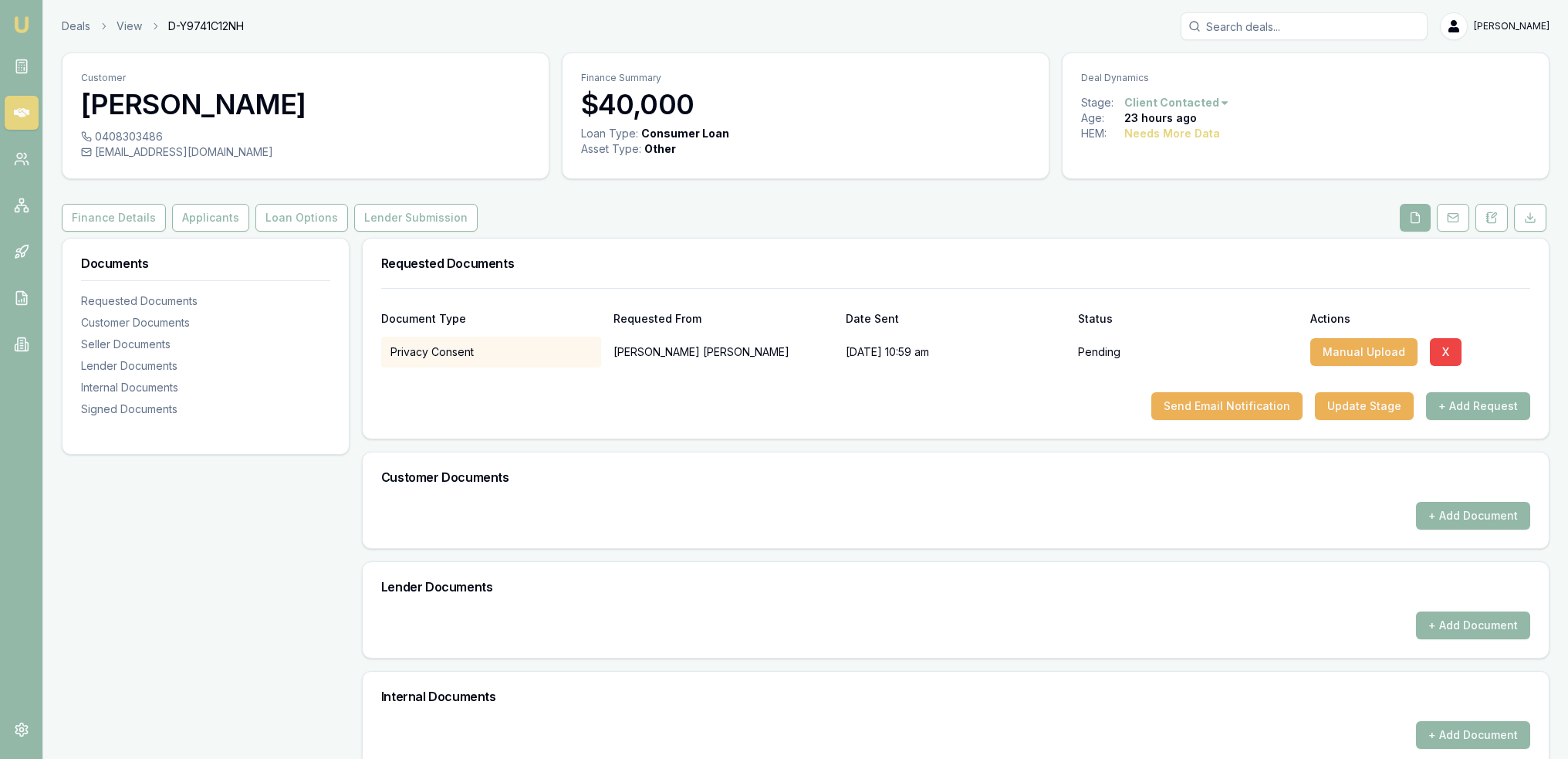
click at [1478, 403] on button "+ Add Request" at bounding box center [1478, 406] width 105 height 28
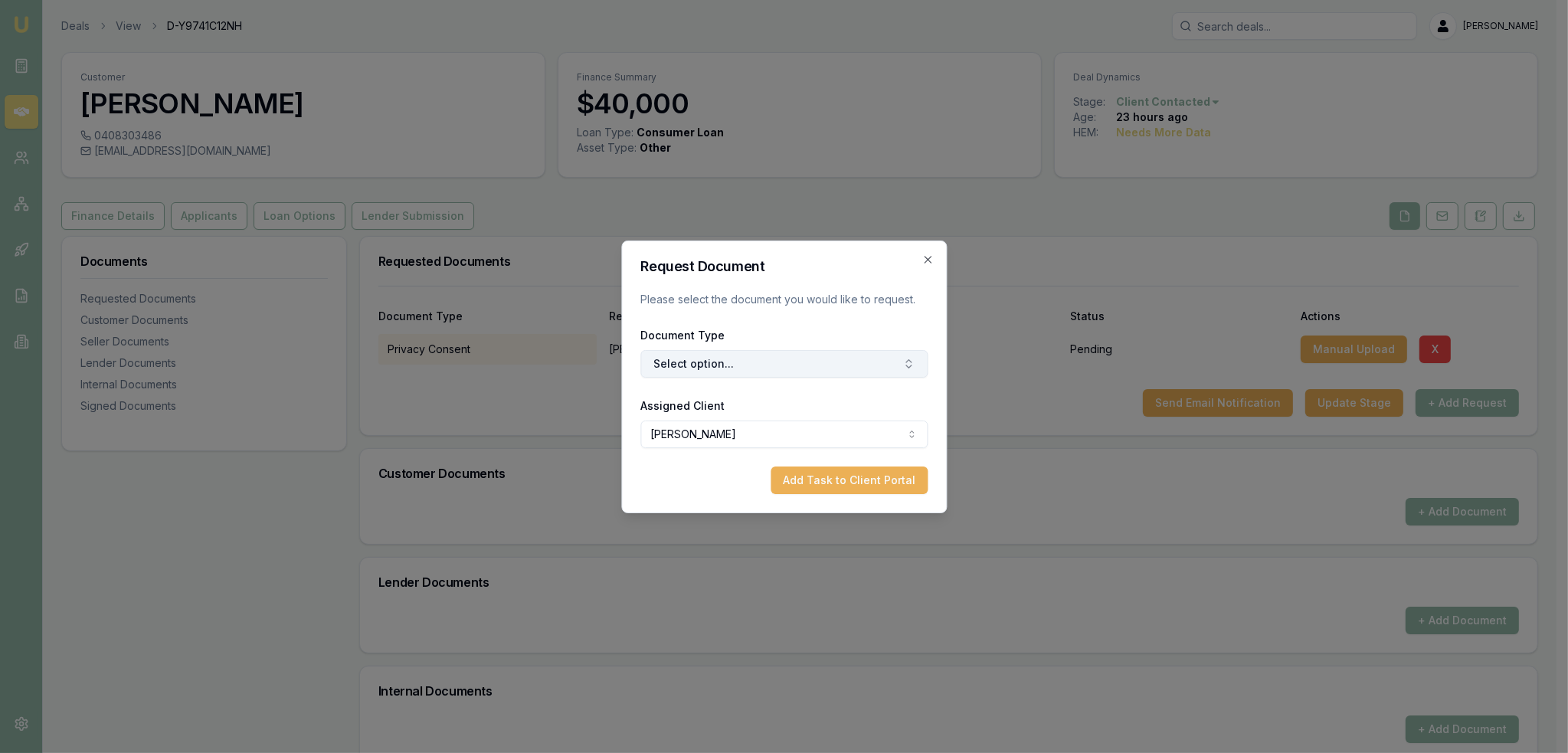
click at [797, 361] on button "Select option..." at bounding box center [783, 363] width 287 height 28
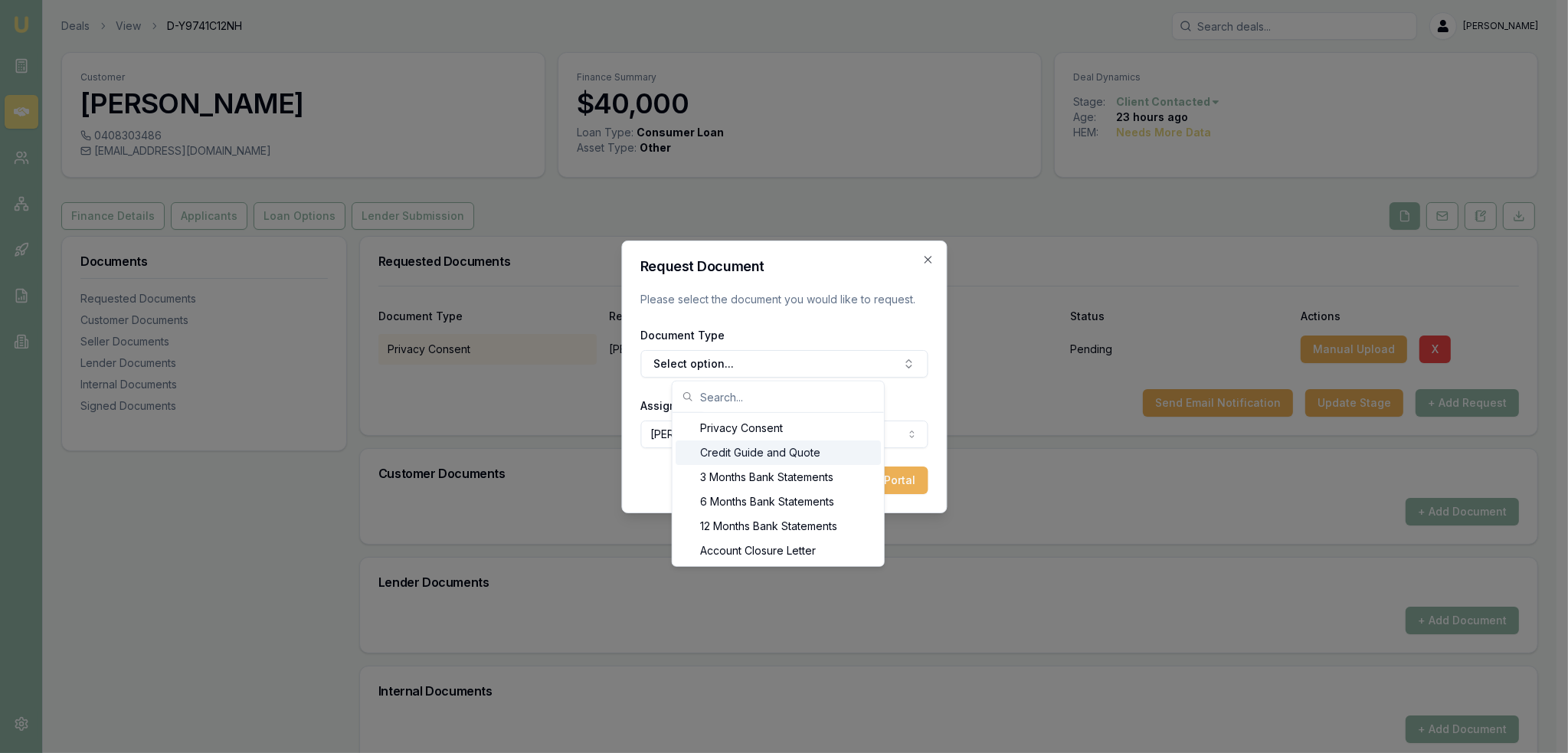
click at [763, 450] on div "Credit Guide and Quote" at bounding box center [778, 452] width 205 height 24
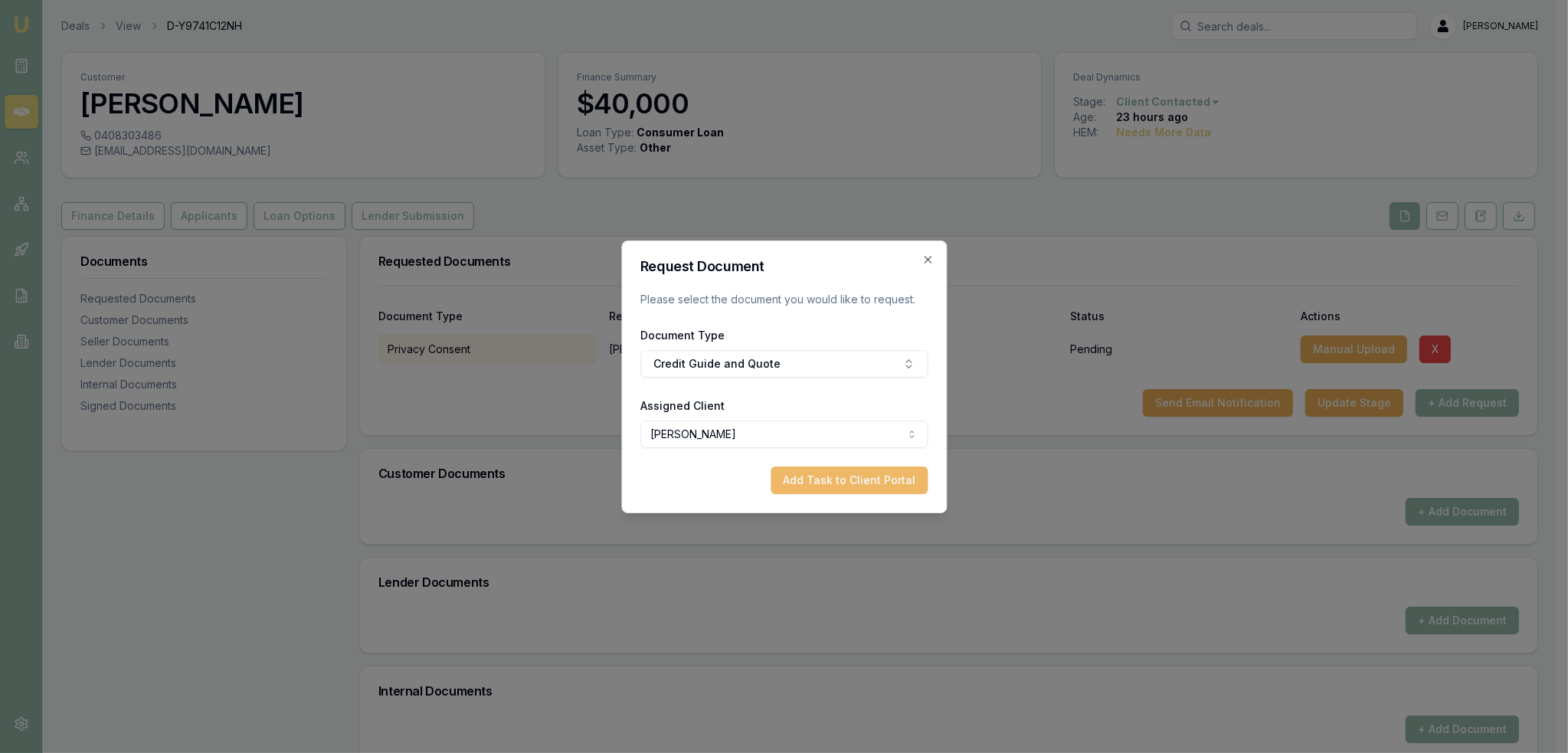
click at [861, 477] on button "Add Task to Client Portal" at bounding box center [849, 480] width 157 height 28
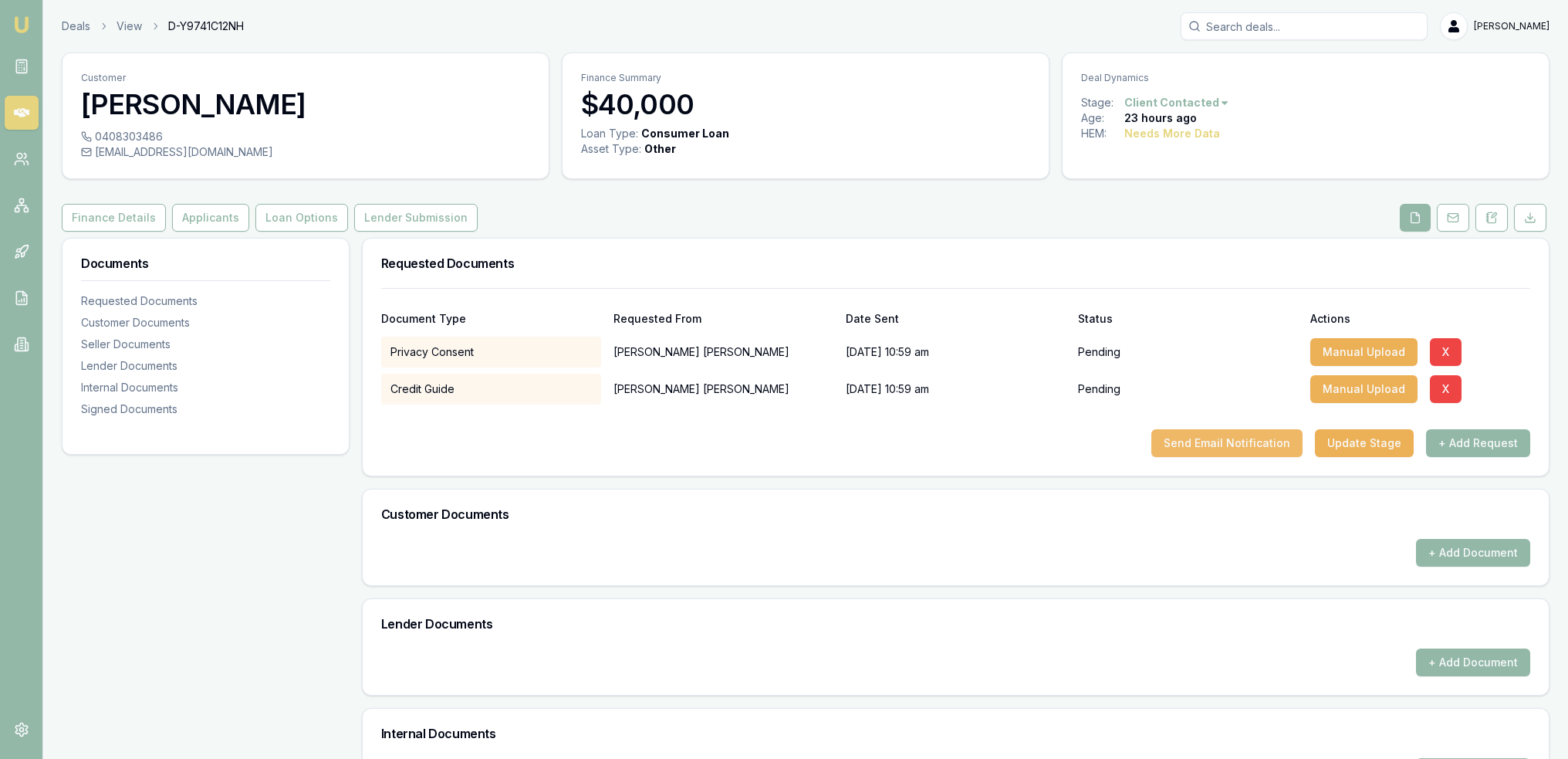
click at [1246, 441] on button "Send Email Notification" at bounding box center [1227, 443] width 151 height 28
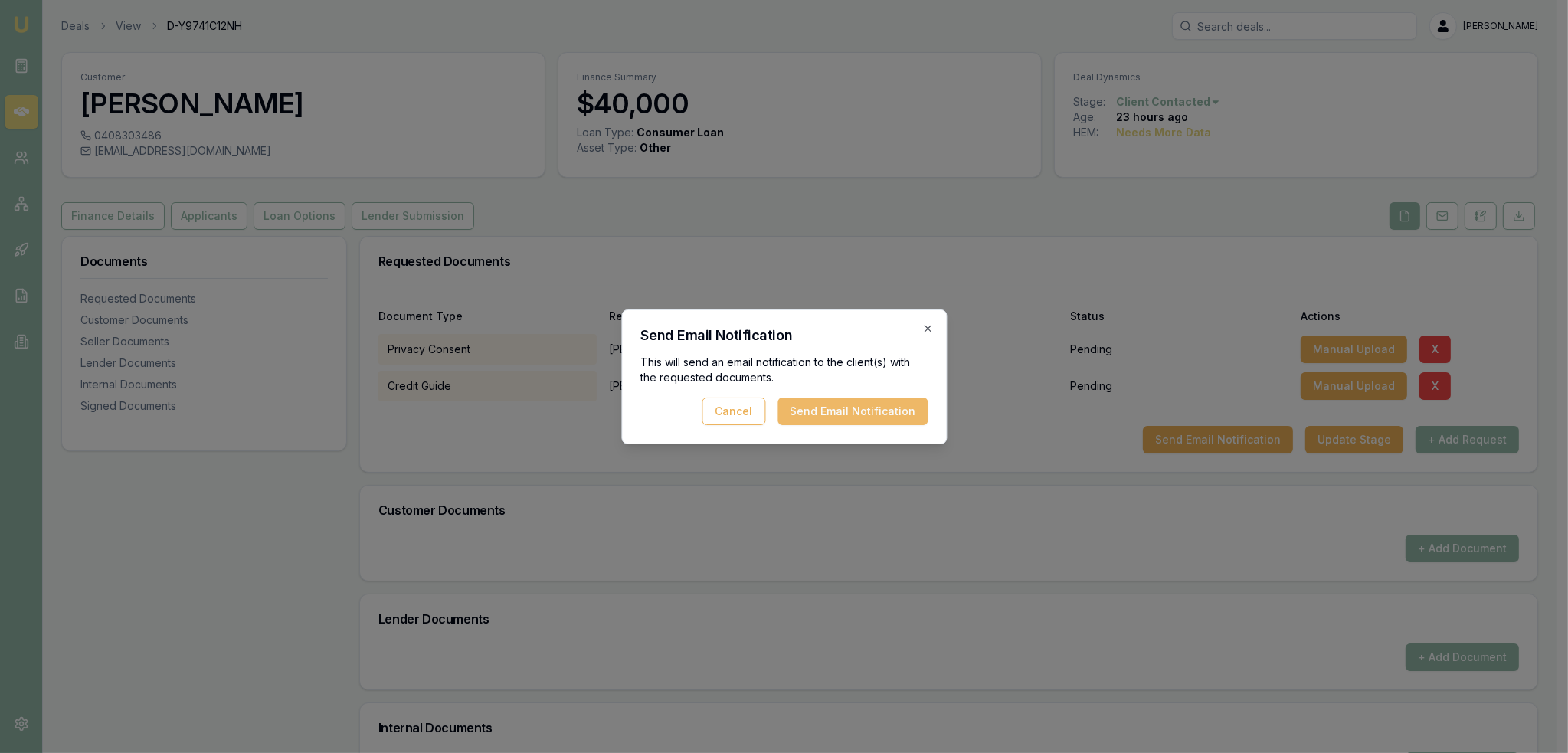
drag, startPoint x: 853, startPoint y: 398, endPoint x: 990, endPoint y: 519, distance: 182.8
click at [853, 397] on button "Send Email Notification" at bounding box center [853, 411] width 150 height 28
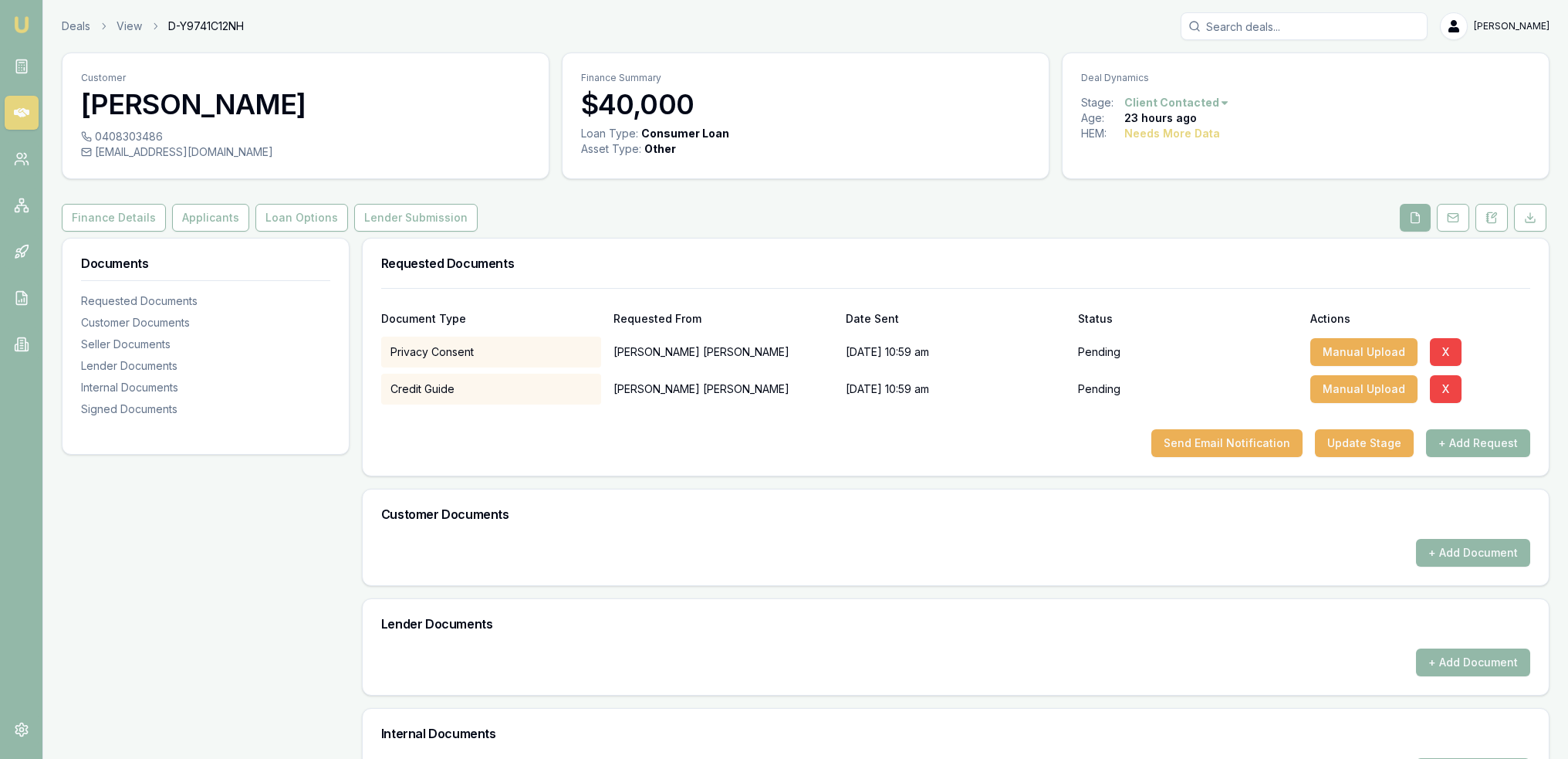
click at [1459, 435] on button "+ Add Request" at bounding box center [1478, 443] width 105 height 28
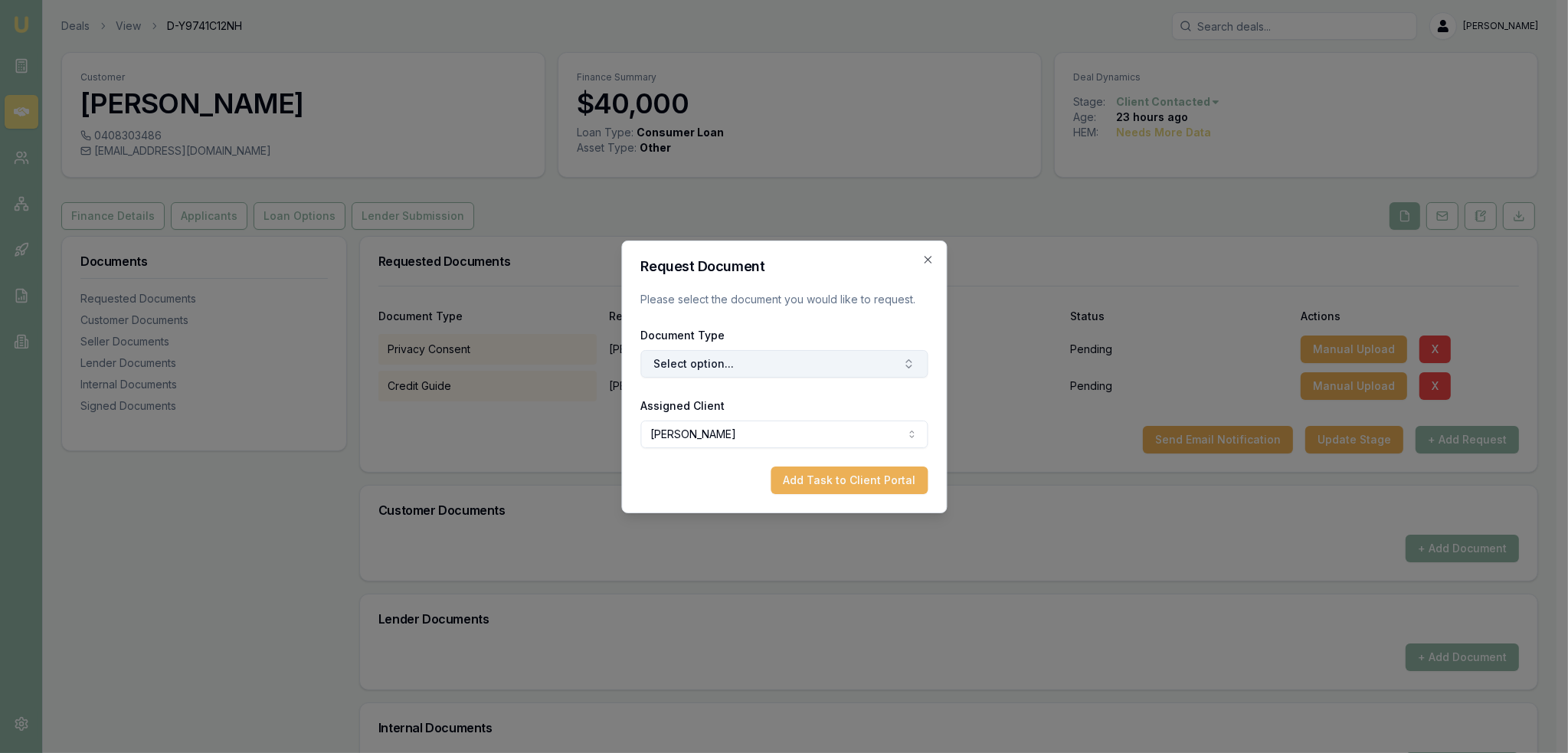
click at [727, 365] on button "Select option..." at bounding box center [783, 363] width 287 height 28
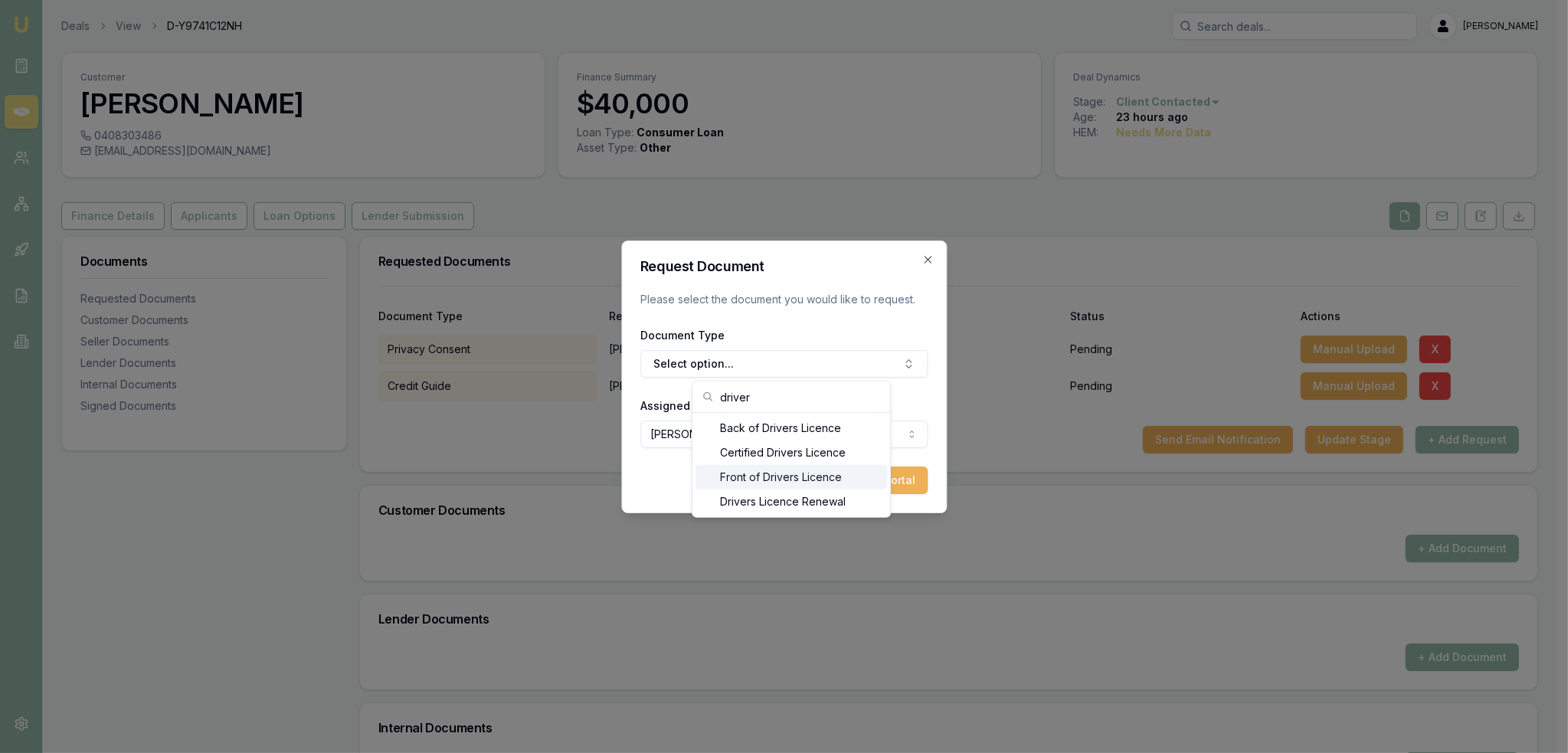
type input "driver"
click at [753, 481] on div "Front of Drivers Licence" at bounding box center [792, 477] width 192 height 24
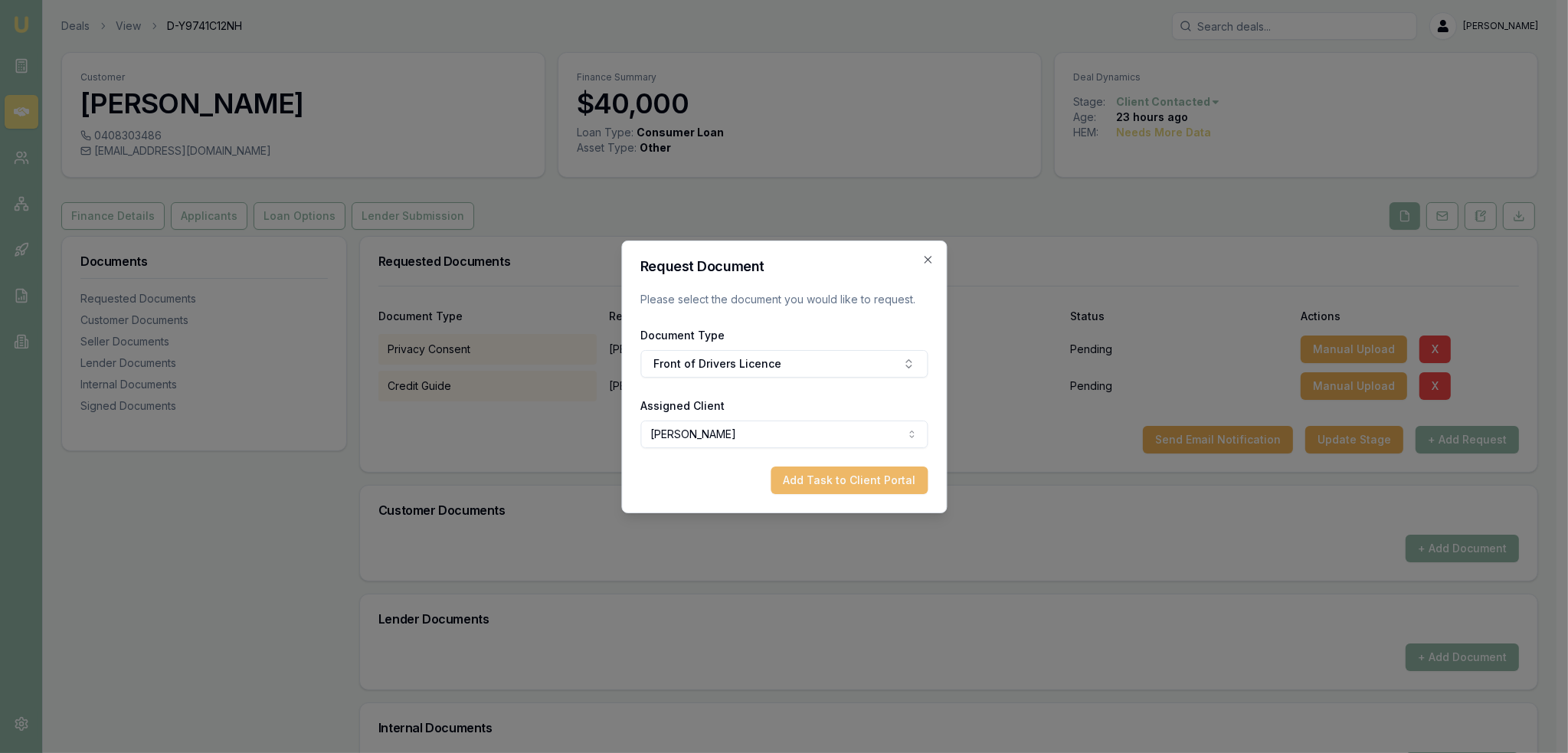
click at [828, 478] on button "Add Task to Client Portal" at bounding box center [849, 480] width 157 height 28
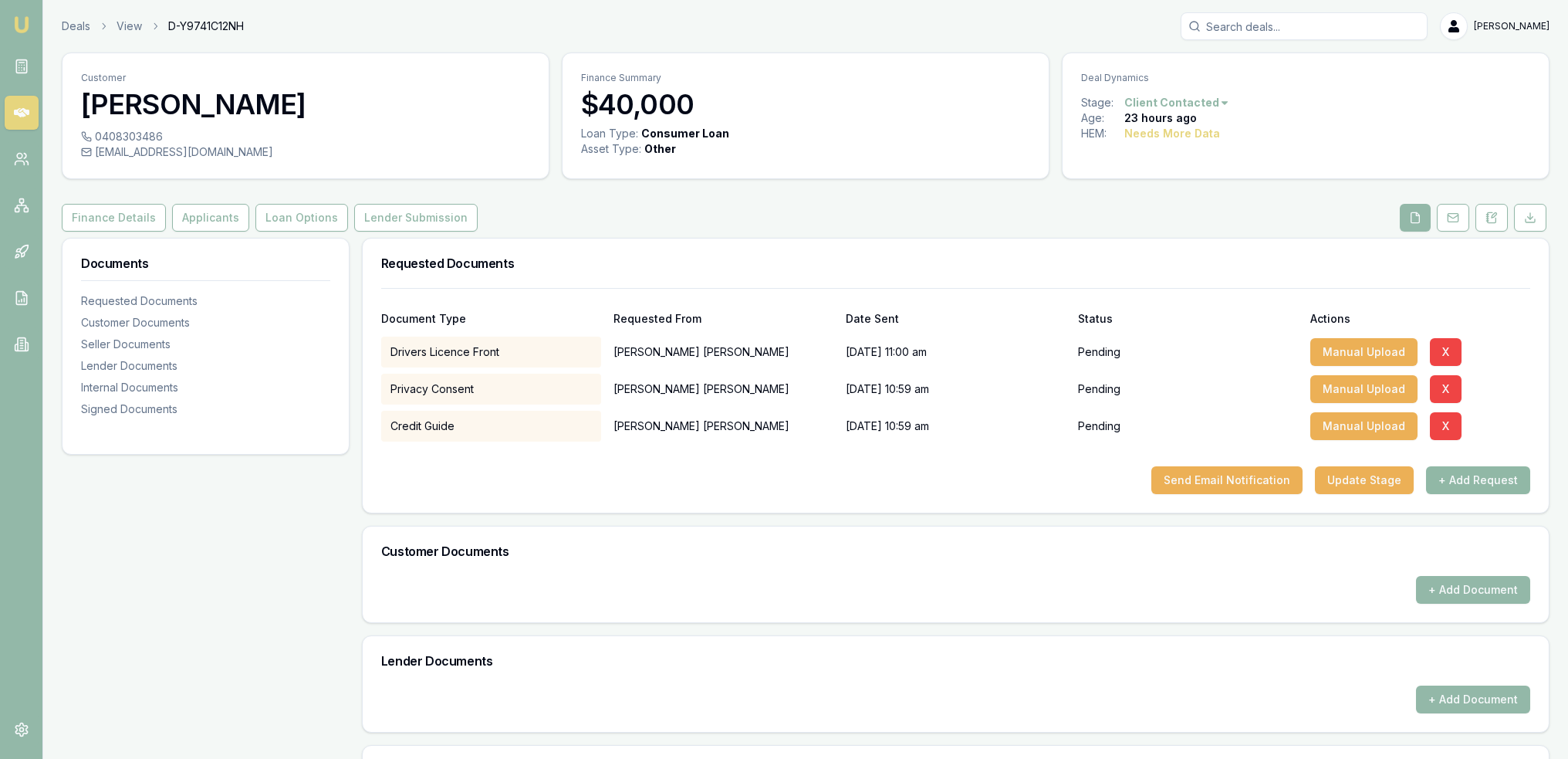
click at [1478, 482] on button "+ Add Request" at bounding box center [1478, 481] width 105 height 28
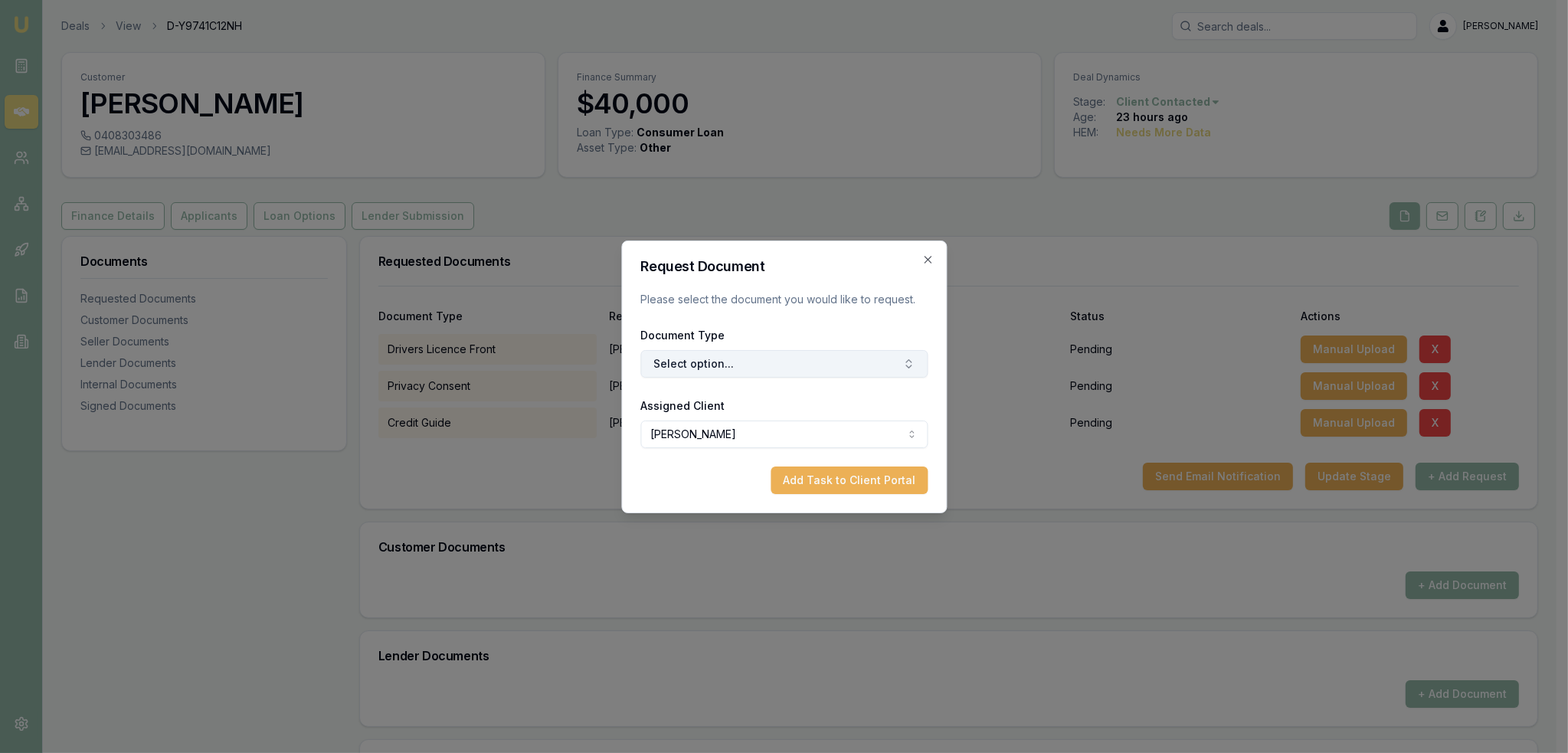
click at [725, 368] on button "Select option..." at bounding box center [783, 363] width 287 height 28
type input "back"
click at [753, 431] on div "Back of Drivers Licence" at bounding box center [792, 428] width 192 height 24
click at [812, 480] on button "Add Task to Client Portal" at bounding box center [849, 480] width 157 height 28
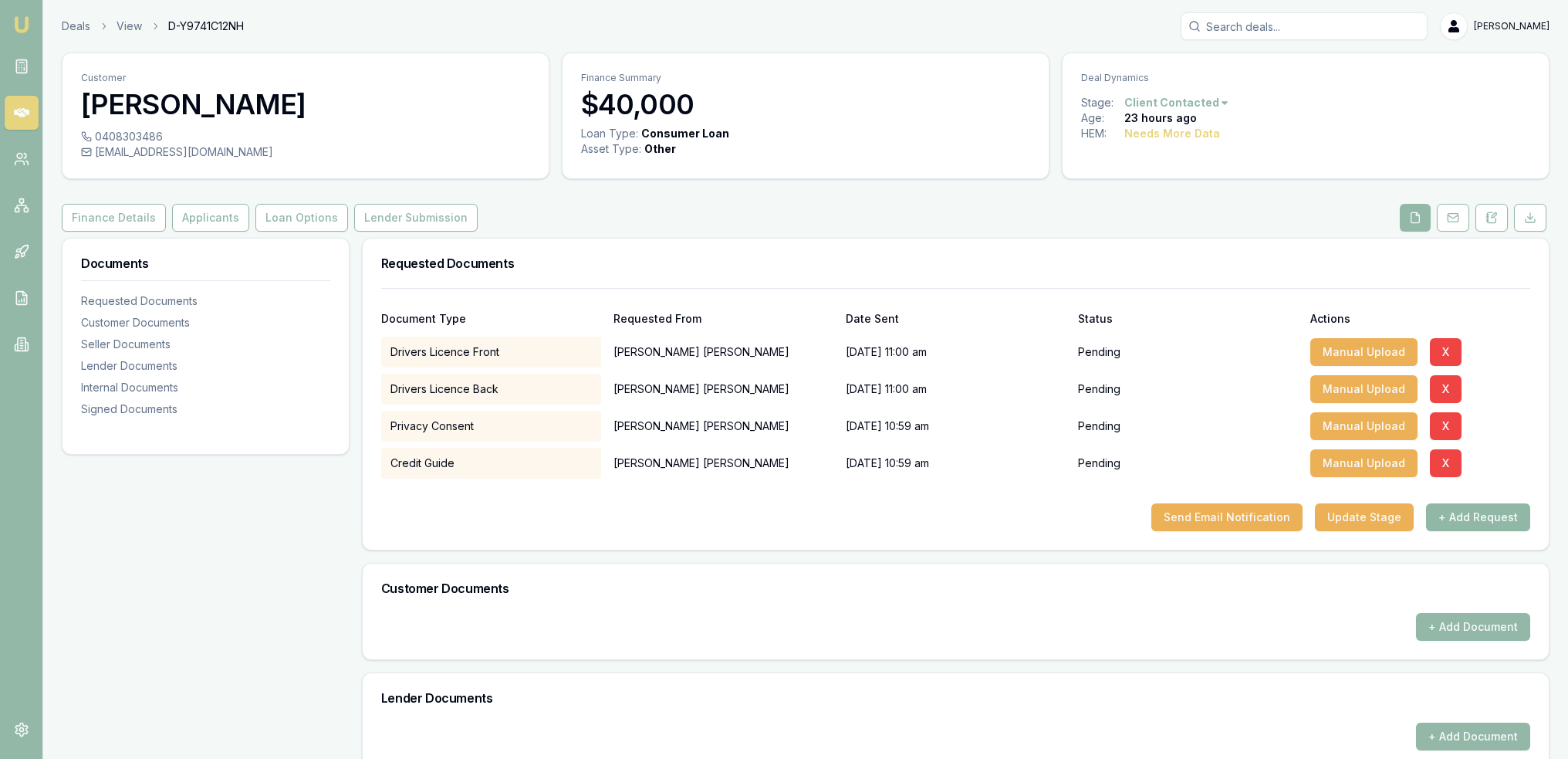
click at [1463, 513] on button "+ Add Request" at bounding box center [1478, 517] width 105 height 28
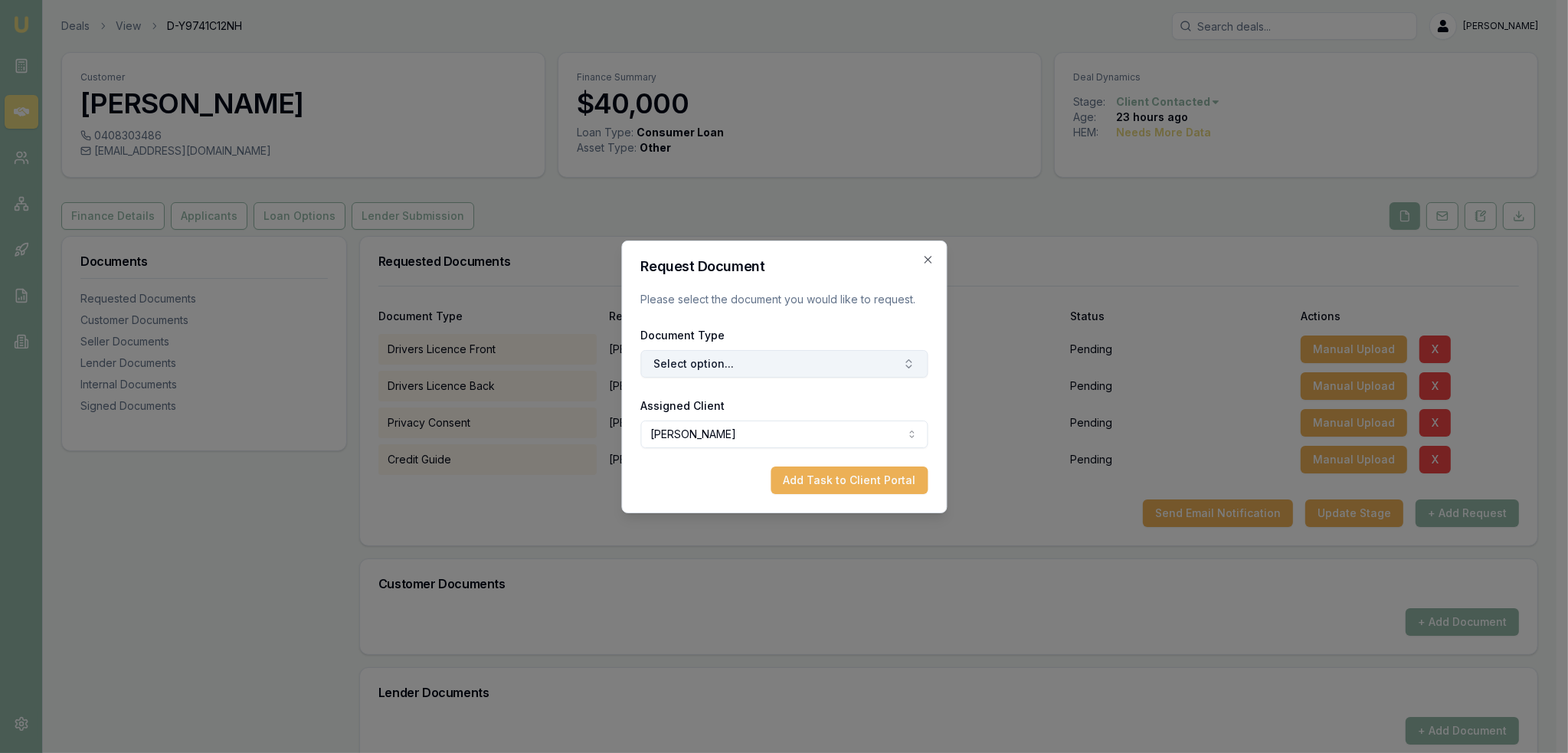
click at [760, 363] on button "Select option..." at bounding box center [783, 363] width 287 height 28
type input "medicare"
click at [753, 426] on div "Medicare Card" at bounding box center [792, 428] width 192 height 24
click at [831, 475] on button "Add Task to Client Portal" at bounding box center [849, 480] width 157 height 28
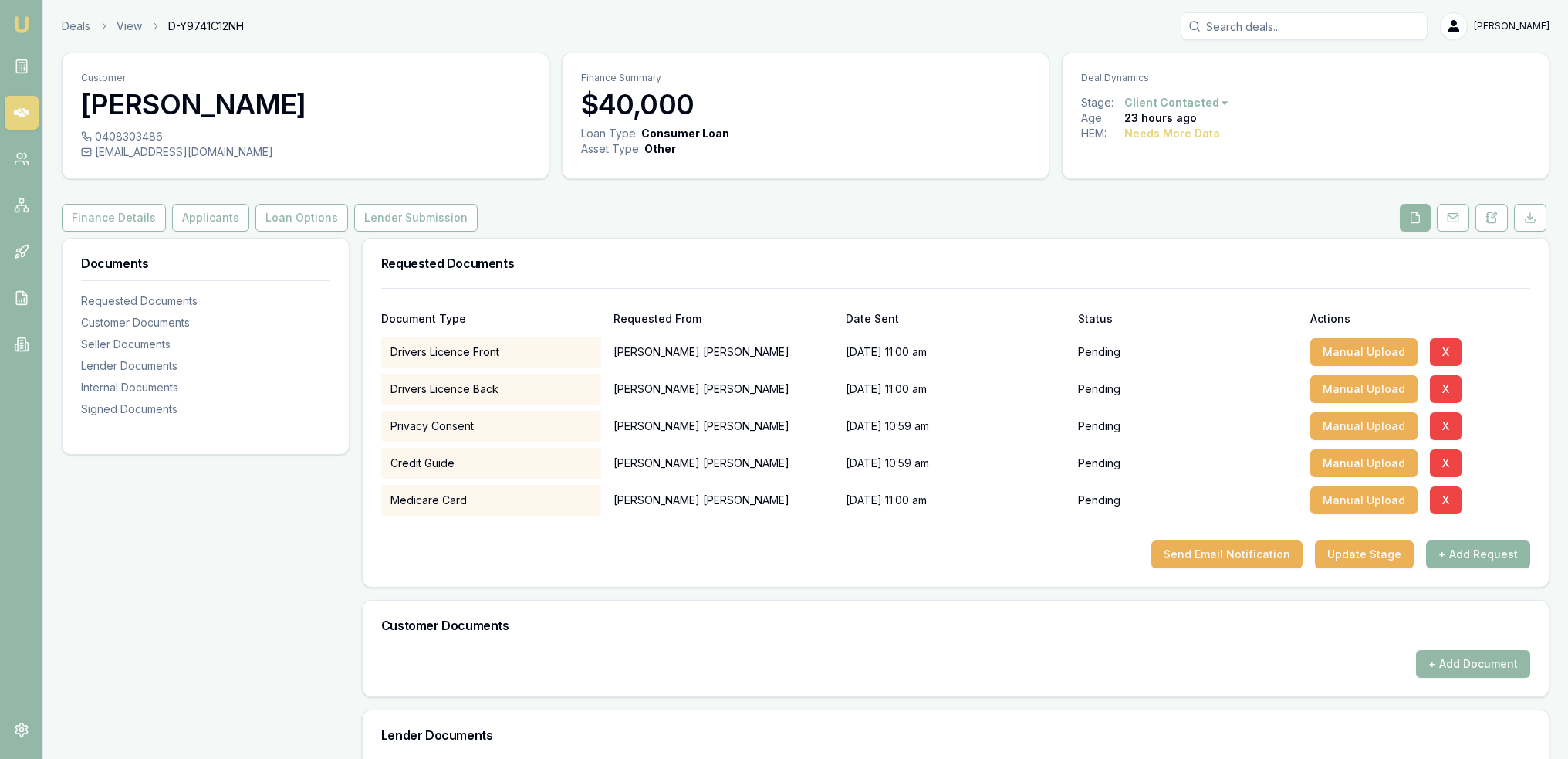
click at [1482, 554] on button "+ Add Request" at bounding box center [1478, 554] width 105 height 28
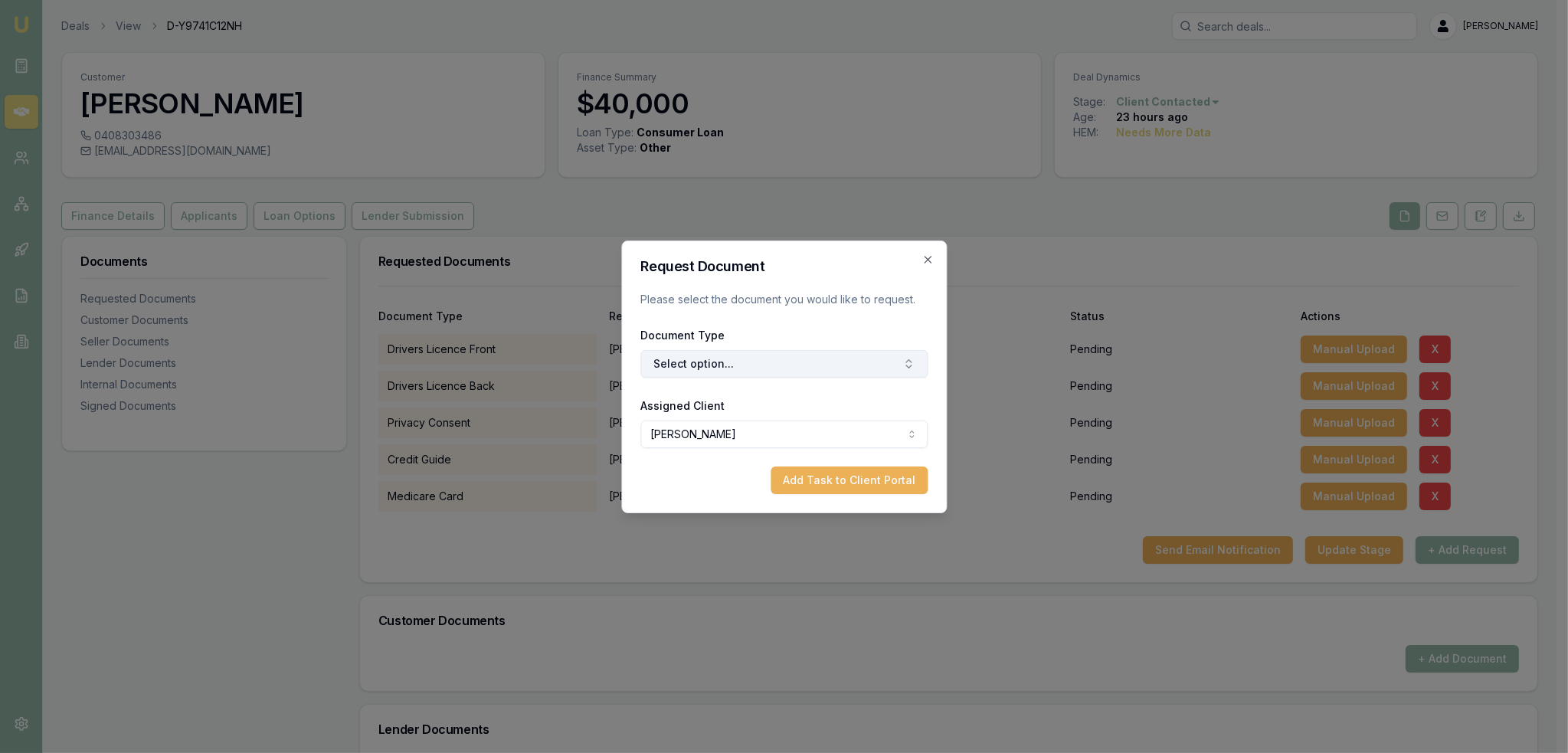
click at [721, 363] on button "Select option..." at bounding box center [783, 363] width 287 height 28
type input "selfie"
click at [759, 422] on div "Selfie with Licence" at bounding box center [792, 428] width 192 height 24
click at [835, 473] on button "Add Task to Client Portal" at bounding box center [849, 480] width 157 height 28
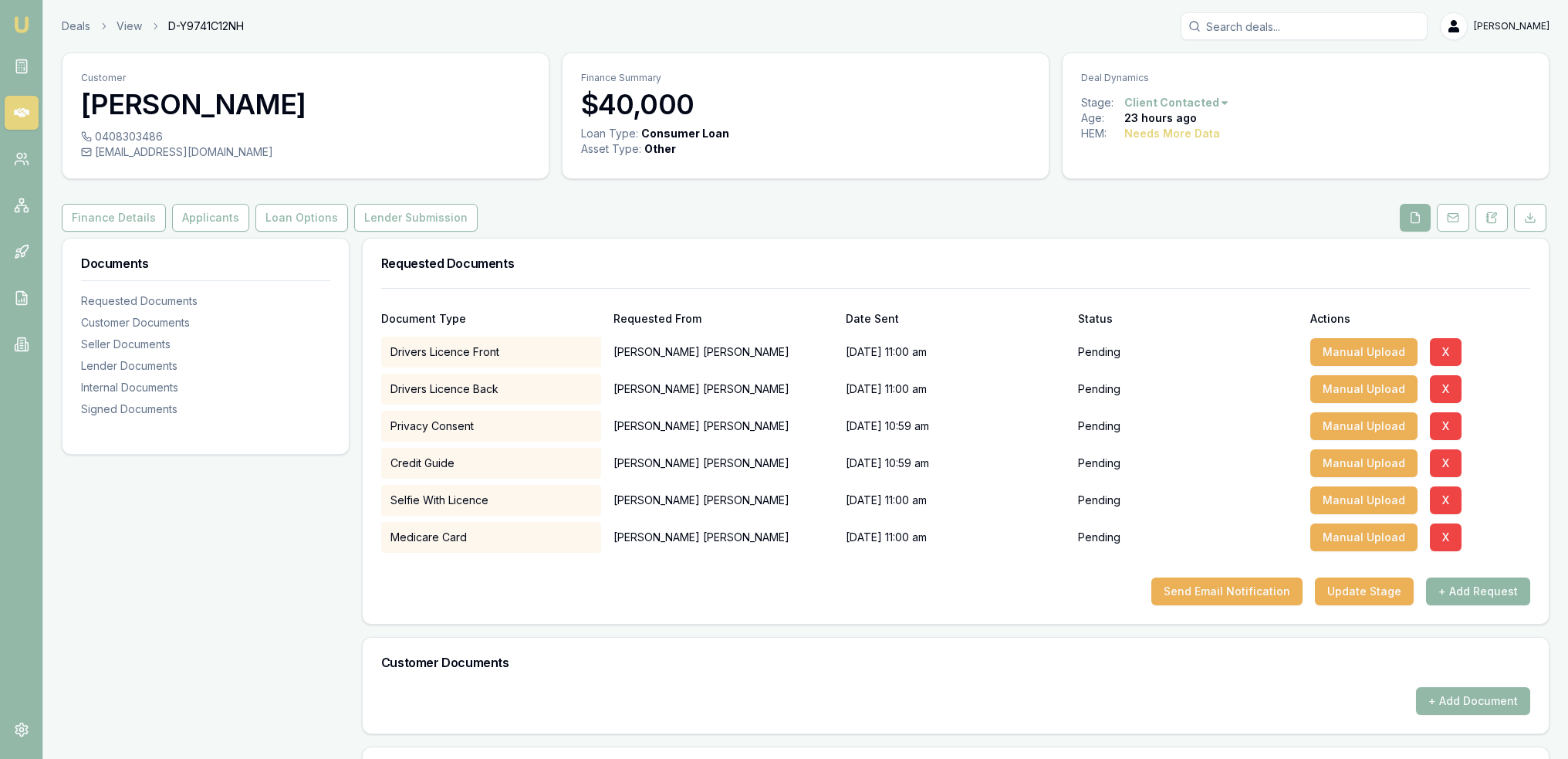
click at [1482, 590] on button "+ Add Request" at bounding box center [1478, 591] width 105 height 28
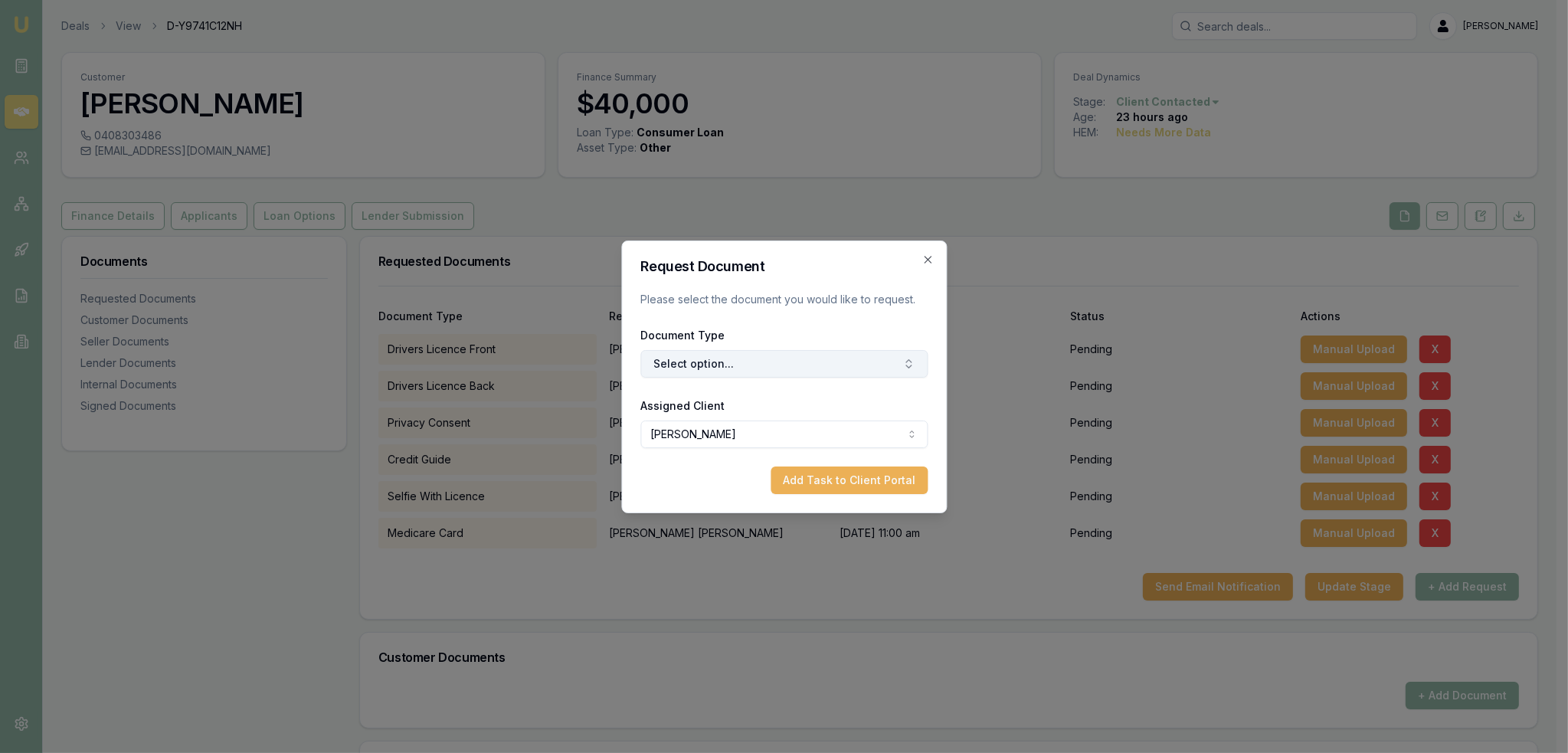
click at [743, 367] on button "Select option..." at bounding box center [783, 363] width 287 height 28
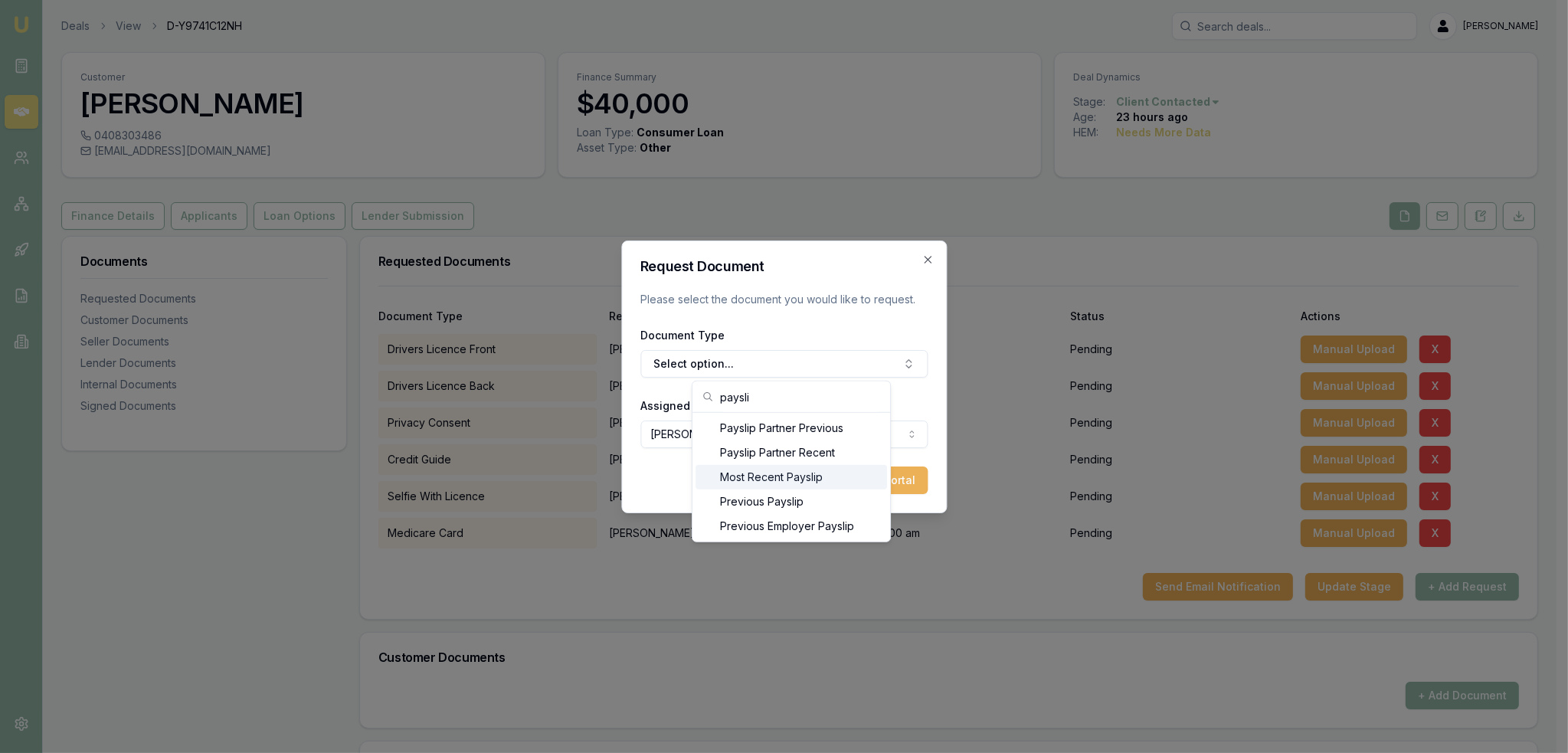
type input "paysli"
click at [751, 474] on div "Most Recent Payslip" at bounding box center [792, 477] width 192 height 24
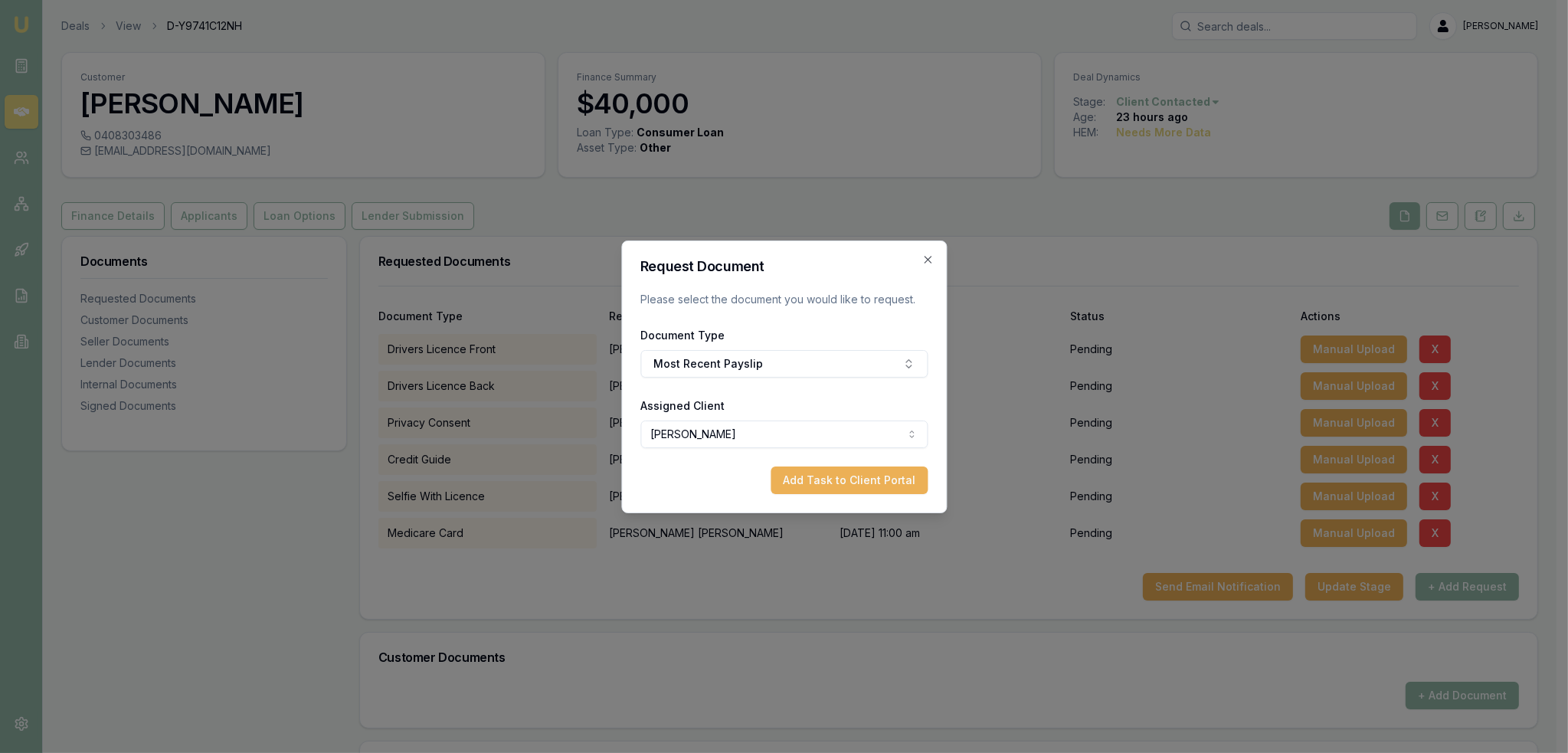
drag, startPoint x: 838, startPoint y: 479, endPoint x: 949, endPoint y: 513, distance: 116.1
click at [841, 479] on button "Add Task to Client Portal" at bounding box center [849, 480] width 157 height 28
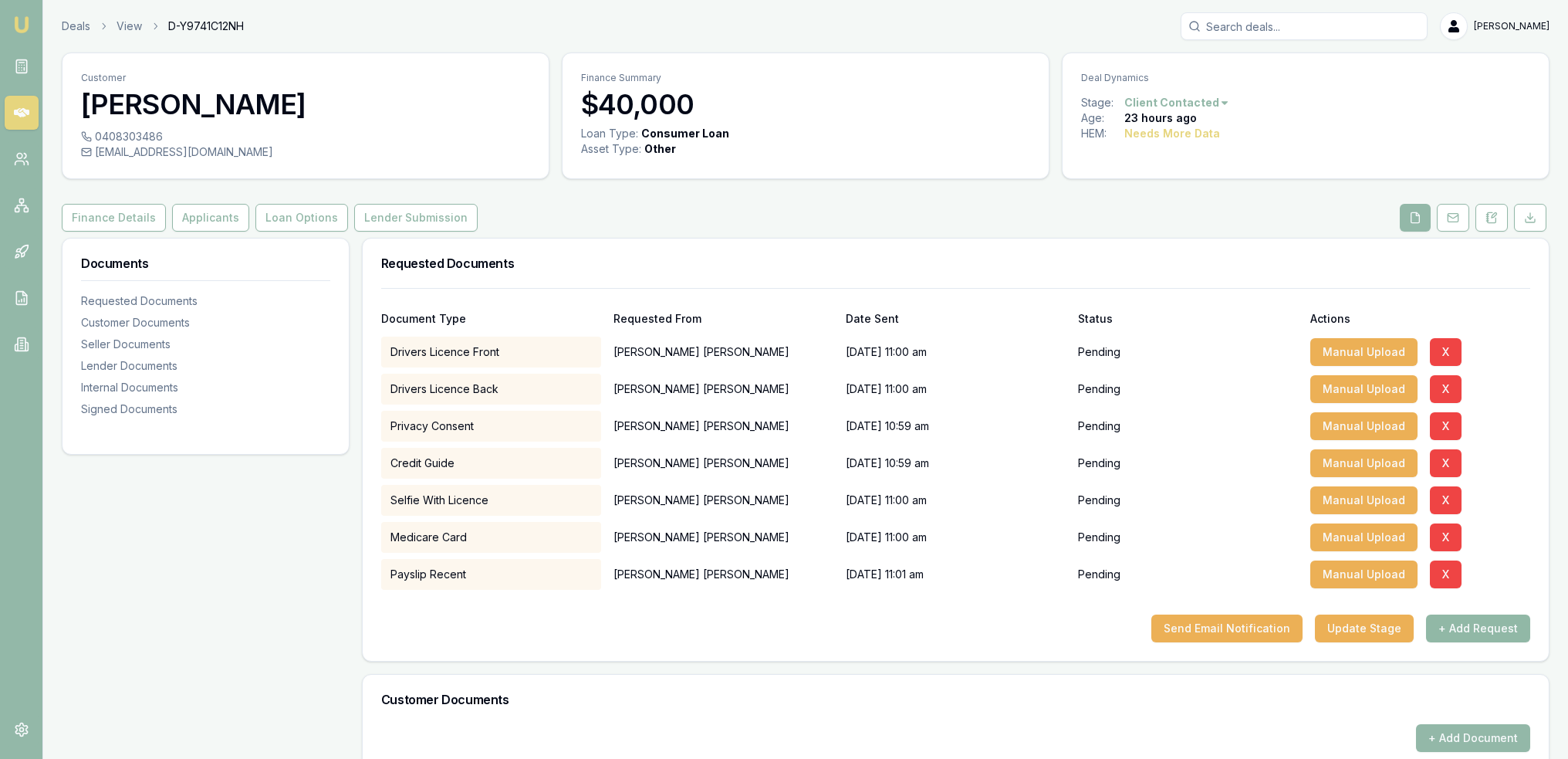
click at [1476, 623] on button "+ Add Request" at bounding box center [1478, 628] width 105 height 28
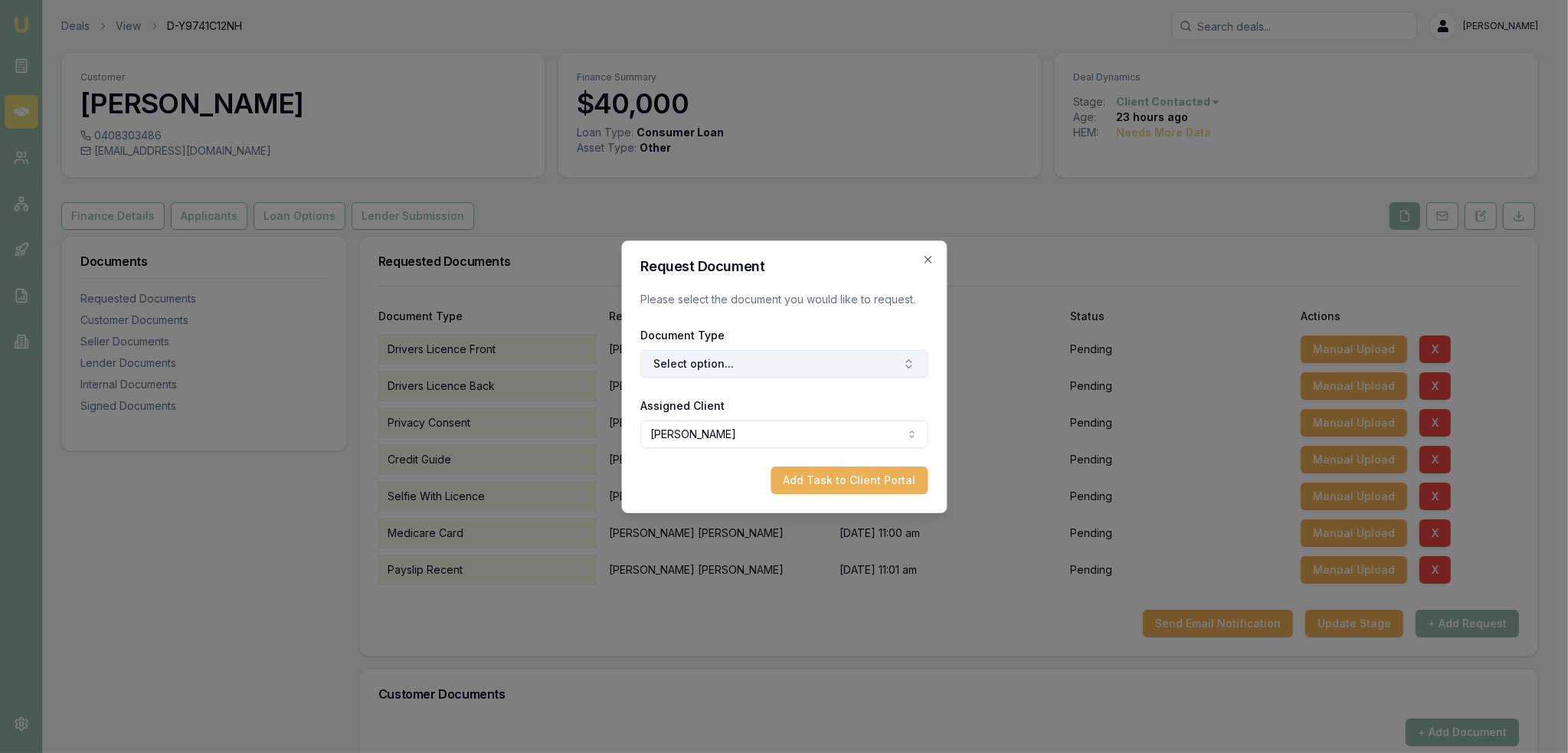
click at [699, 365] on button "Select option..." at bounding box center [783, 363] width 287 height 28
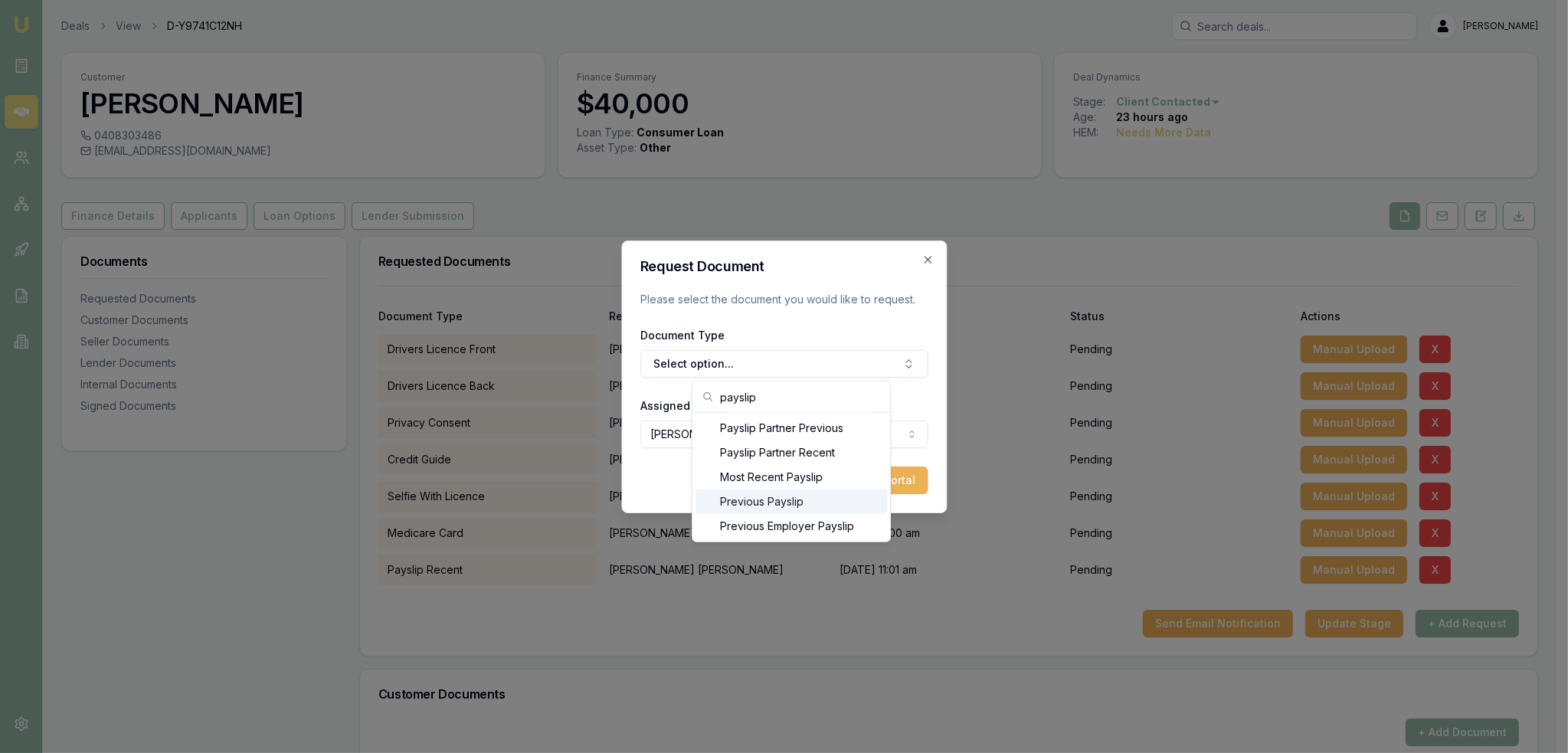
type input "payslip"
click at [762, 504] on div "Previous Payslip" at bounding box center [792, 501] width 192 height 24
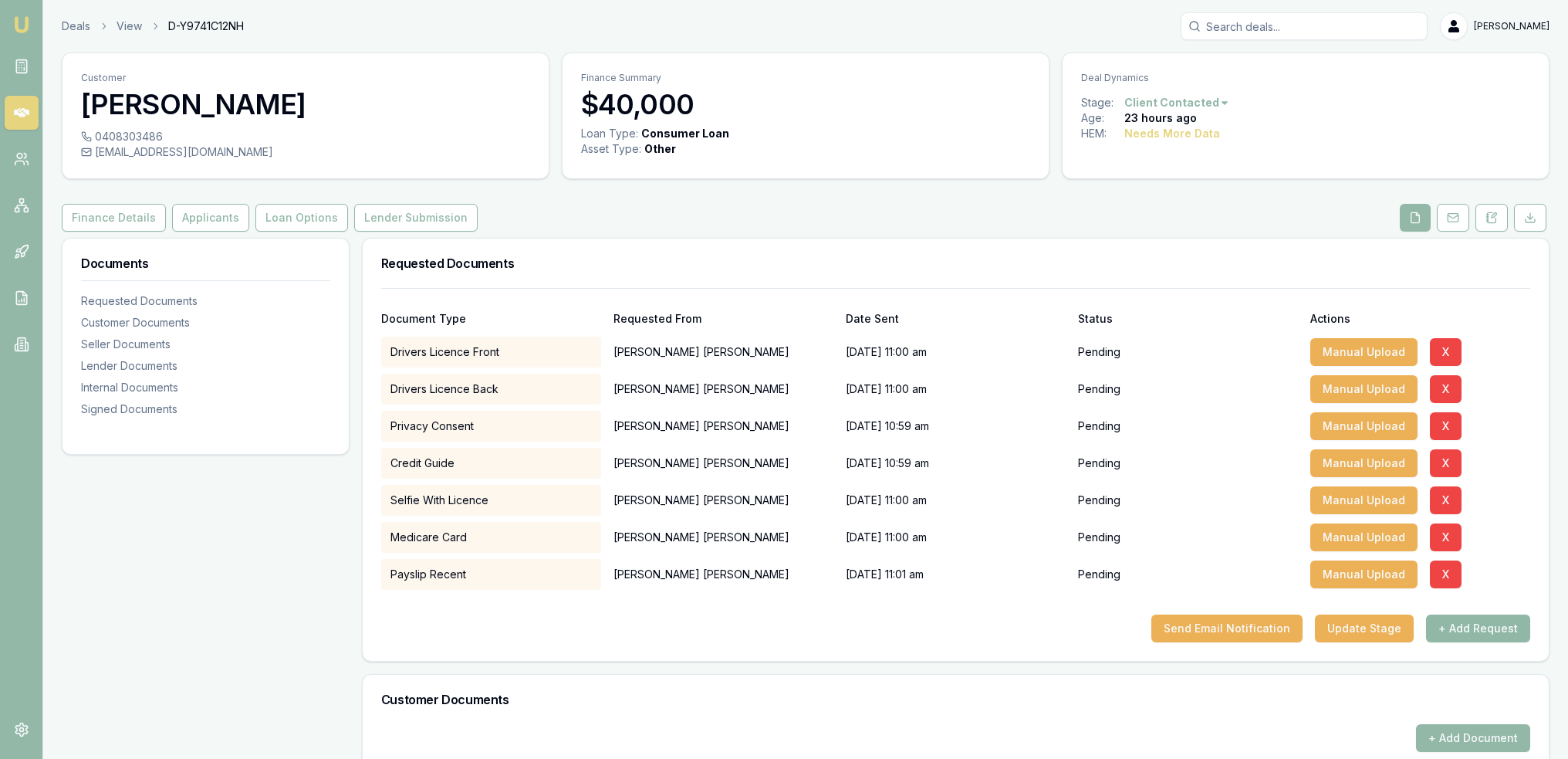
click at [1489, 629] on button "+ Add Request" at bounding box center [1478, 628] width 105 height 28
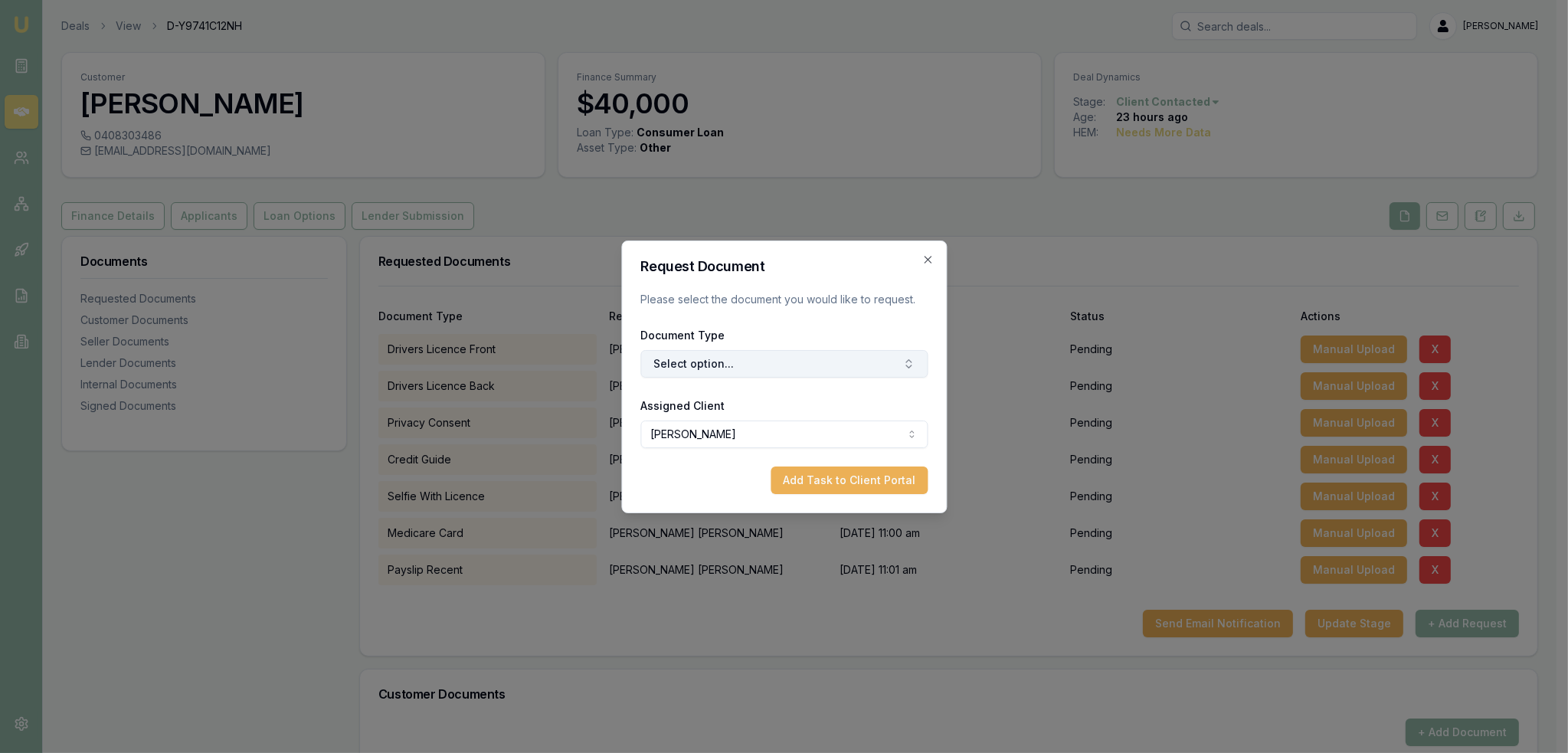
click at [780, 365] on button "Select option..." at bounding box center [783, 363] width 287 height 28
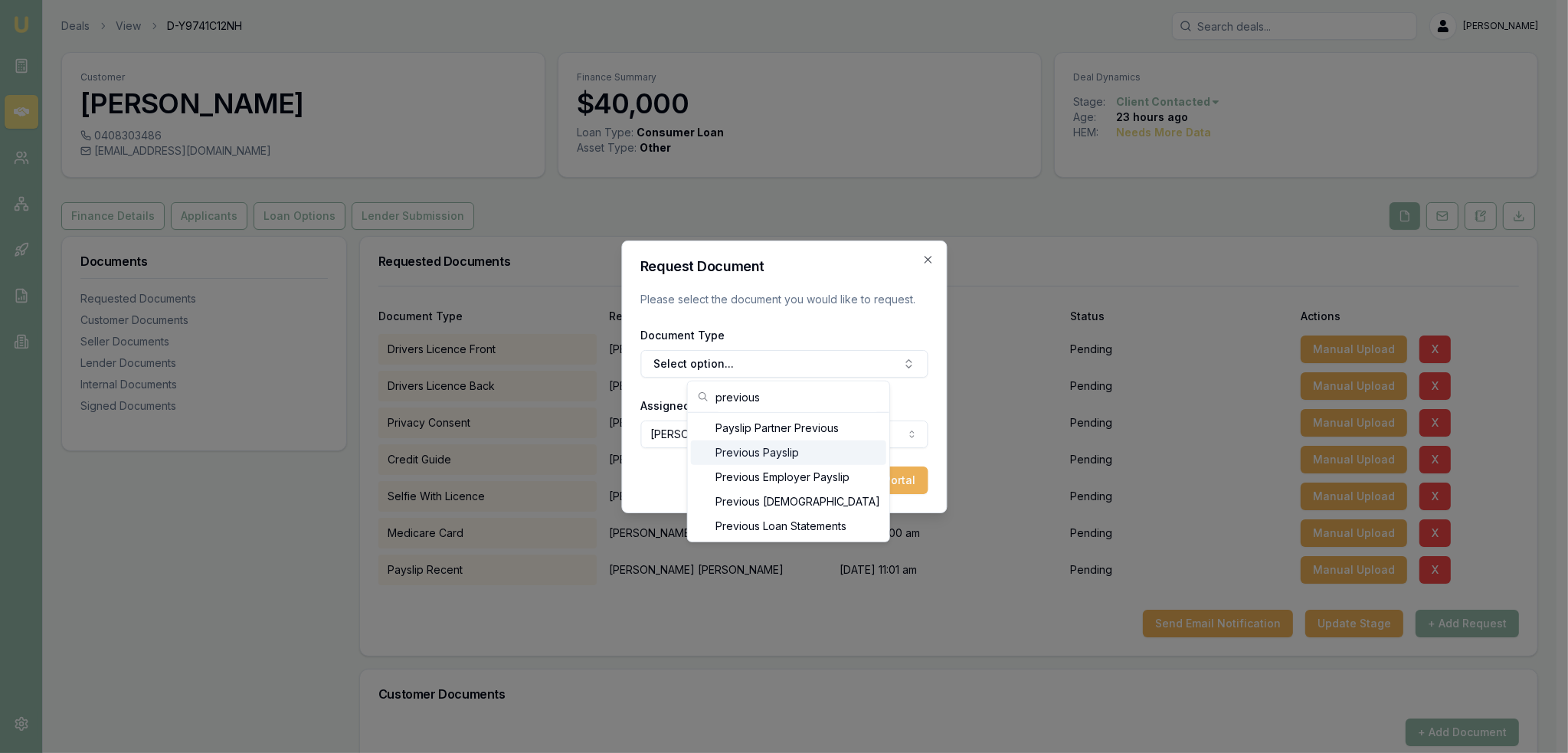
type input "previous"
click at [773, 457] on div "Previous Payslip" at bounding box center [788, 452] width 195 height 24
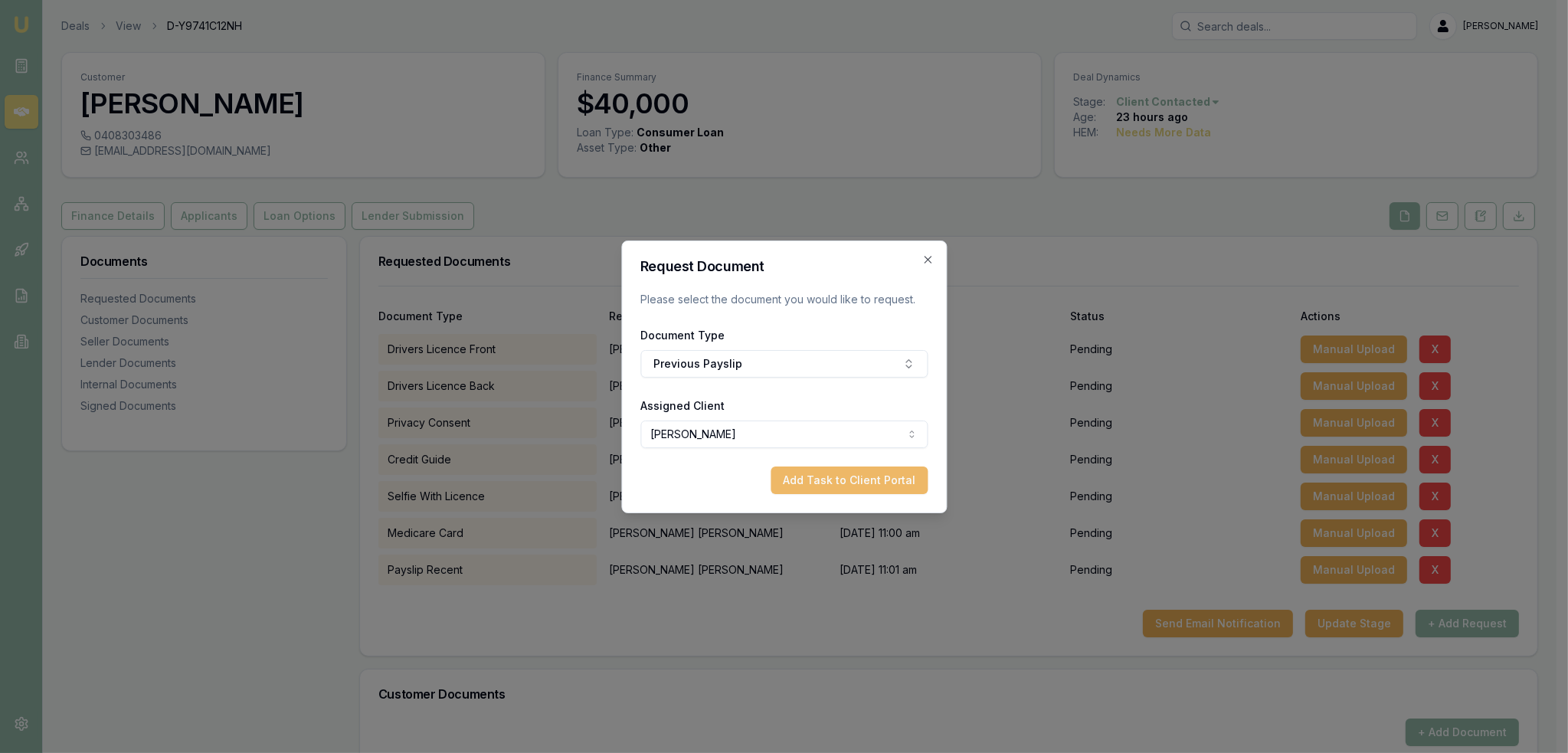
click at [824, 483] on button "Add Task to Client Portal" at bounding box center [849, 480] width 157 height 28
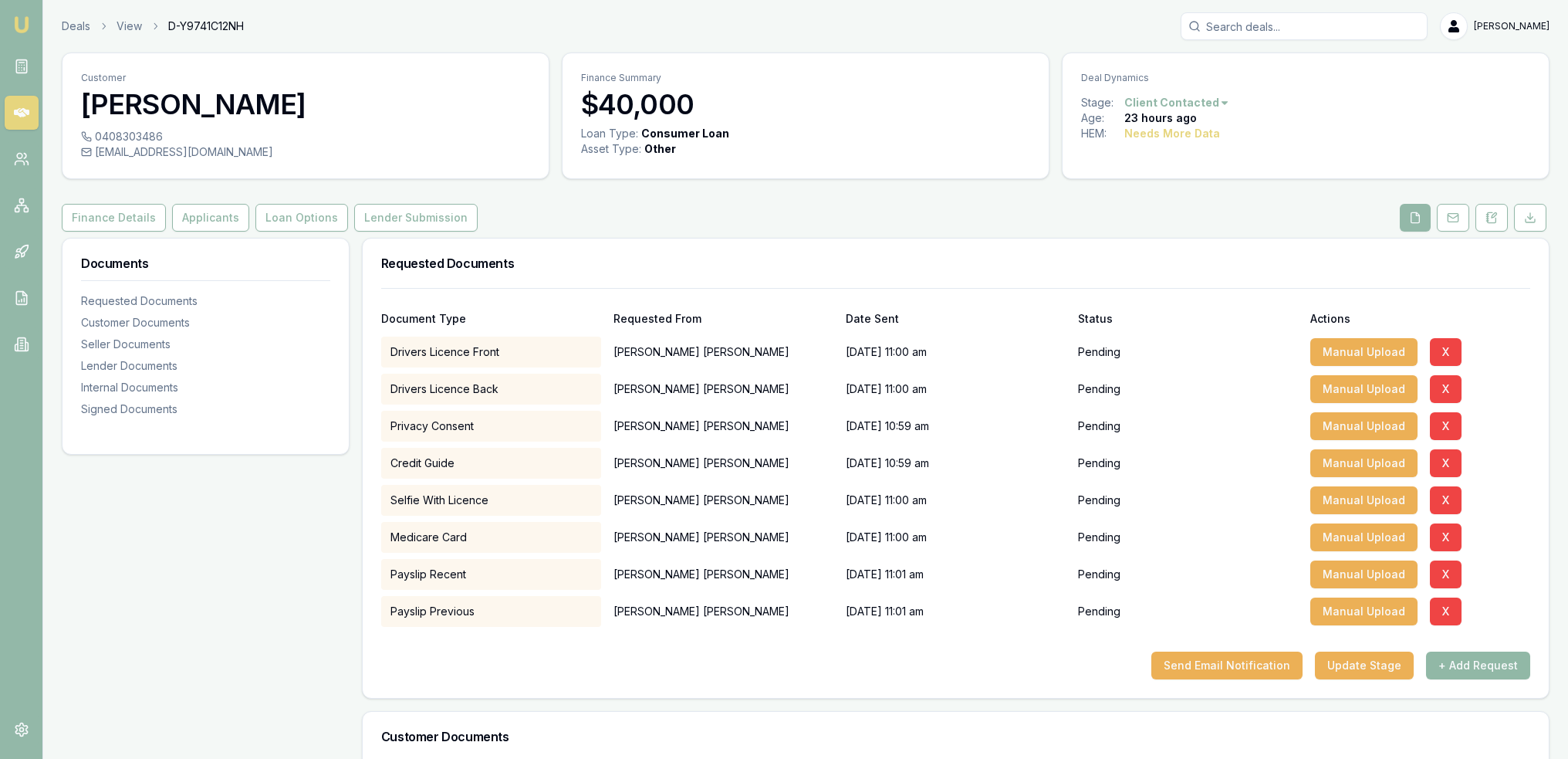
click at [1465, 663] on button "+ Add Request" at bounding box center [1478, 665] width 105 height 28
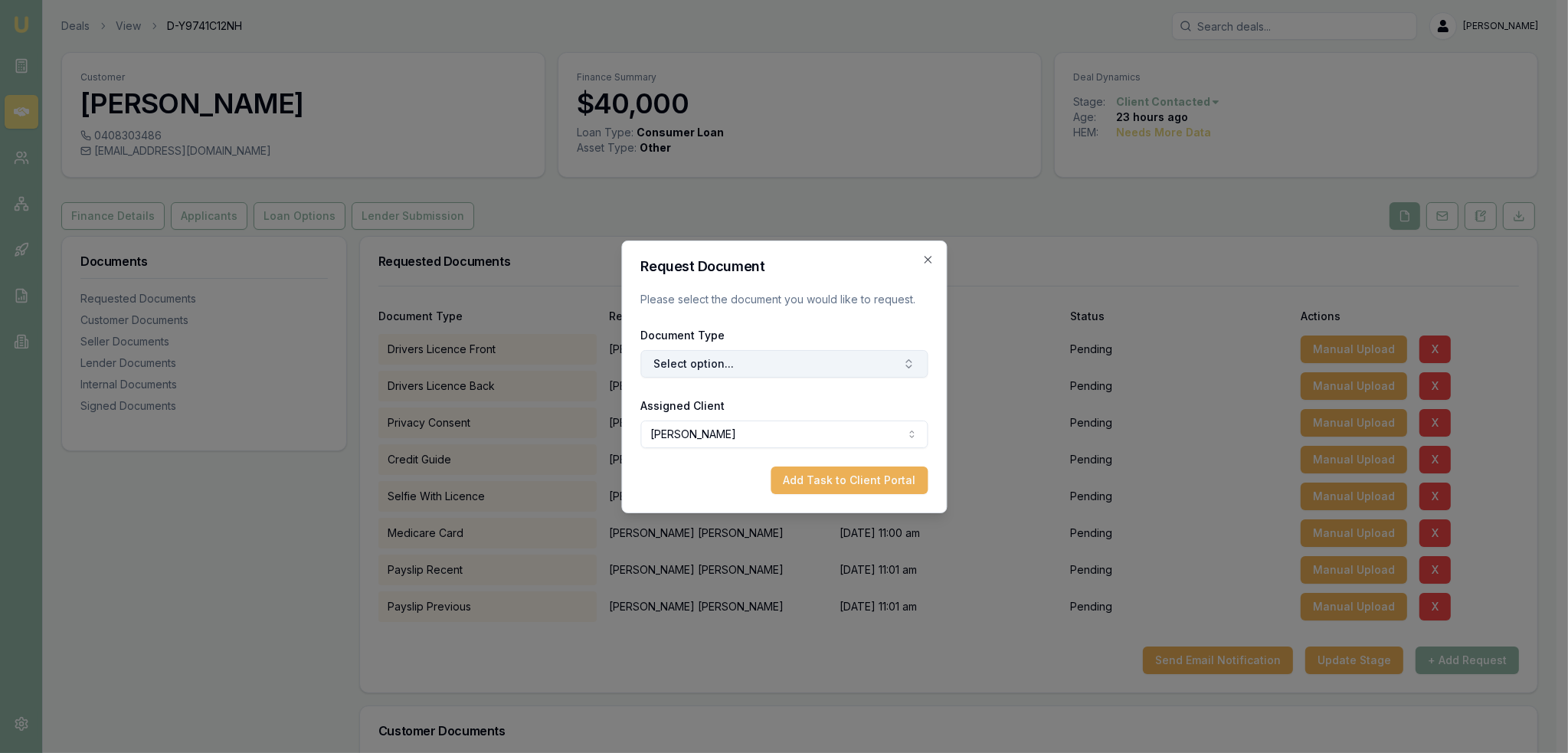
click at [697, 363] on button "Select option..." at bounding box center [783, 363] width 287 height 28
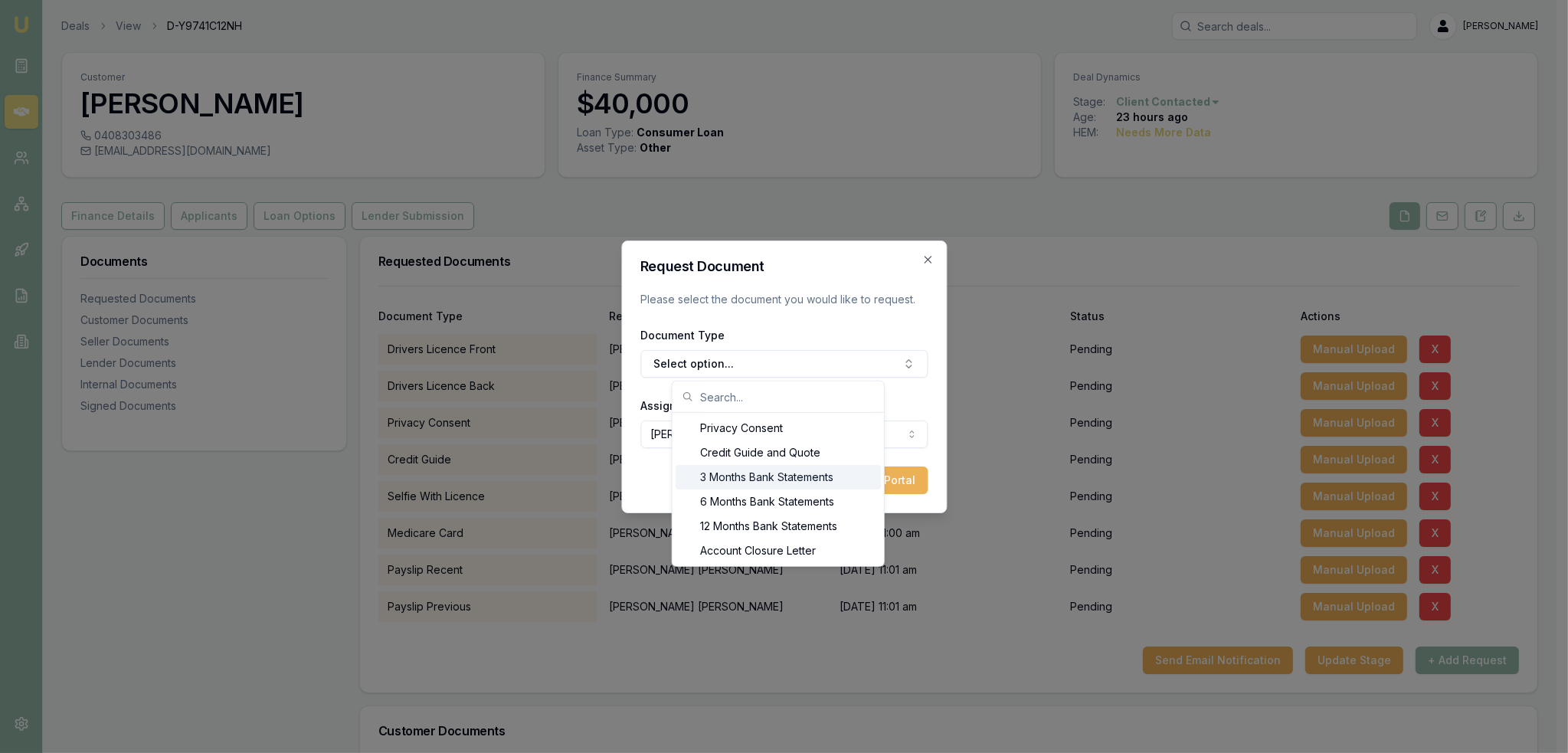
click at [740, 473] on div "3 Months Bank Statements" at bounding box center [778, 477] width 205 height 24
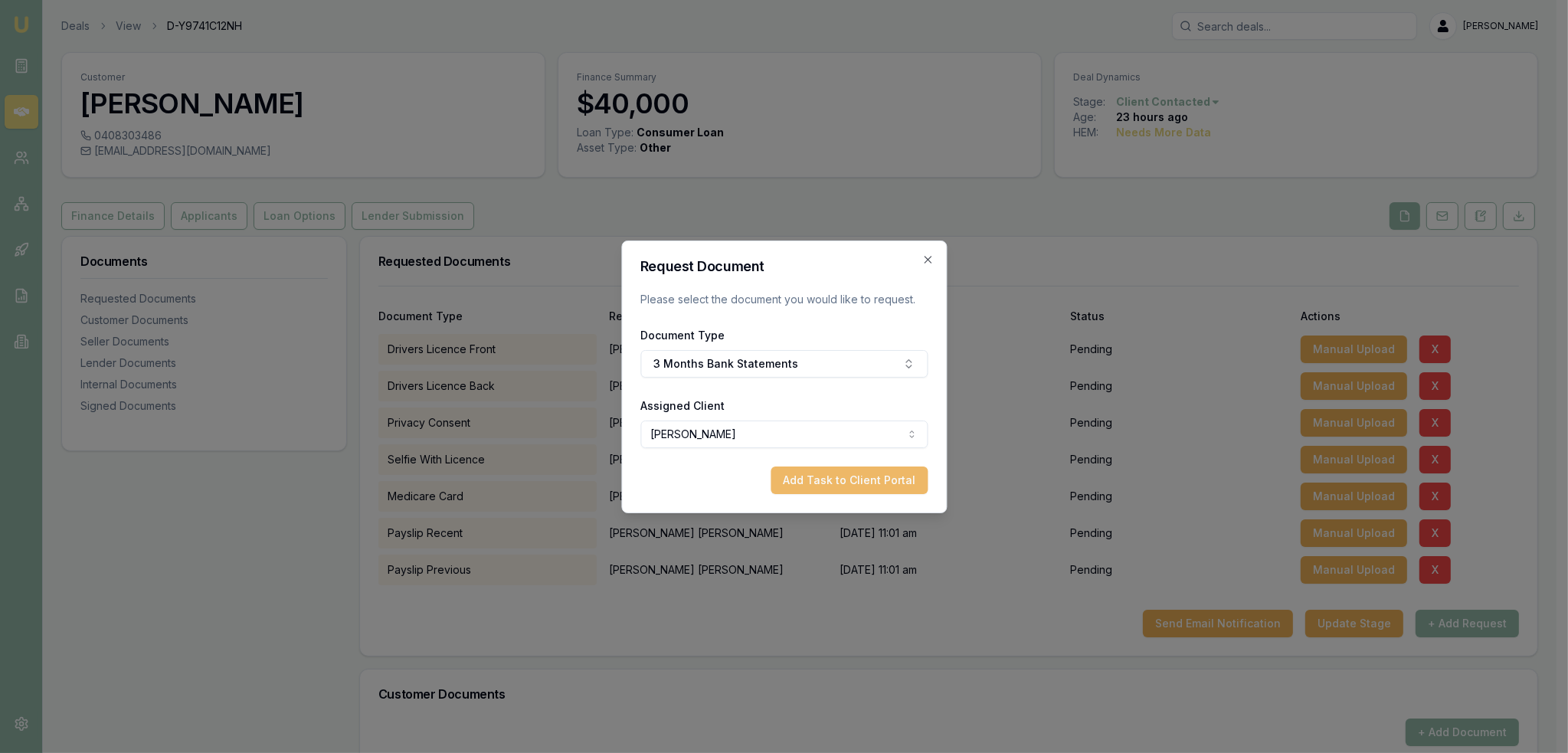
click at [828, 476] on button "Add Task to Client Portal" at bounding box center [849, 480] width 157 height 28
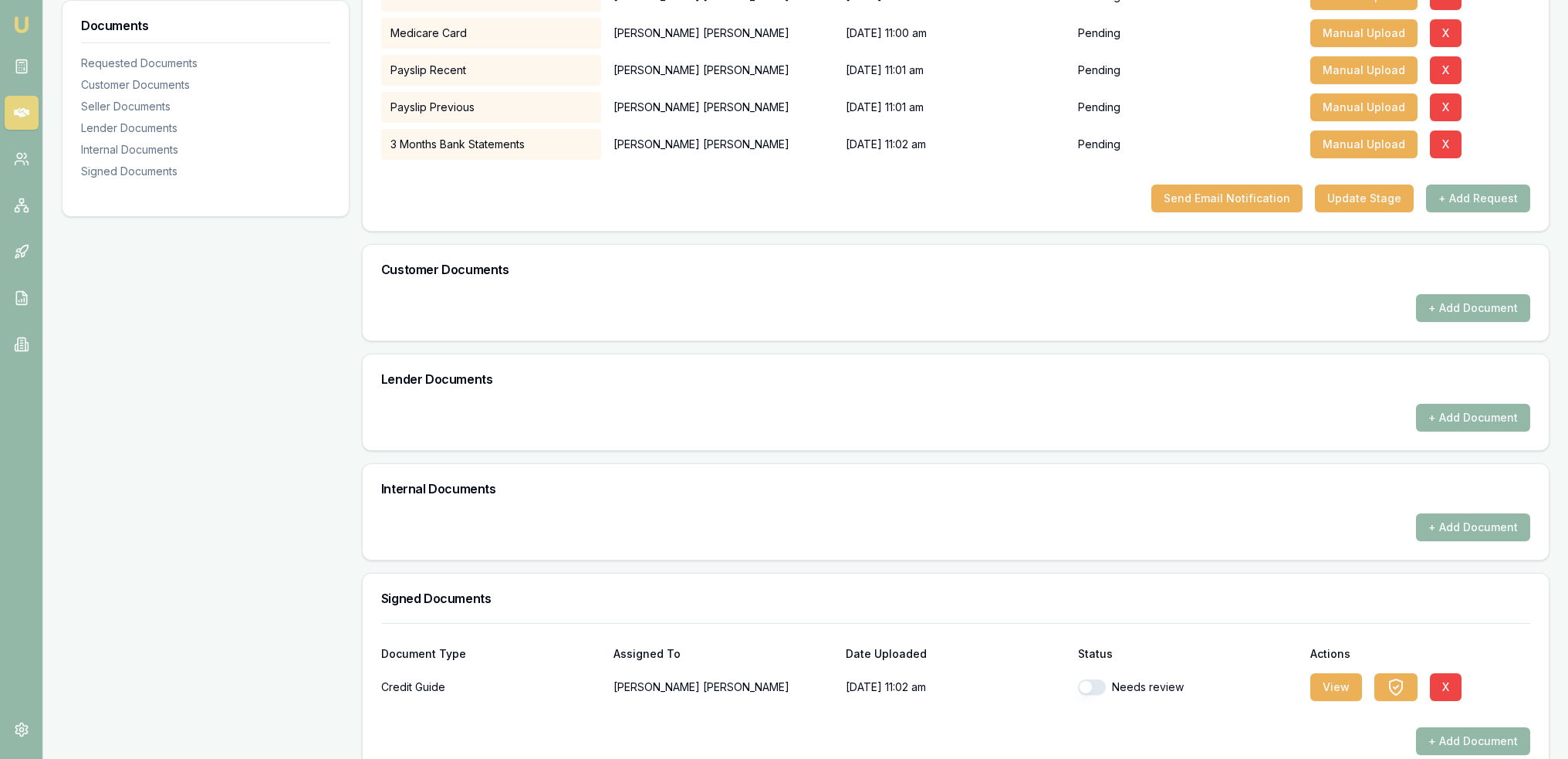
scroll to position [492, 0]
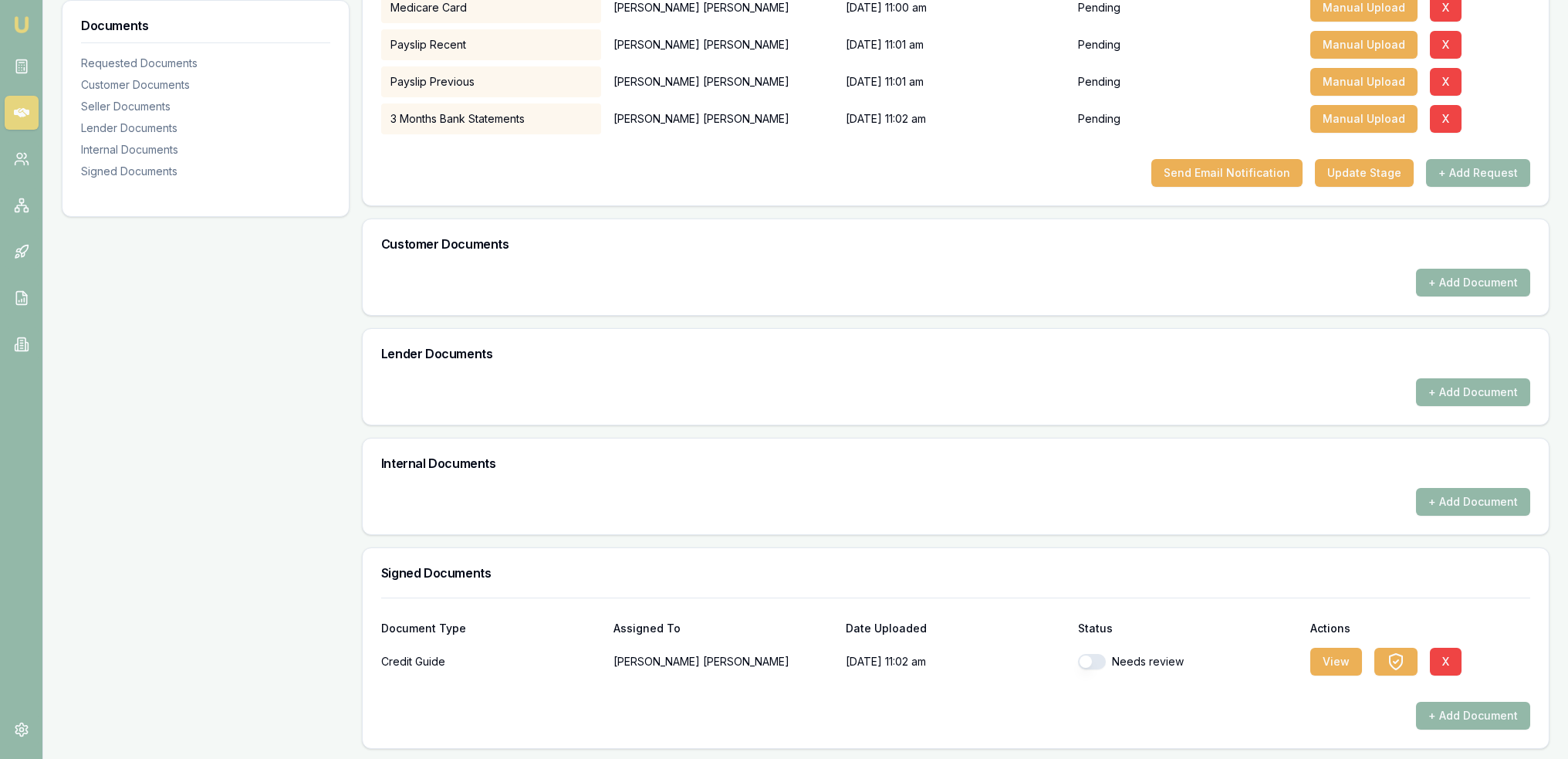
click at [1089, 664] on button "button" at bounding box center [1092, 661] width 28 height 16
checkbox input "true"
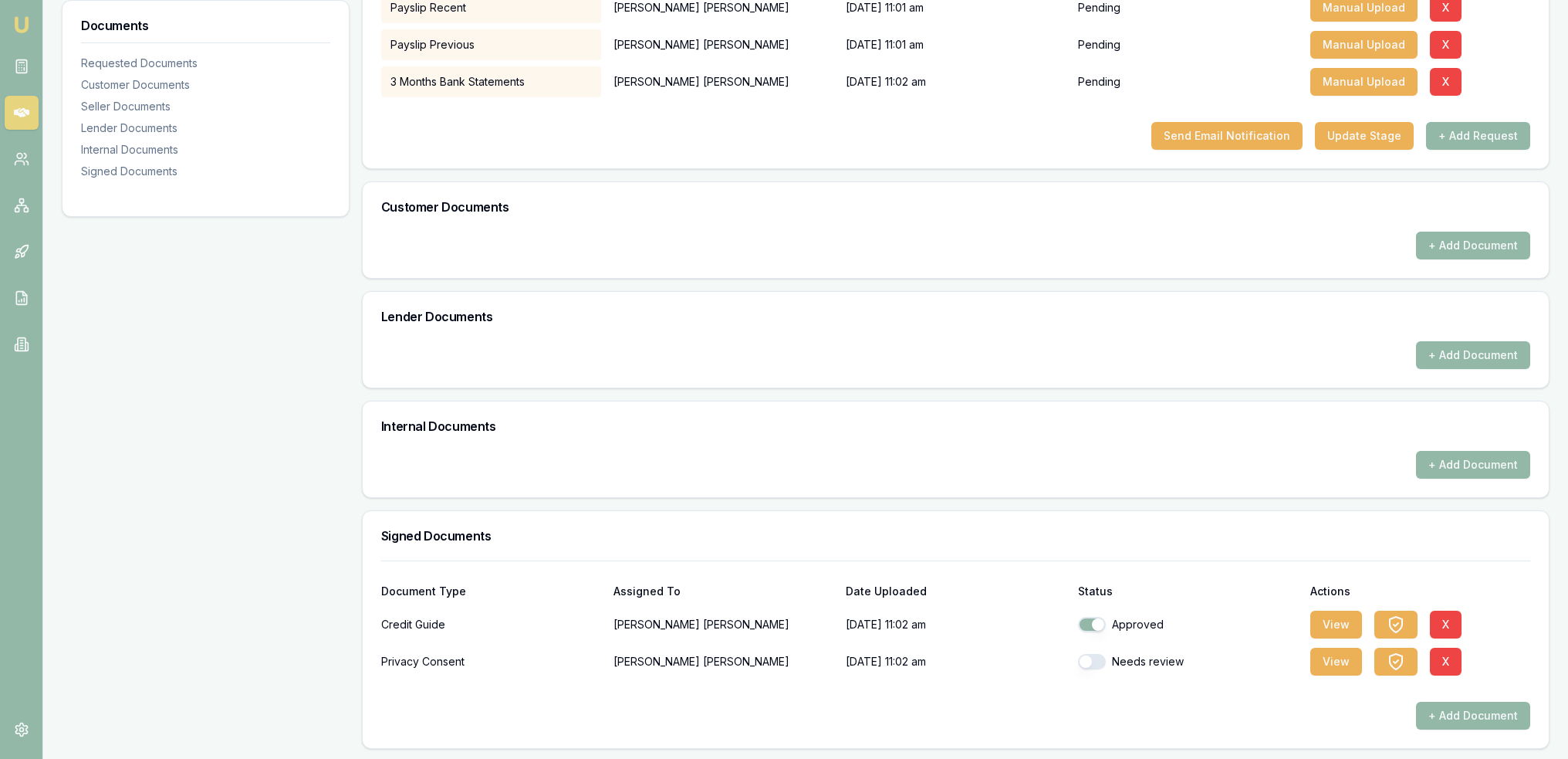
drag, startPoint x: 1094, startPoint y: 657, endPoint x: 1207, endPoint y: 656, distance: 113.0
click at [1096, 657] on button "button" at bounding box center [1092, 661] width 28 height 16
checkbox input "true"
click at [1318, 625] on button "View" at bounding box center [1336, 625] width 52 height 28
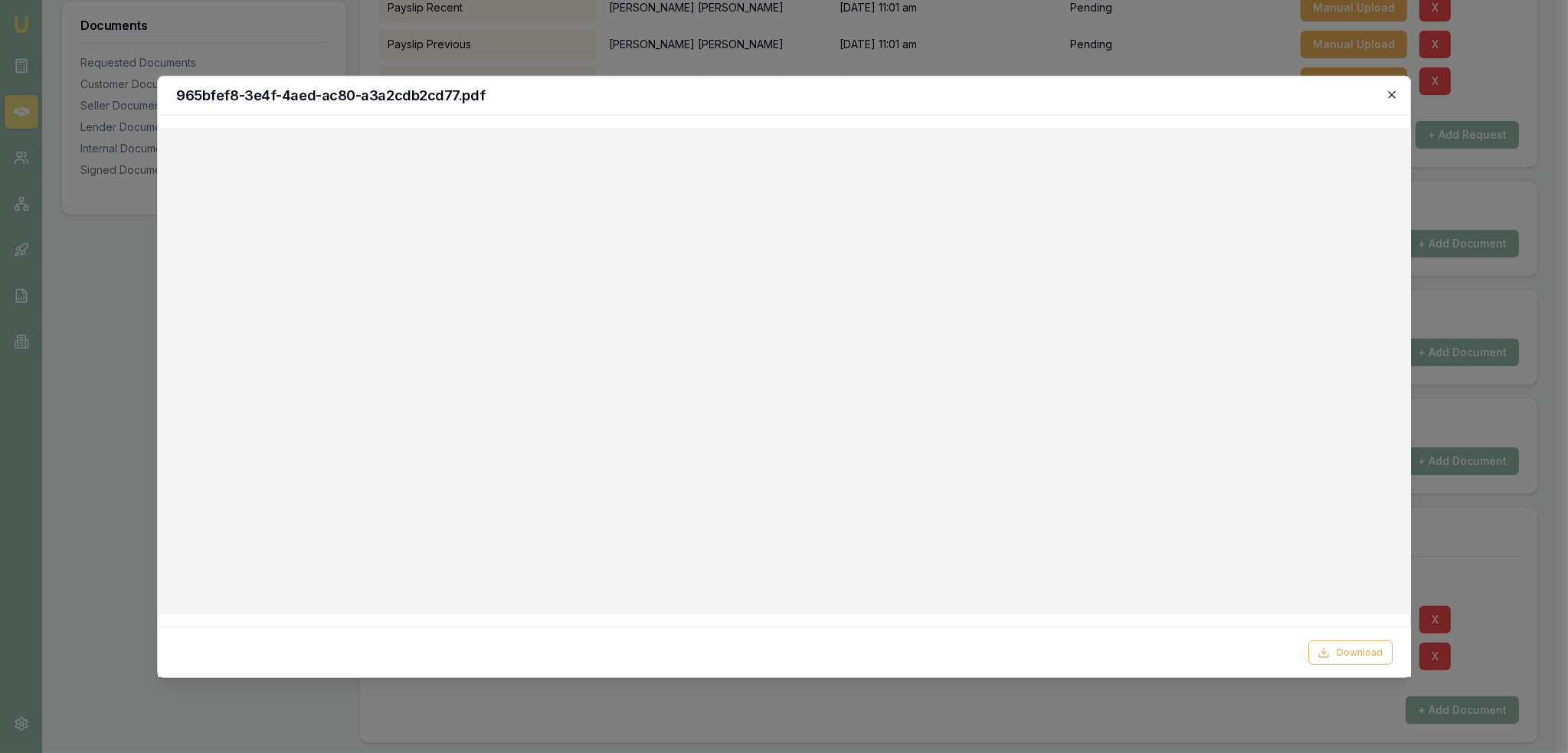
click at [1397, 93] on icon "button" at bounding box center [1392, 94] width 12 height 12
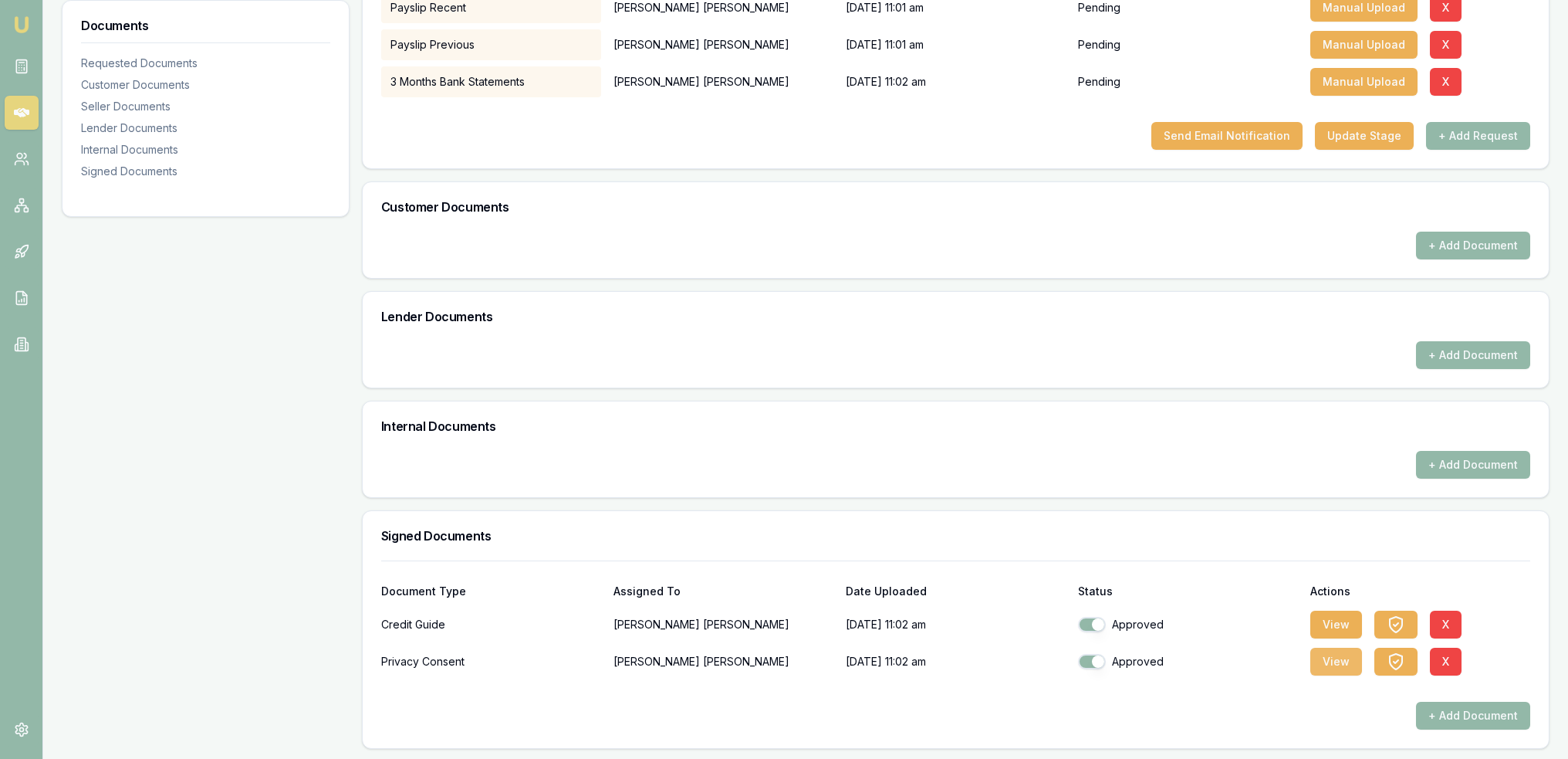
click at [1340, 657] on button "View" at bounding box center [1336, 661] width 52 height 28
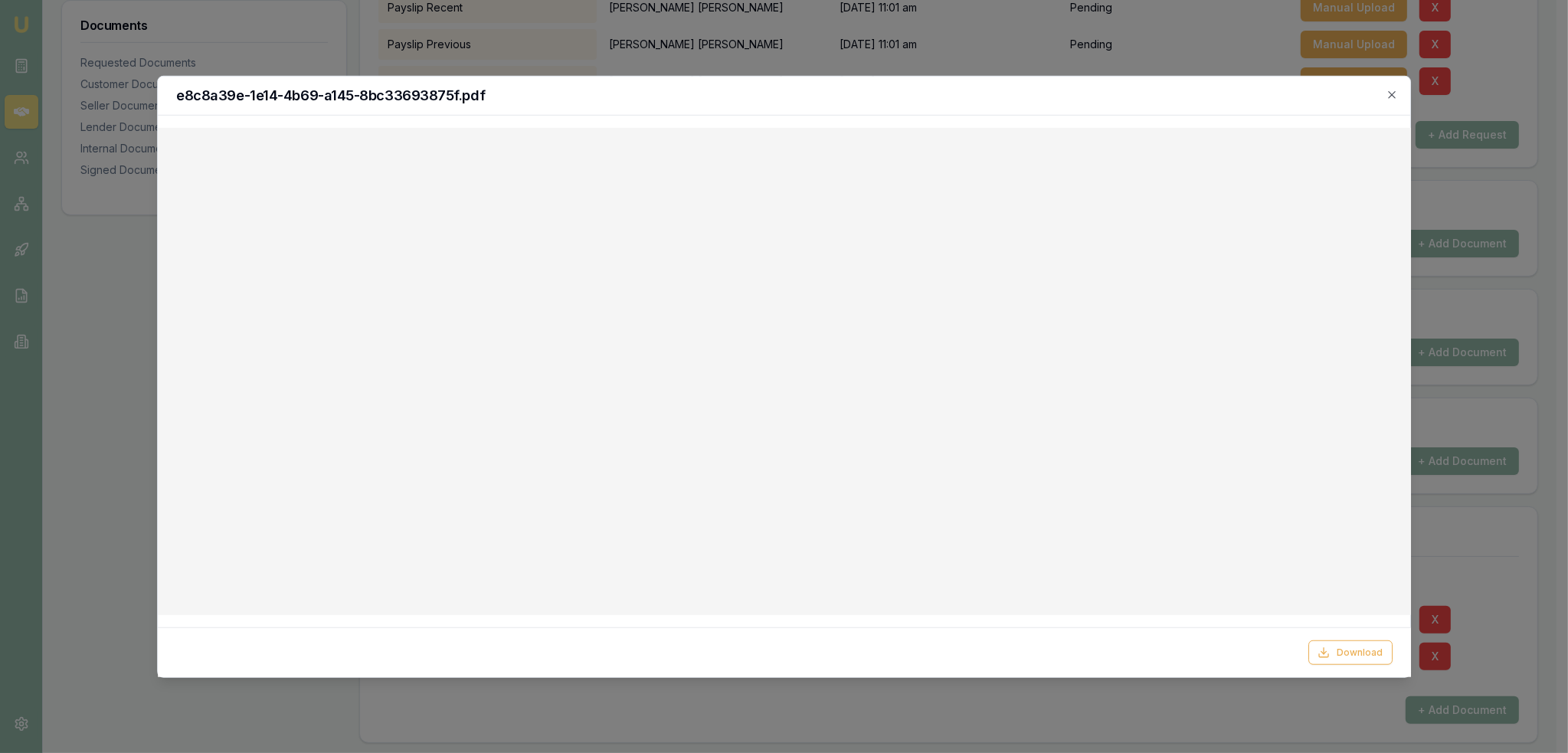
drag, startPoint x: 1394, startPoint y: 92, endPoint x: 1331, endPoint y: 170, distance: 100.3
click at [1394, 93] on icon "button" at bounding box center [1392, 94] width 12 height 12
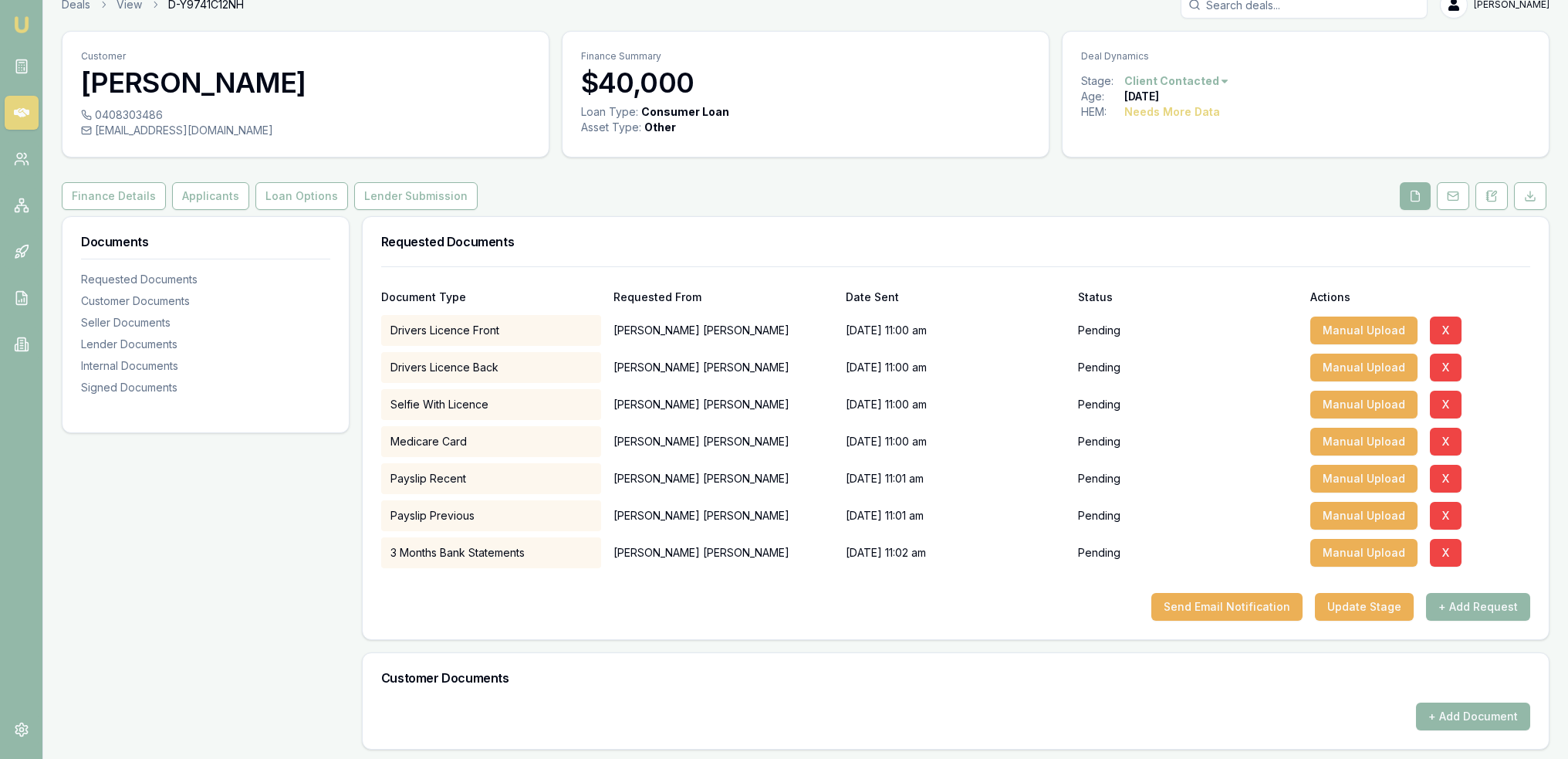
scroll to position [0, 0]
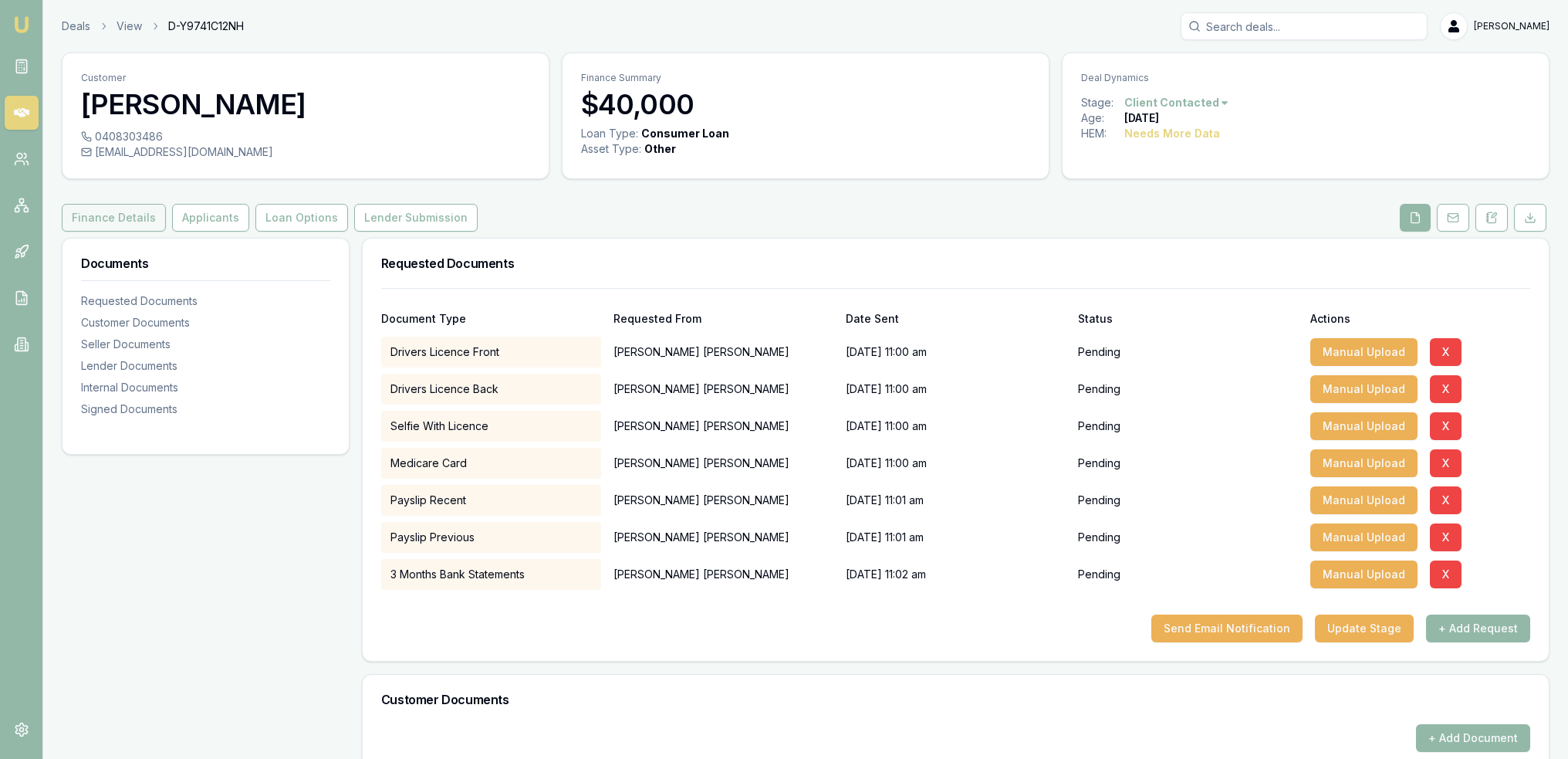
click at [114, 219] on button "Finance Details" at bounding box center [113, 218] width 105 height 28
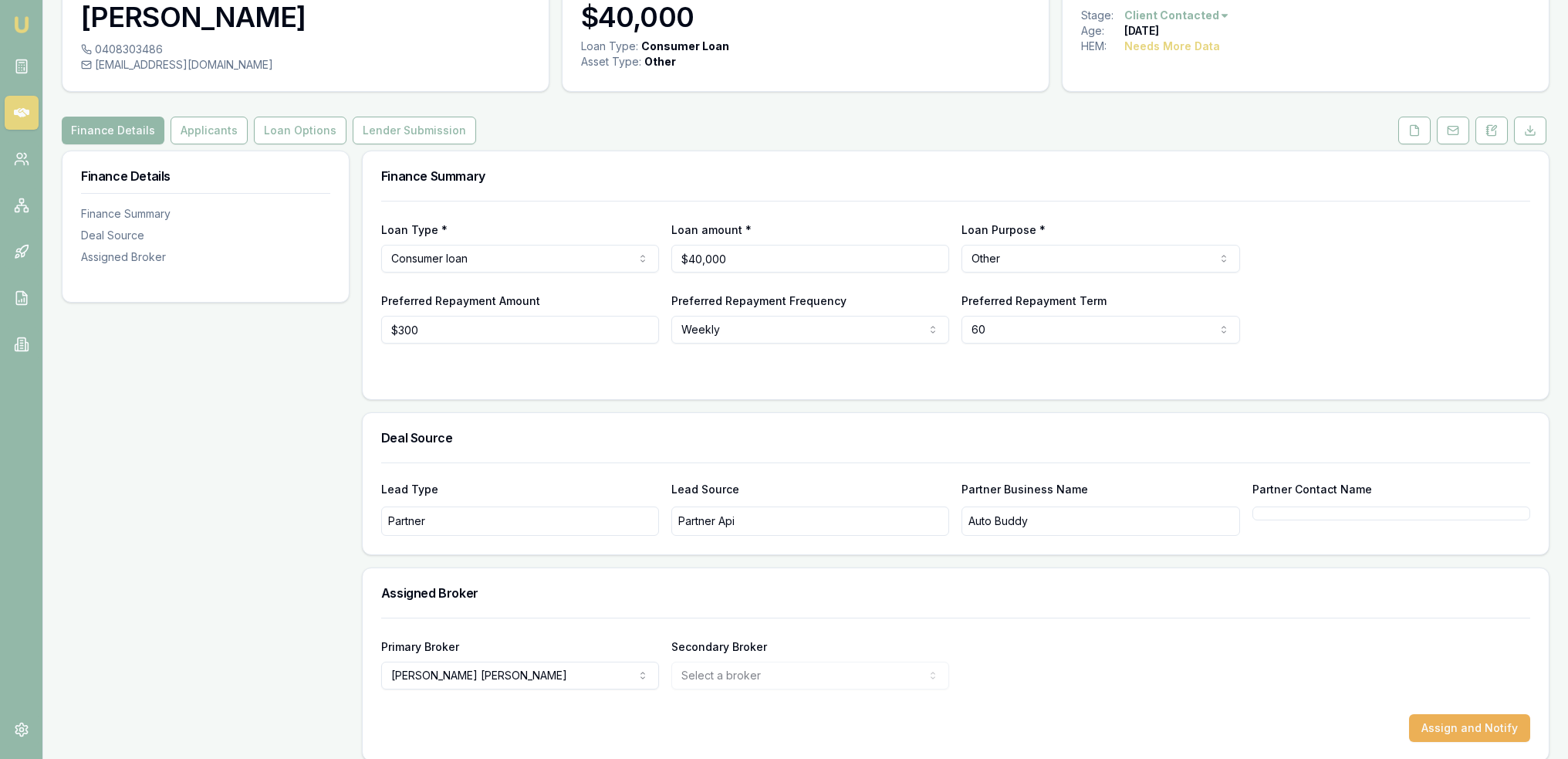
scroll to position [99, 0]
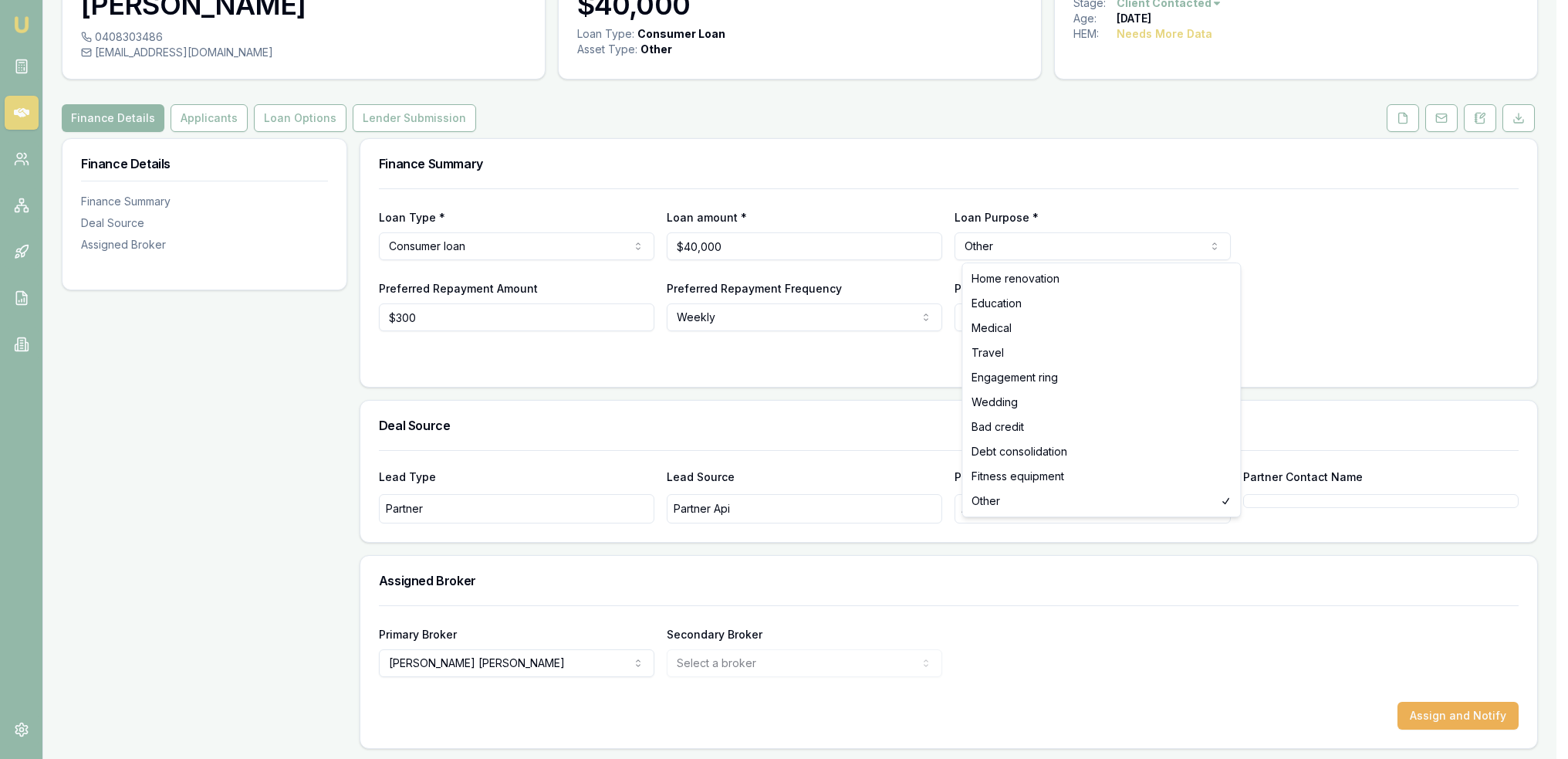
click at [1022, 242] on html "Emu Broker Deals View D-Y9741C12NH Robyn Adams Toggle Menu Customer Maddisson W…" at bounding box center [784, 280] width 1568 height 759
drag, startPoint x: 1482, startPoint y: 222, endPoint x: 1470, endPoint y: 221, distance: 12.0
click at [1479, 221] on html "Emu Broker Deals View D-Y9741C12NH Robyn Adams Toggle Menu Customer Maddisson W…" at bounding box center [790, 280] width 1579 height 759
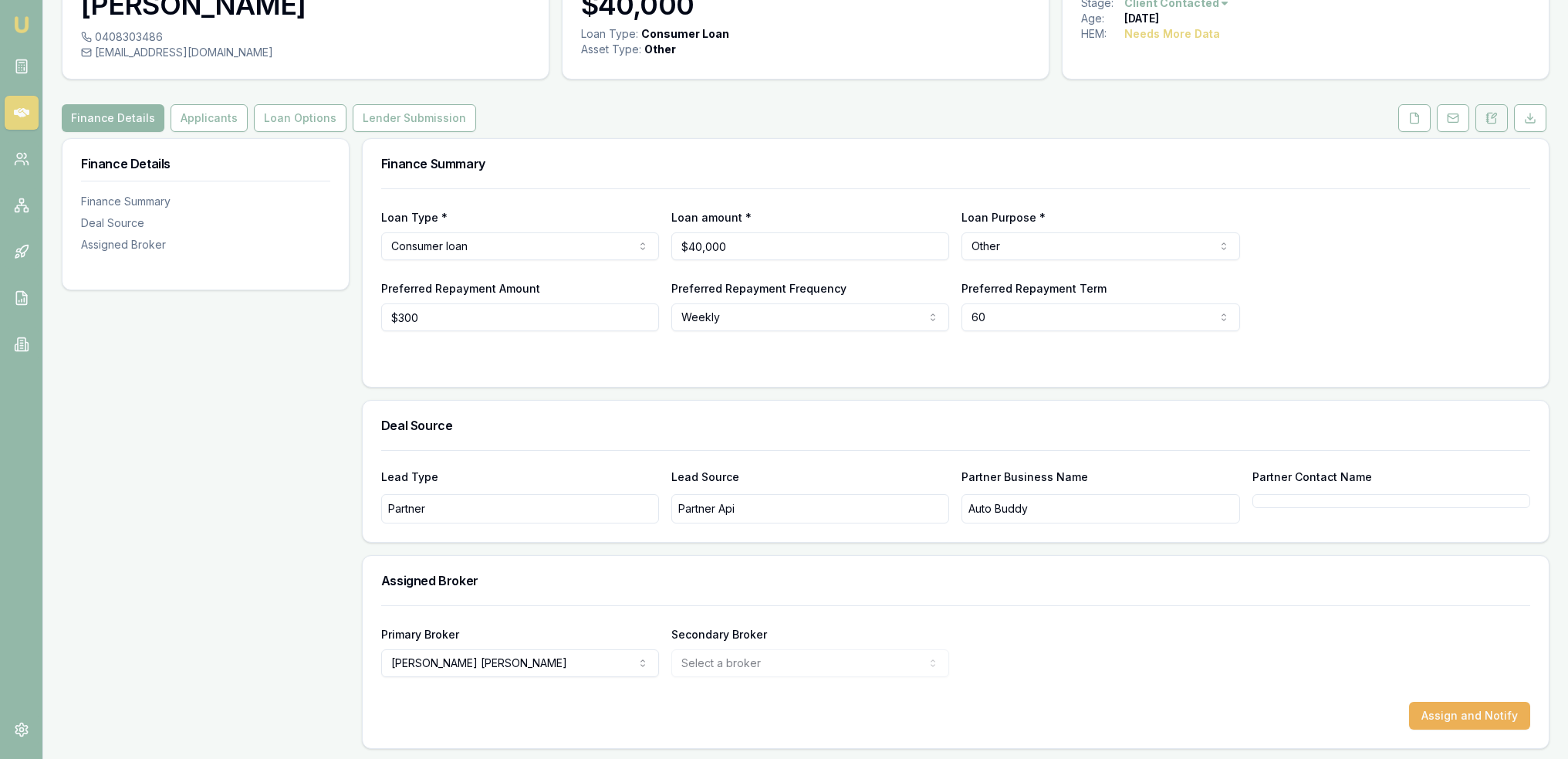
click at [1492, 119] on icon at bounding box center [1492, 118] width 12 height 12
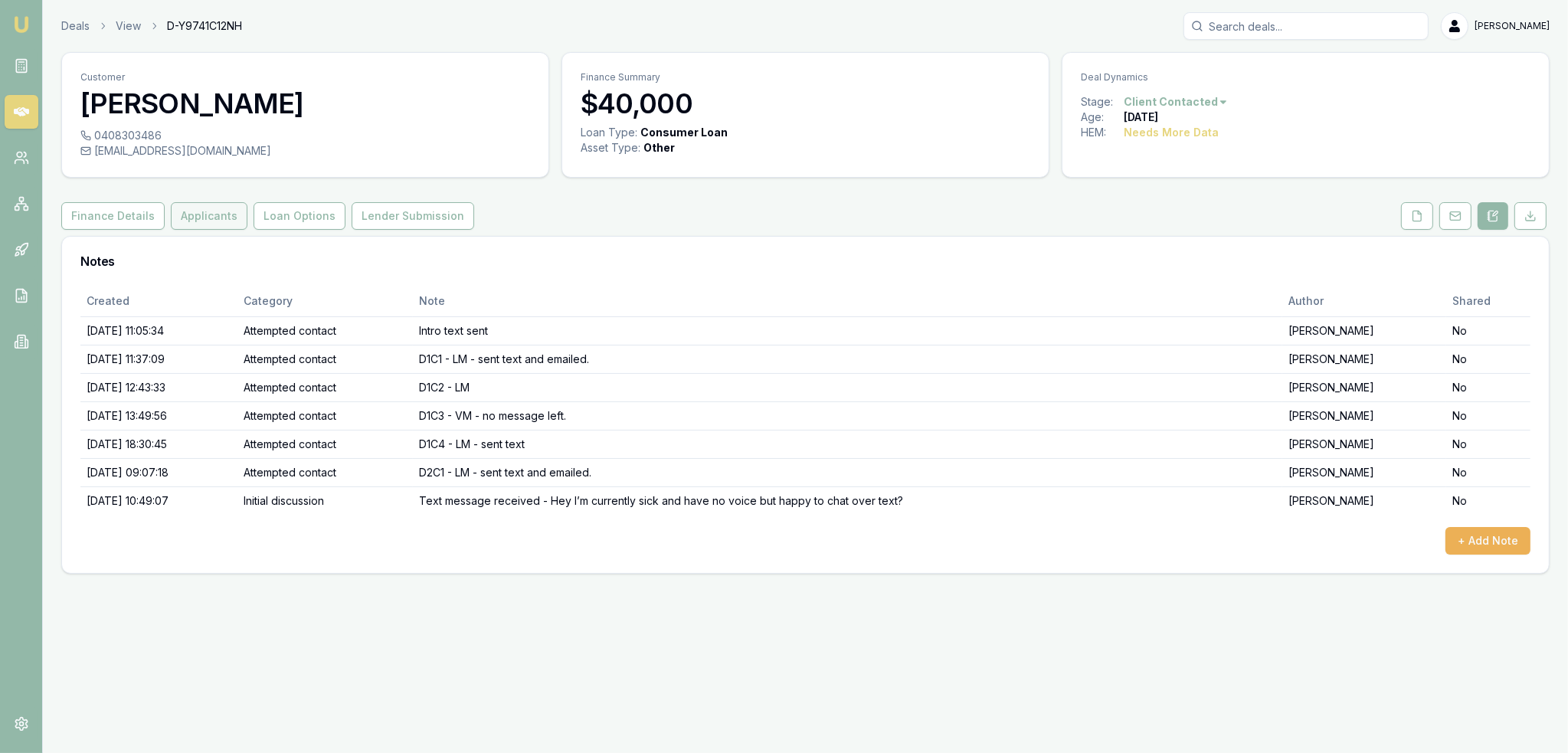
click at [211, 215] on button "Applicants" at bounding box center [209, 216] width 77 height 28
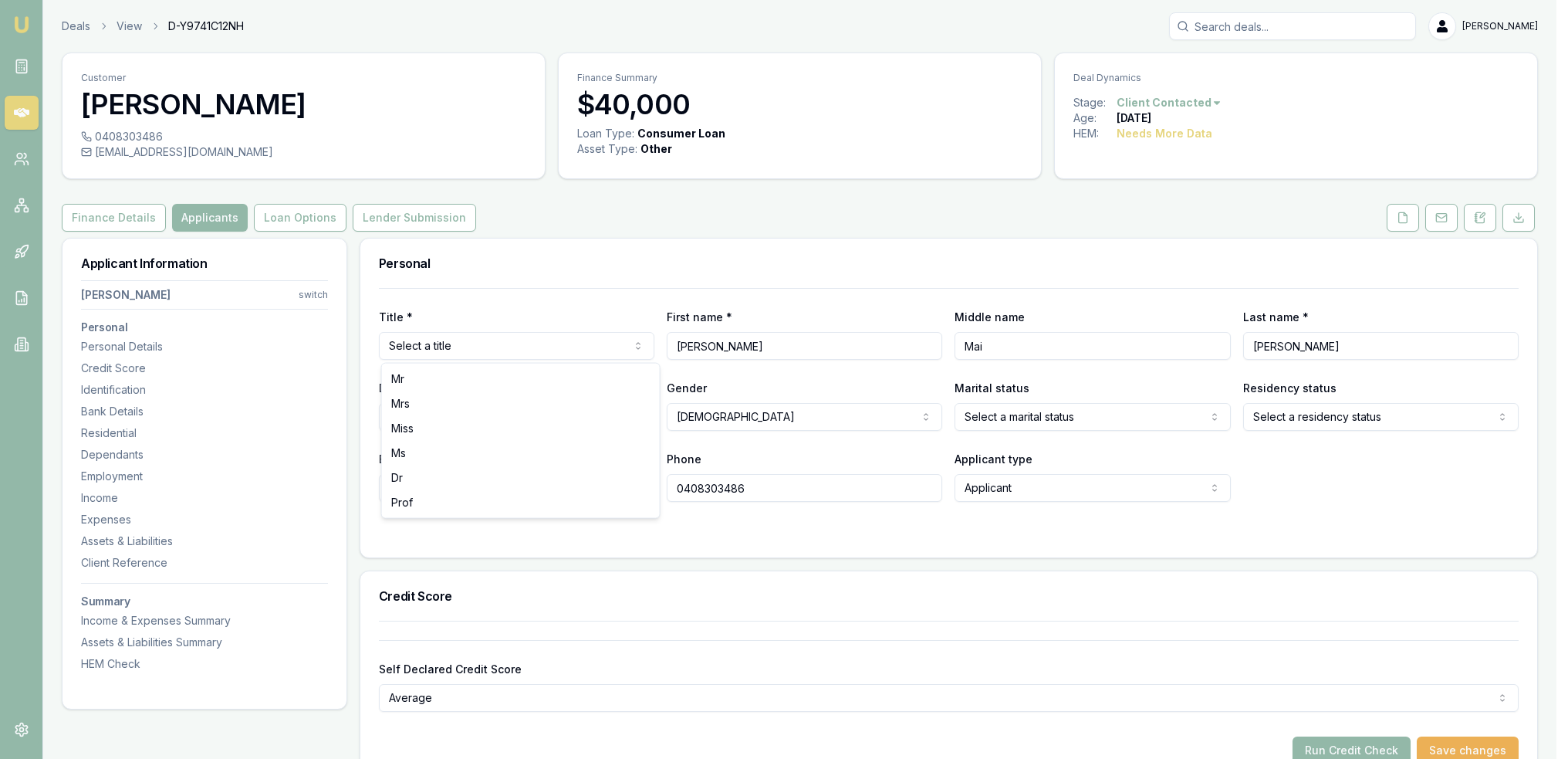
click at [496, 343] on html "Emu Broker Deals View D-Y9741C12NH Robyn Adams Toggle Menu Customer Maddisson W…" at bounding box center [784, 380] width 1568 height 759
select select "Miss"
click at [1001, 413] on html "Emu Broker Deals View D-Y9741C12NH Robyn Adams Toggle Menu Customer Maddisson W…" at bounding box center [784, 380] width 1568 height 759
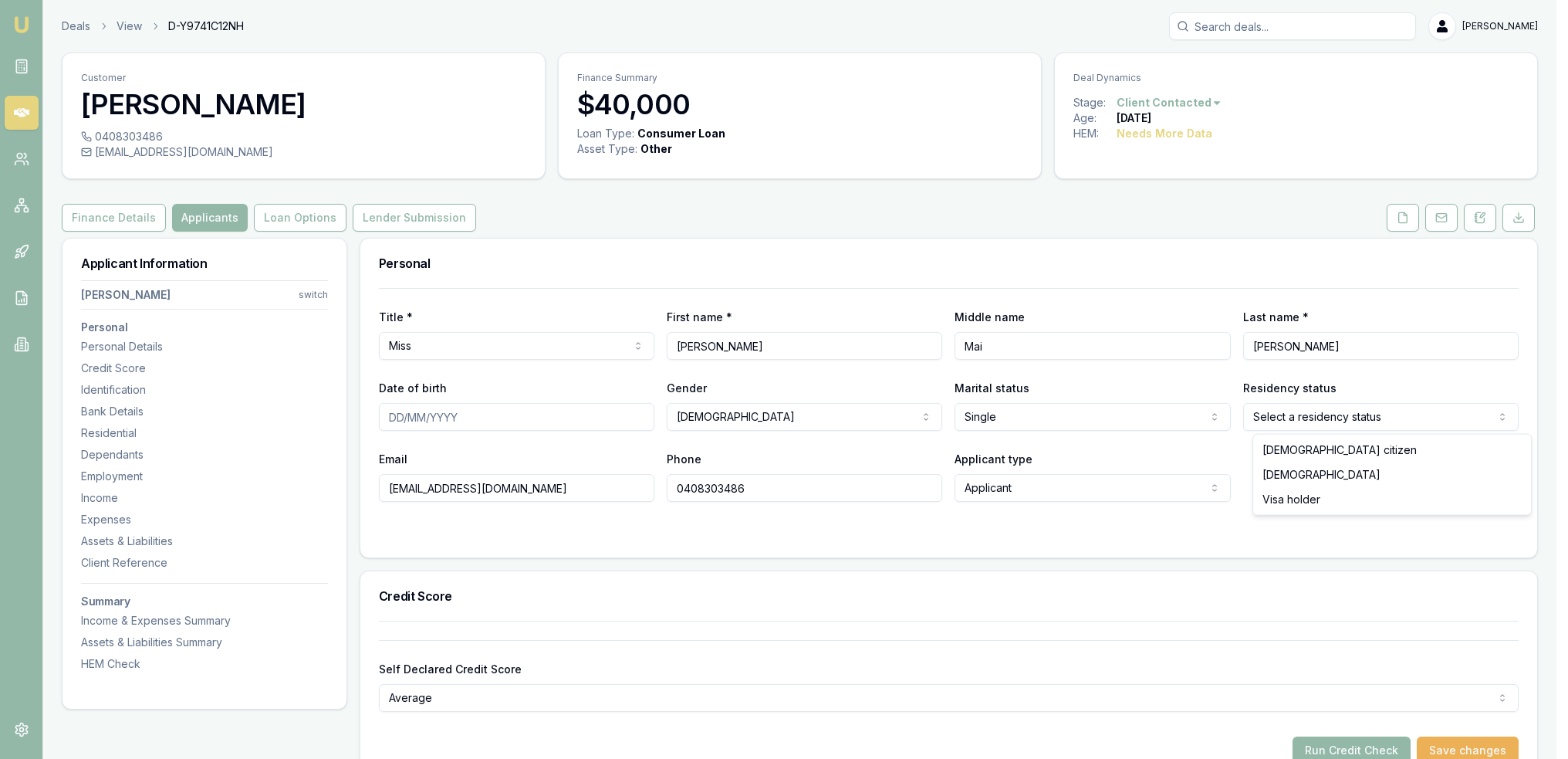
click at [1347, 416] on html "Emu Broker Deals View D-Y9741C12NH Robyn Adams Toggle Menu Customer Maddisson W…" at bounding box center [784, 380] width 1568 height 759
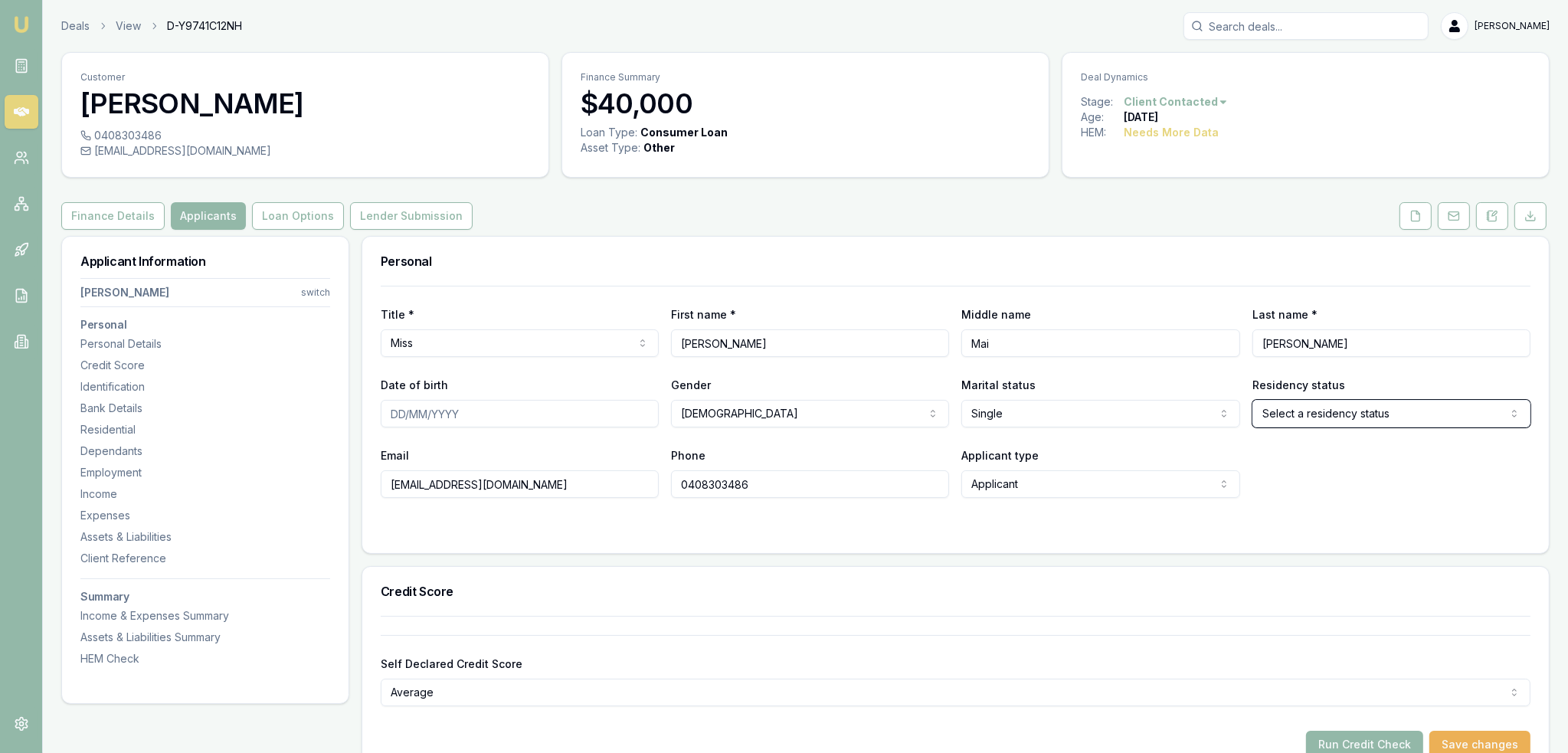
click at [934, 529] on html "Emu Broker Deals View D-Y9741C12NH Robyn Adams Toggle Menu Customer Maddisson W…" at bounding box center [784, 376] width 1568 height 753
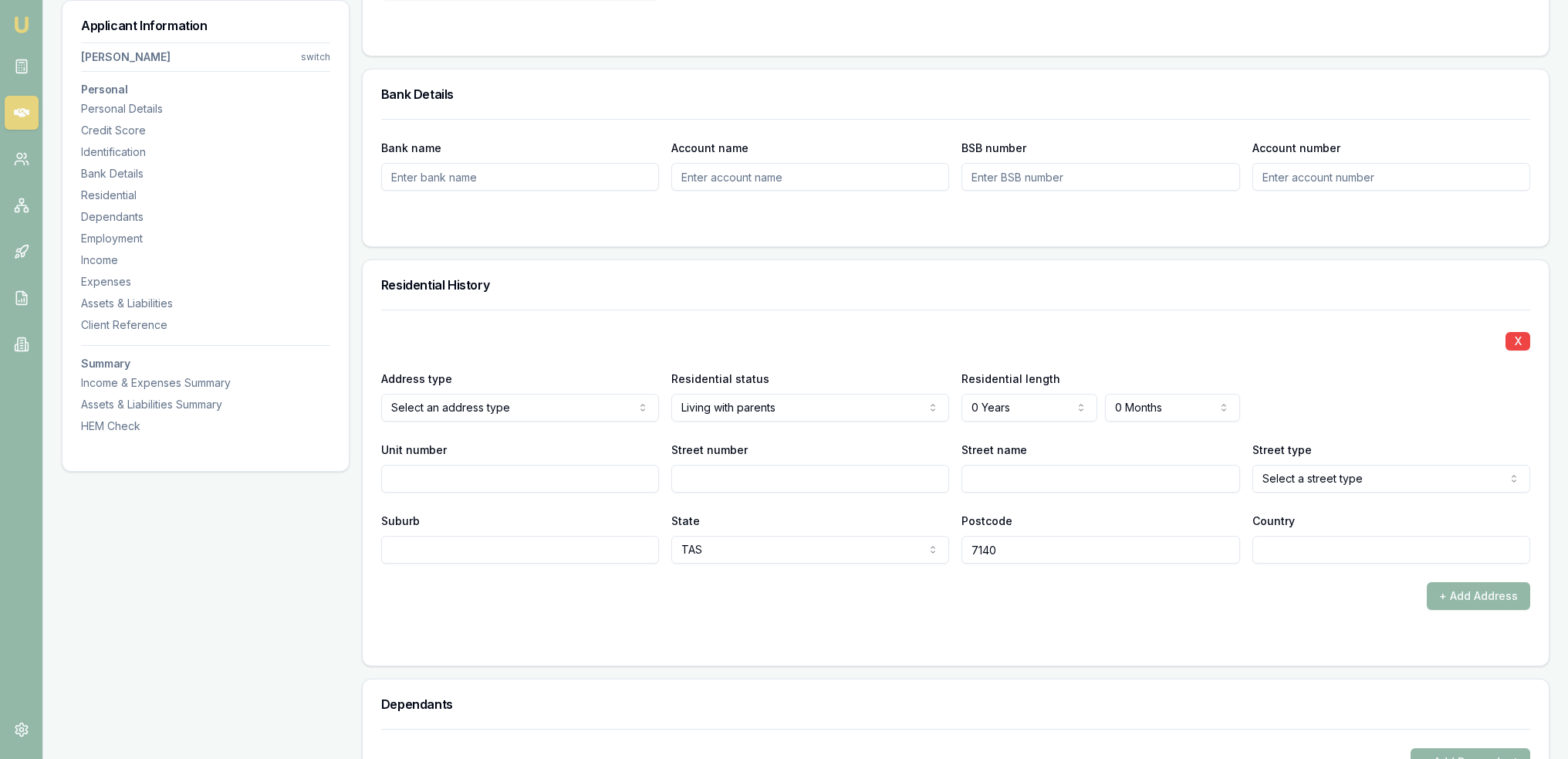
scroll to position [1235, 0]
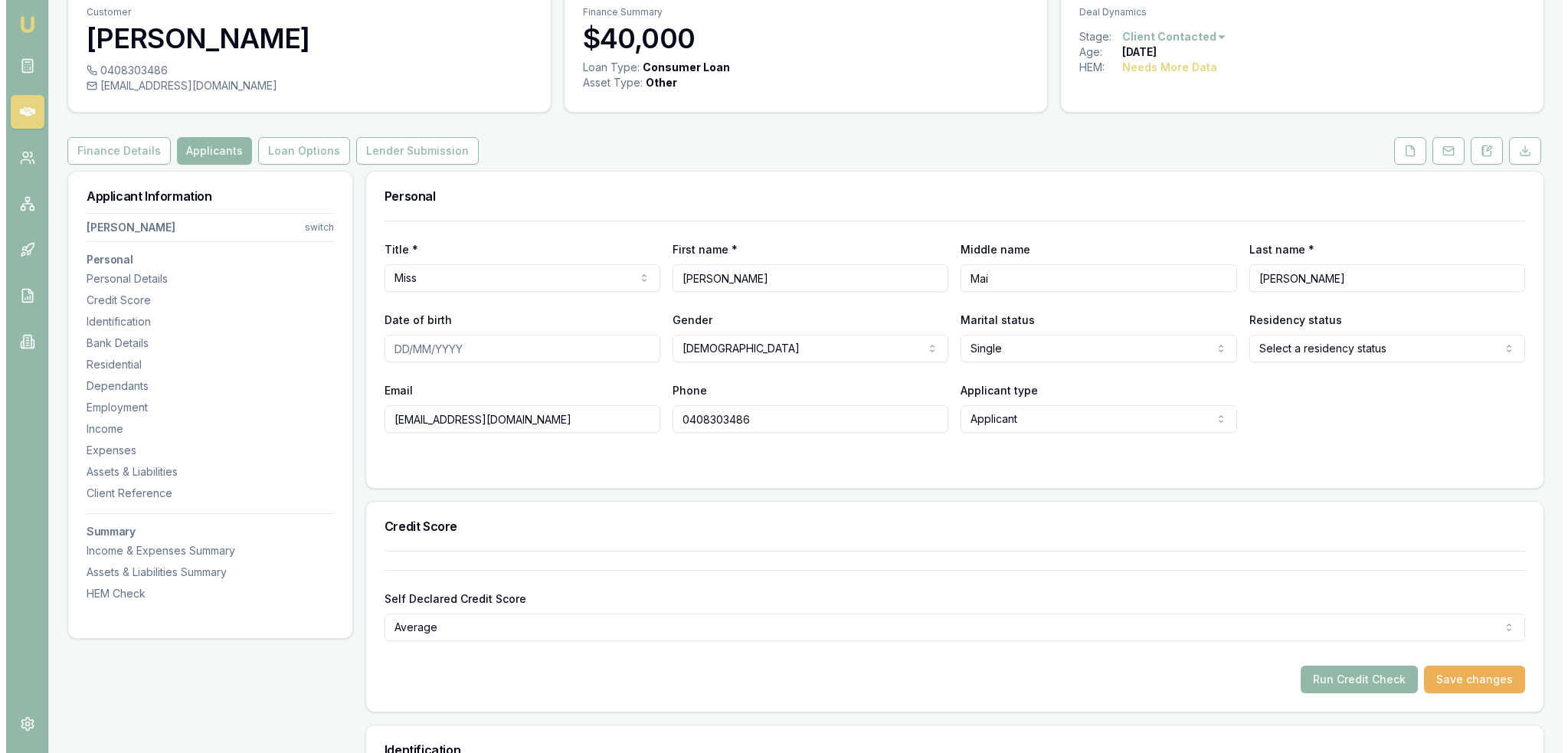
scroll to position [0, 0]
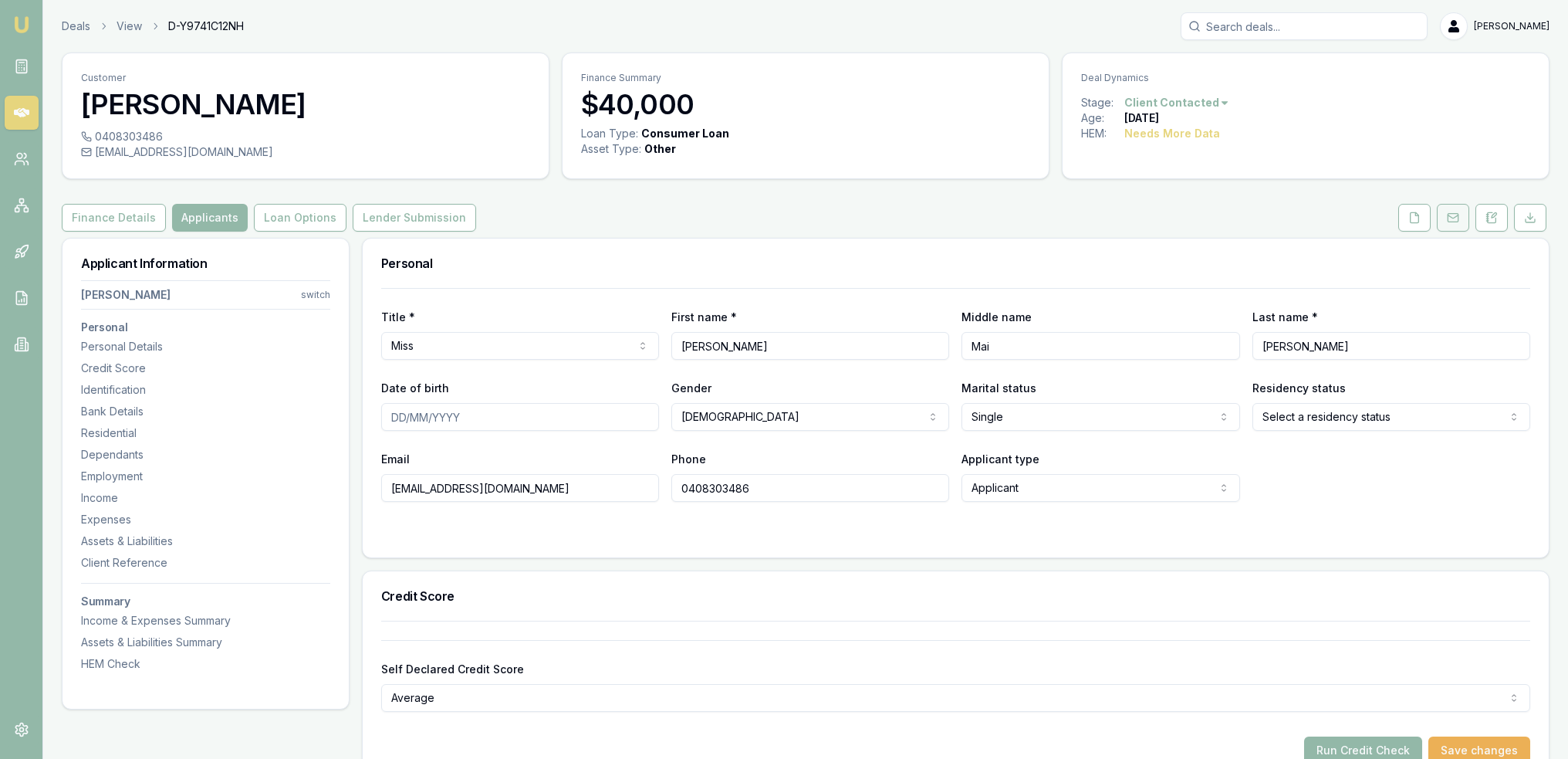
click at [1450, 221] on icon at bounding box center [1453, 218] width 12 height 12
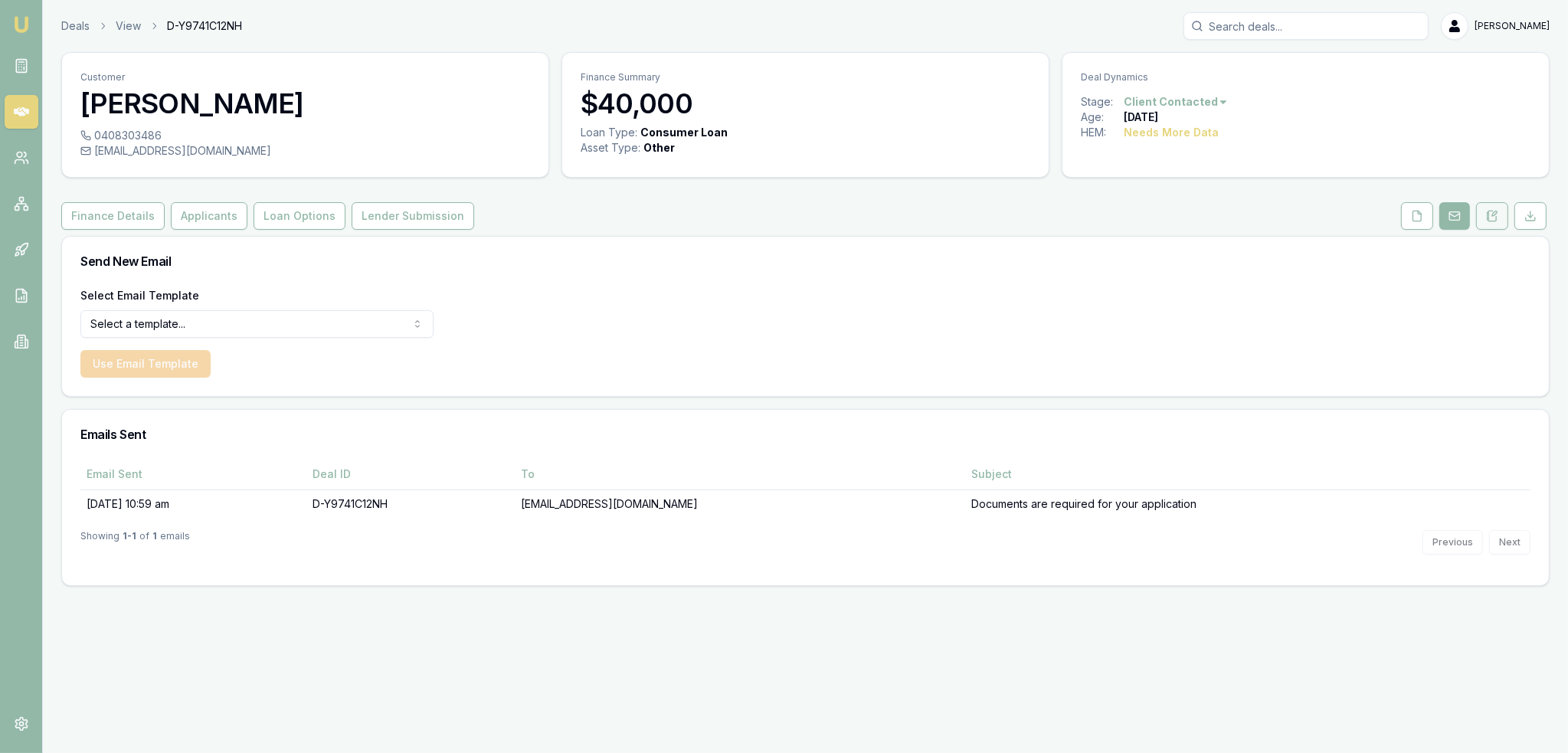
click at [1489, 217] on icon at bounding box center [1488, 217] width 3 height 0
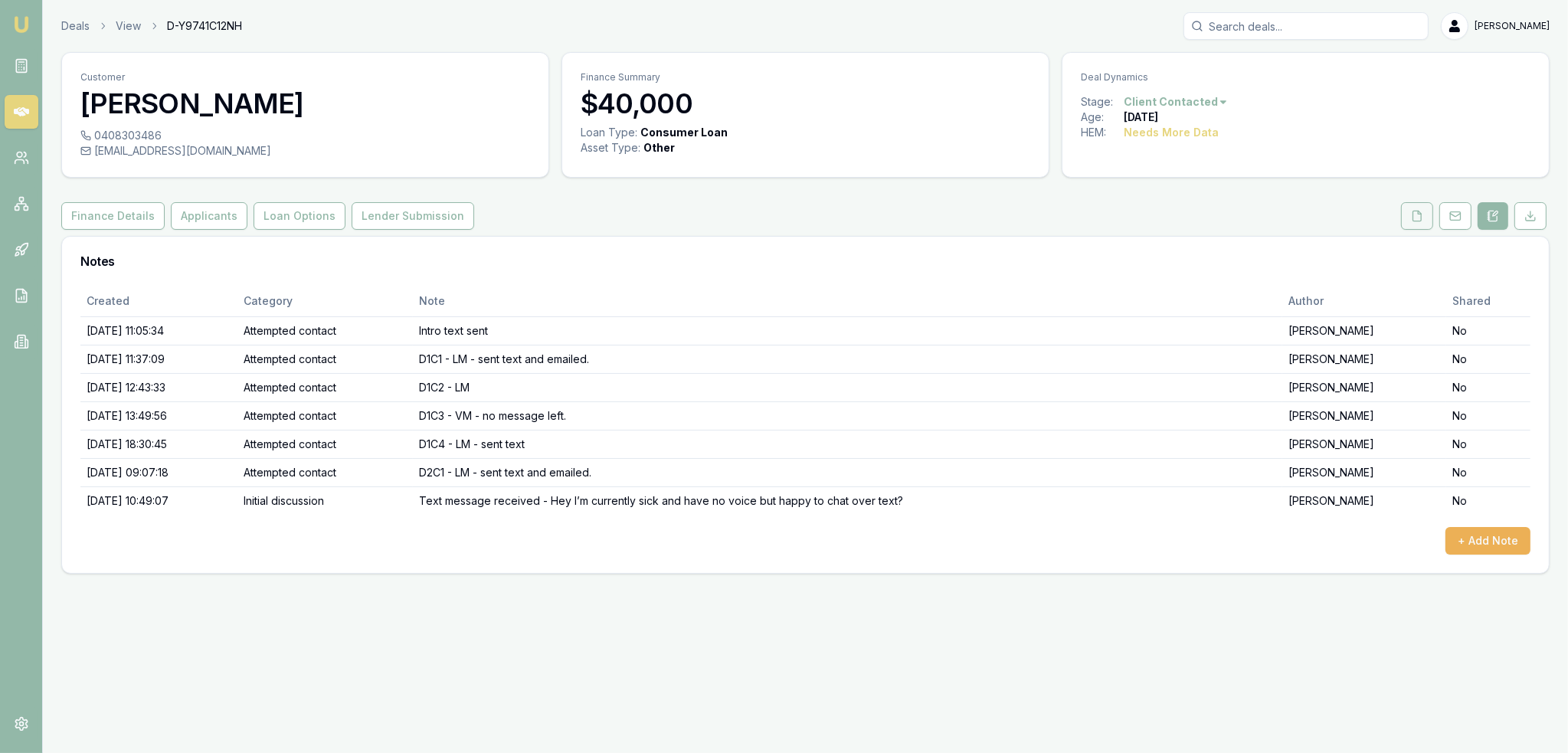
click at [1431, 217] on button at bounding box center [1417, 216] width 32 height 28
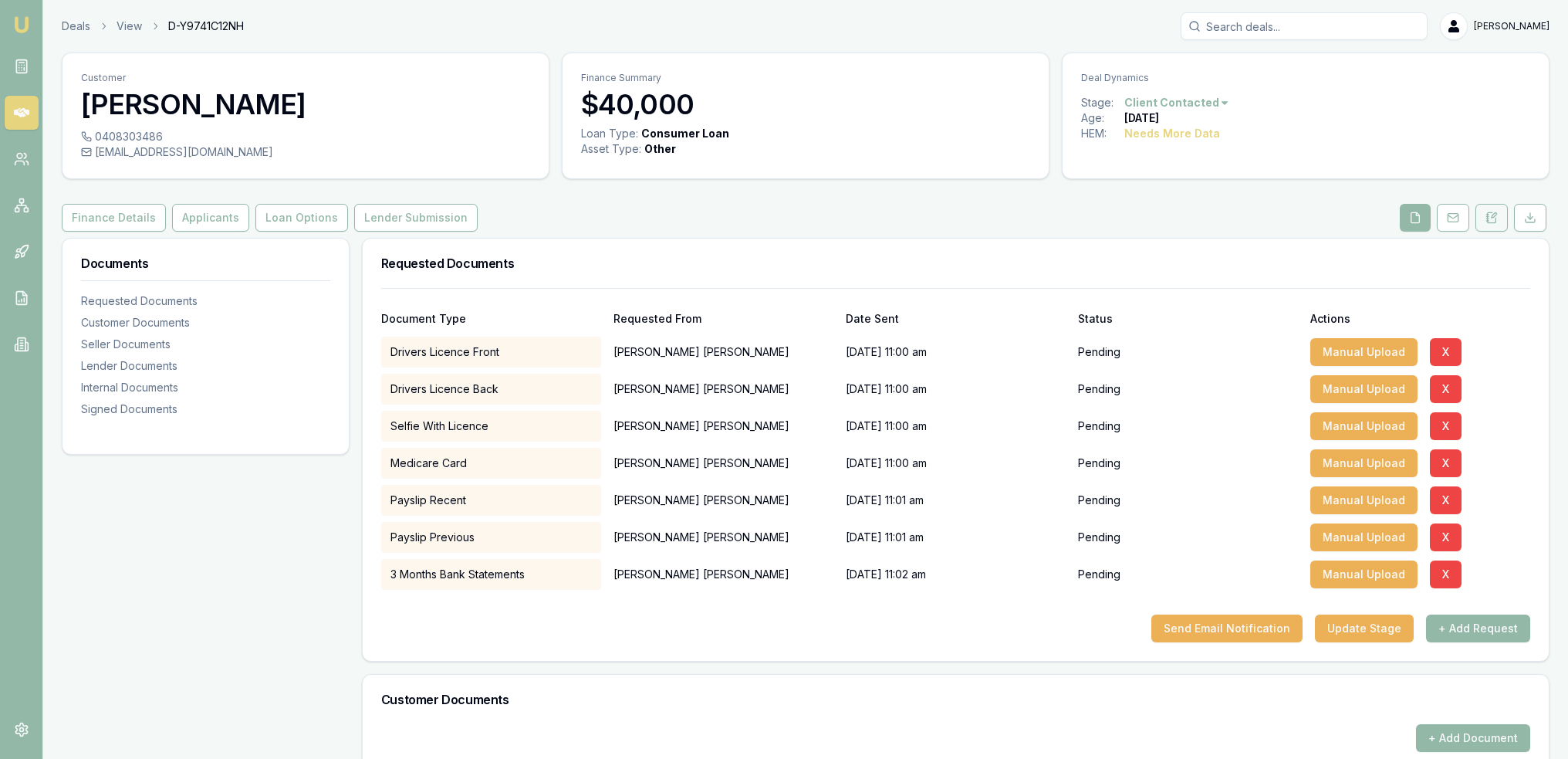
click at [1495, 218] on icon at bounding box center [1492, 217] width 9 height 10
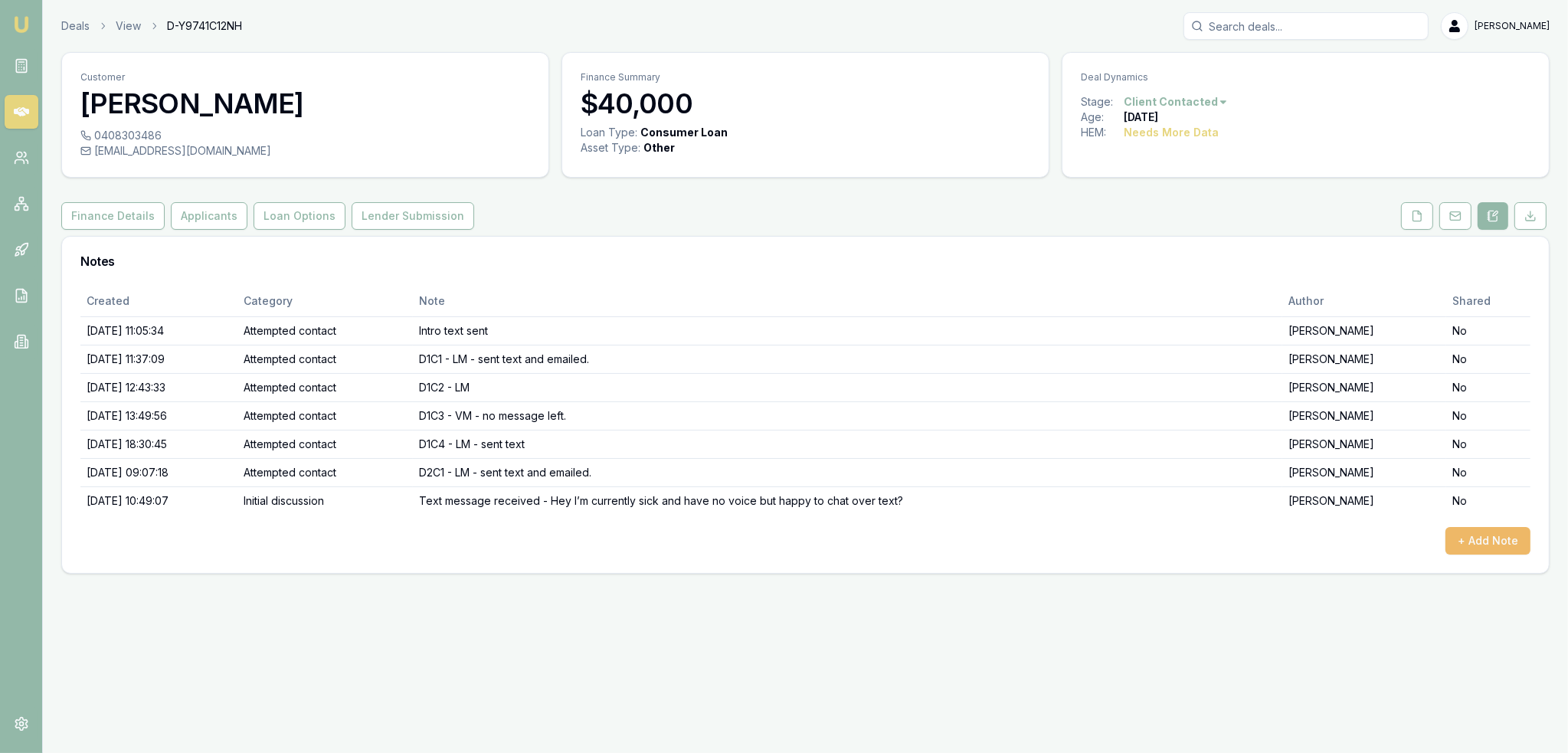
click at [1483, 535] on button "+ Add Note" at bounding box center [1489, 540] width 85 height 28
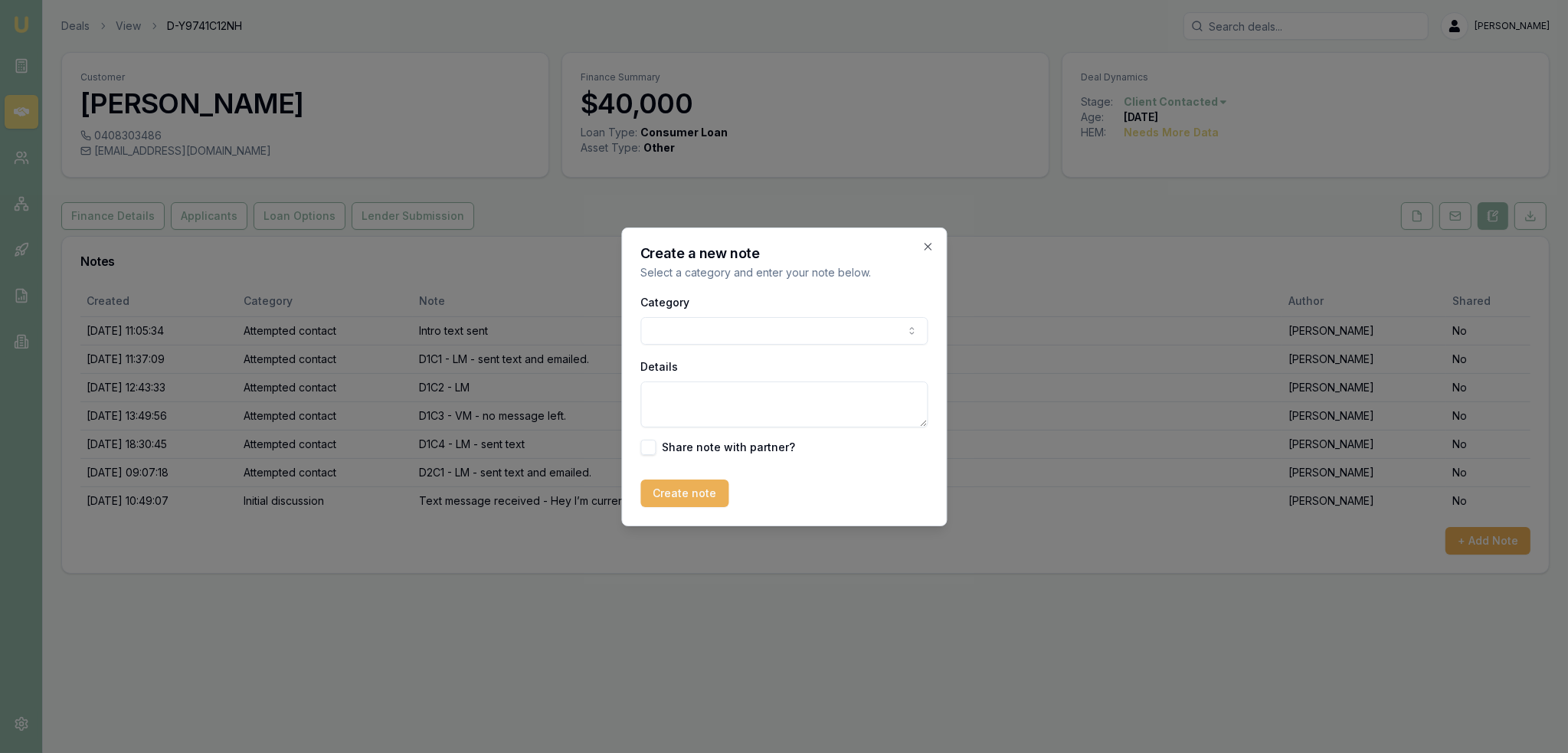
click at [734, 333] on body "Emu Broker Deals View D-Y9741C12NH Robyn Adams Toggle Menu Customer Maddisson W…" at bounding box center [784, 376] width 1568 height 753
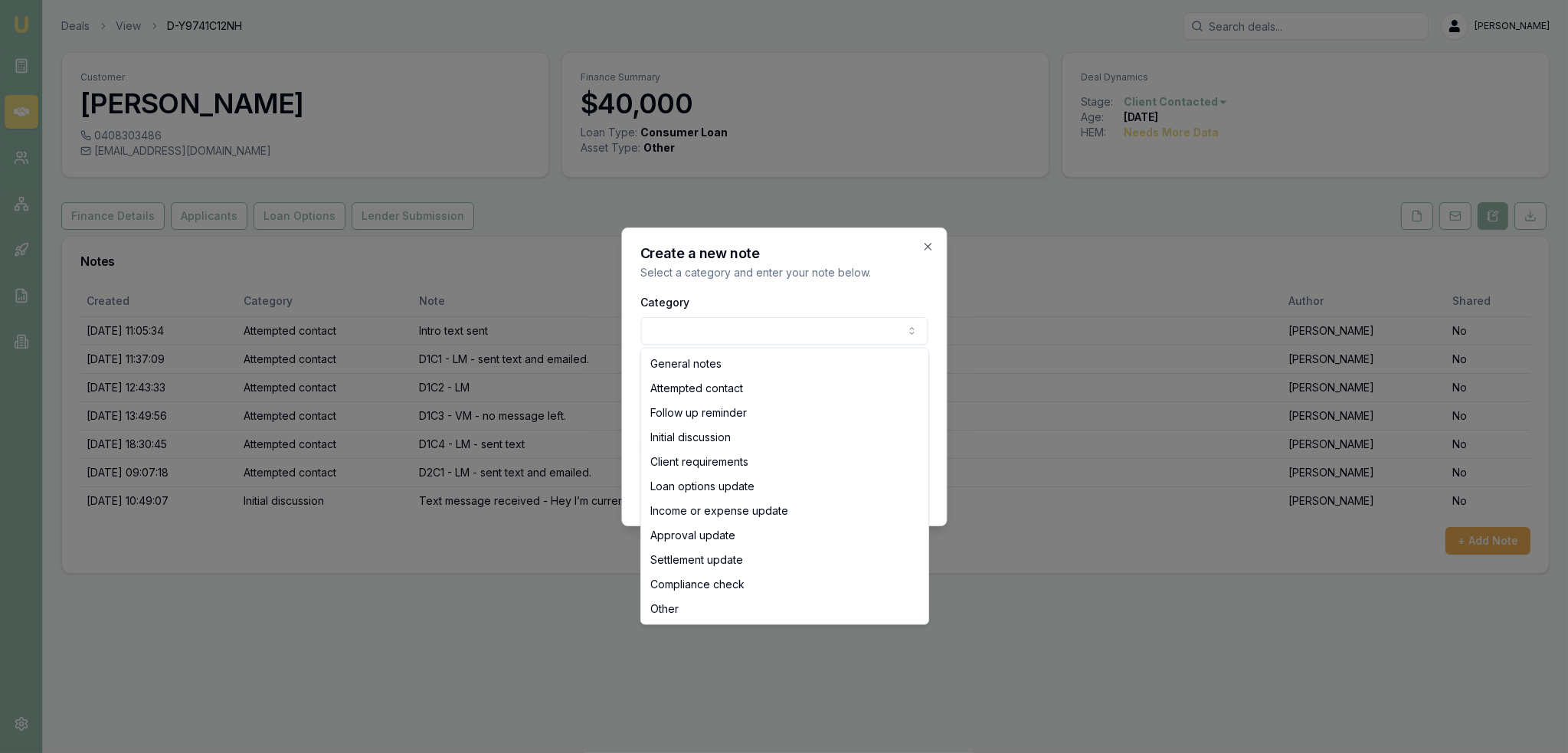
select select "INITIAL_DISCUSSION"
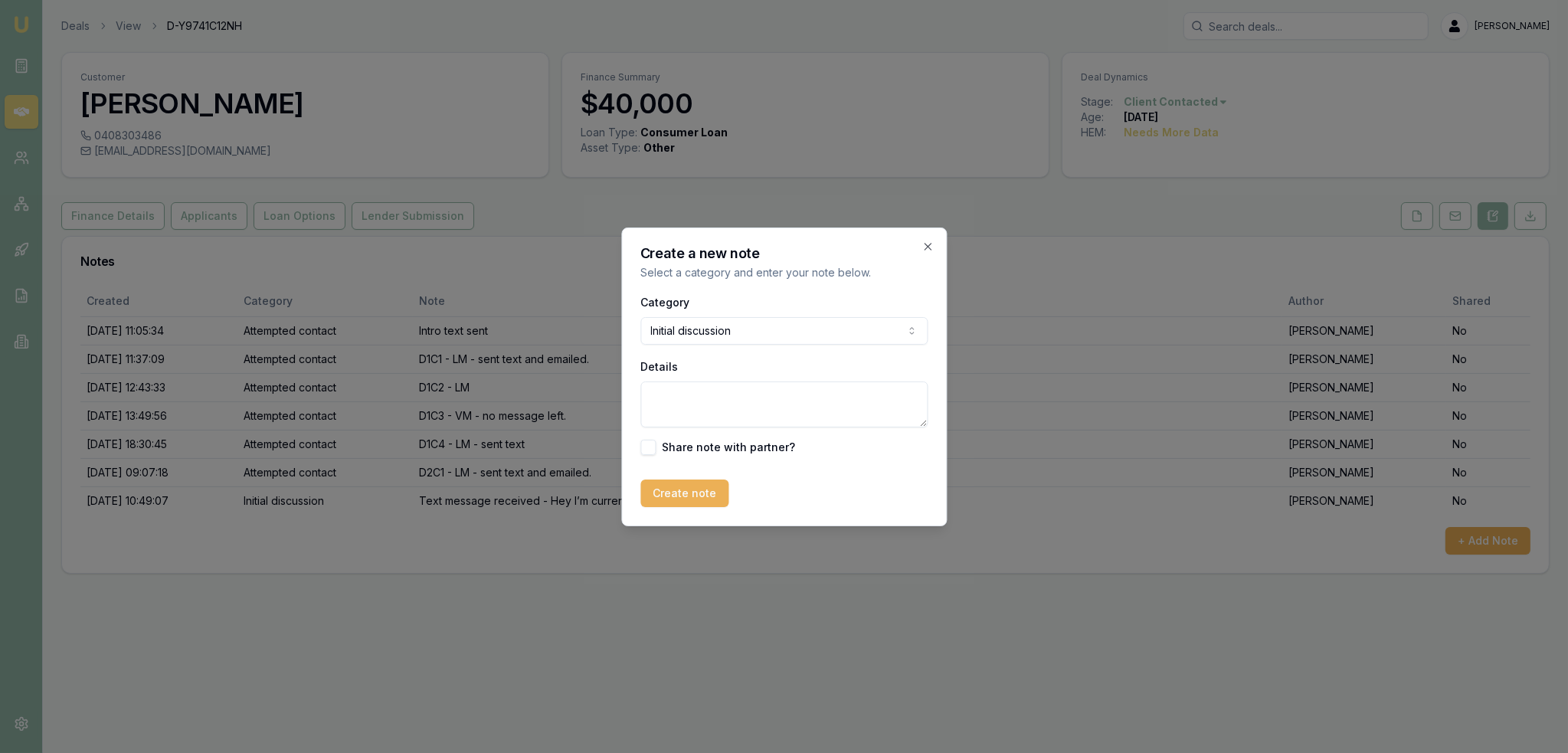
click at [705, 404] on textarea "Details" at bounding box center [783, 404] width 287 height 46
paste textarea "Loan for 2006 Nissan Patrol - wants 5 year loan term with option to pay out ear…"
type textarea "Loan for 2006 Nissan Patrol - wants 5 year loan term with option to pay out ear…"
click at [706, 488] on button "Create note" at bounding box center [684, 493] width 88 height 28
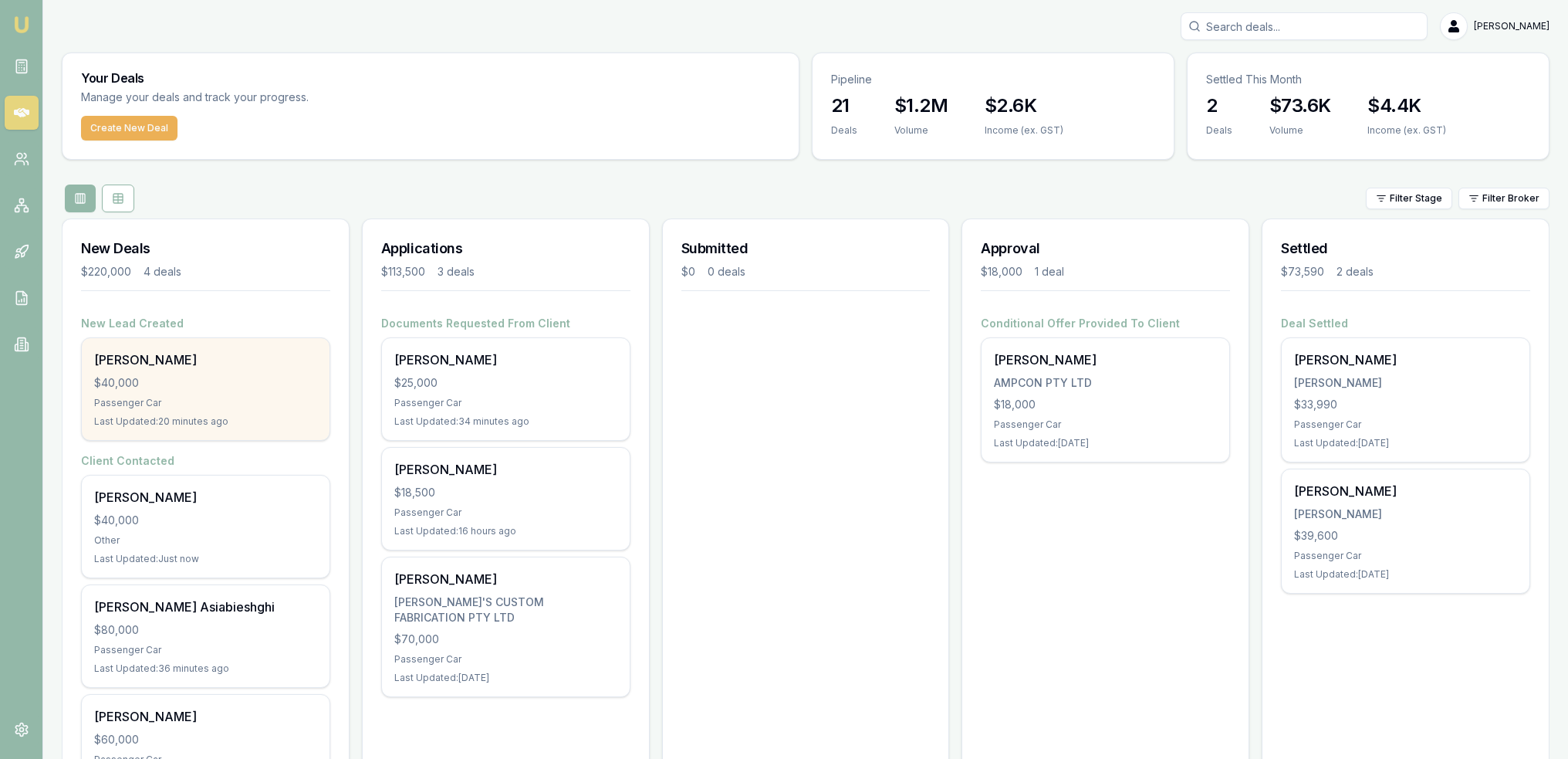
click at [221, 358] on div "[PERSON_NAME]" at bounding box center [206, 359] width 223 height 18
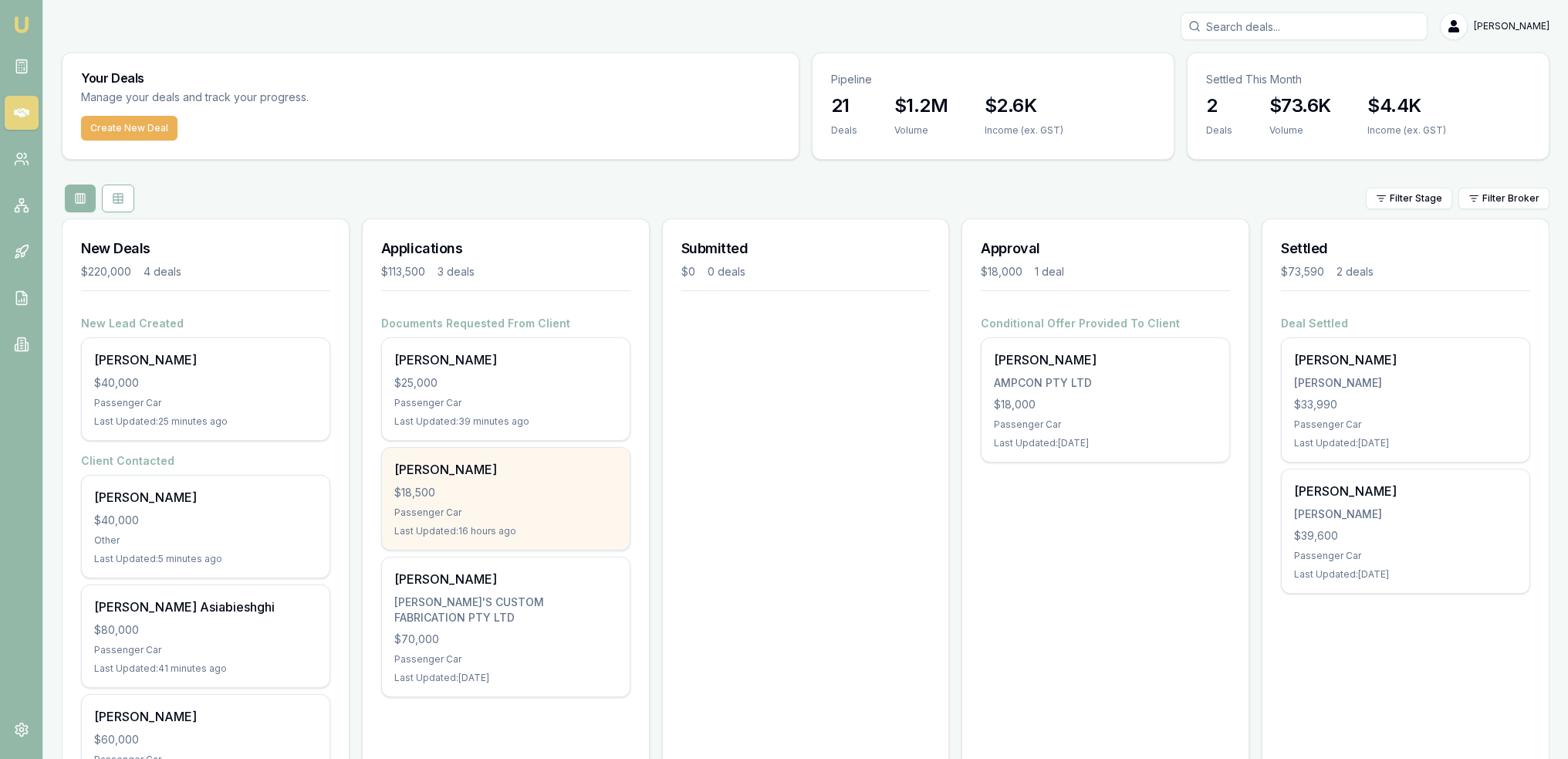
click at [506, 467] on div "[PERSON_NAME]" at bounding box center [506, 469] width 223 height 18
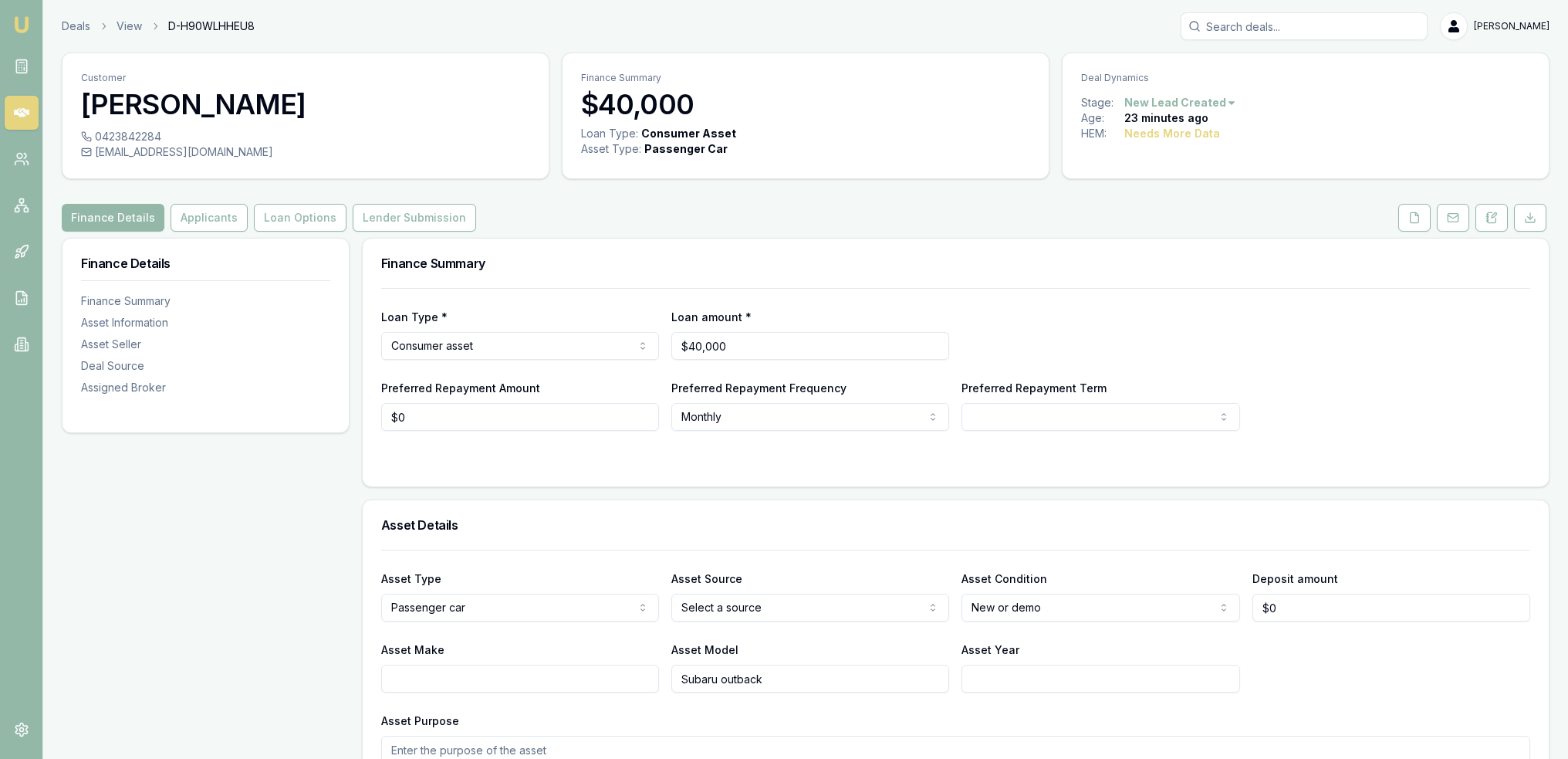
drag, startPoint x: 1485, startPoint y: 217, endPoint x: 1475, endPoint y: 220, distance: 10.4
click at [1485, 217] on icon at bounding box center [1492, 218] width 12 height 12
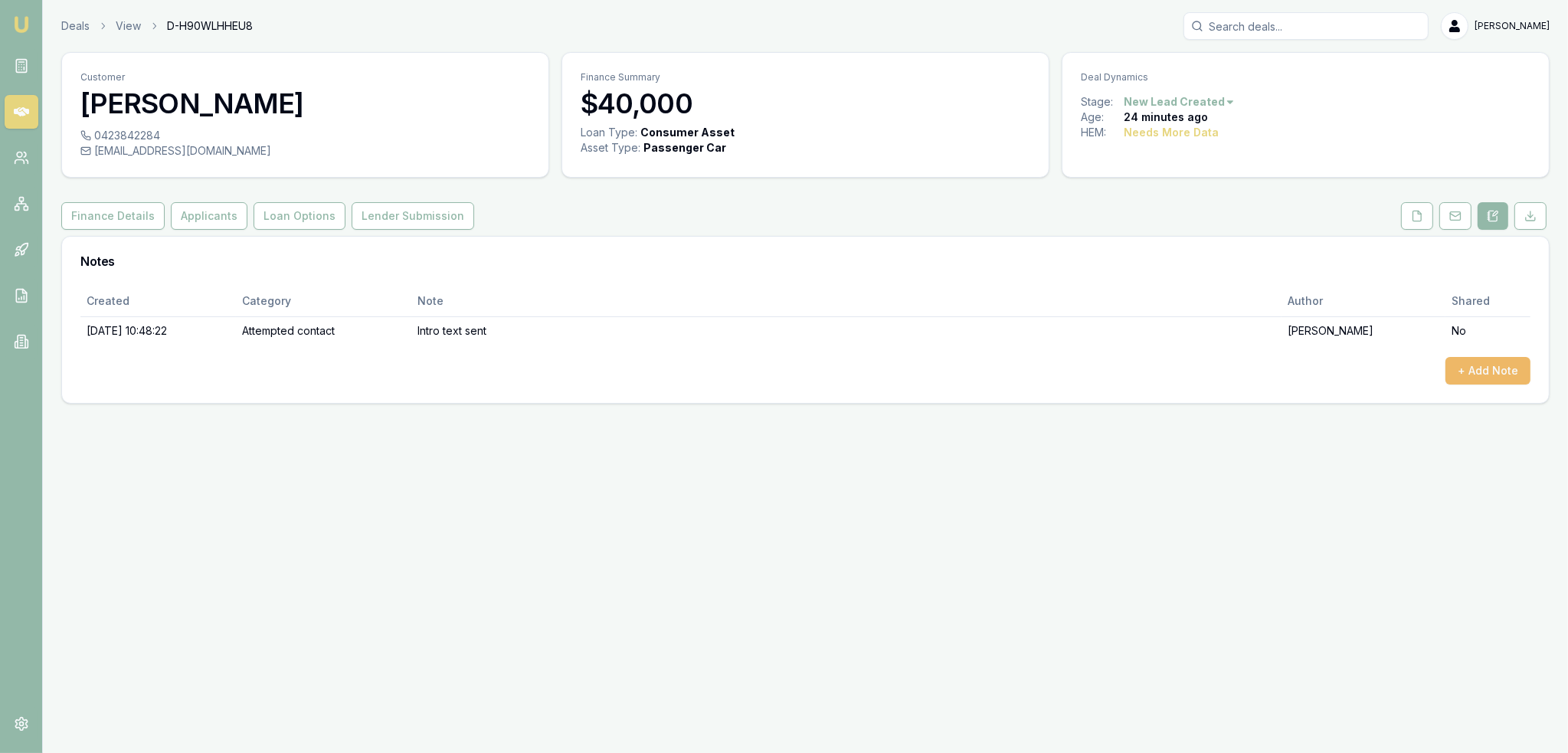
click at [1453, 366] on button "+ Add Note" at bounding box center [1489, 370] width 85 height 28
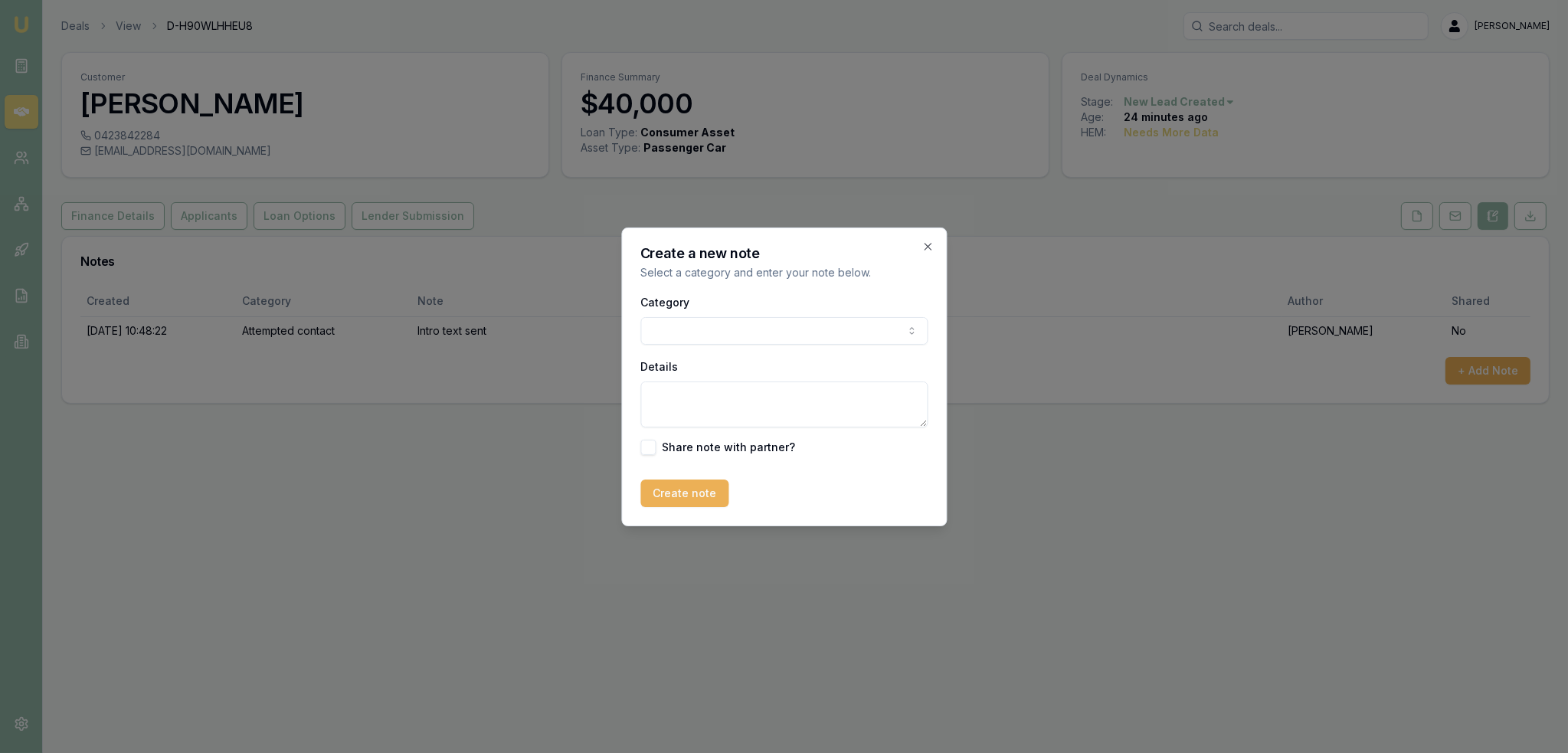
click at [736, 337] on body "Emu Broker Deals View D-H90WLHHEU8 Robyn Adams Toggle Menu Customer Amanda S 04…" at bounding box center [784, 376] width 1568 height 753
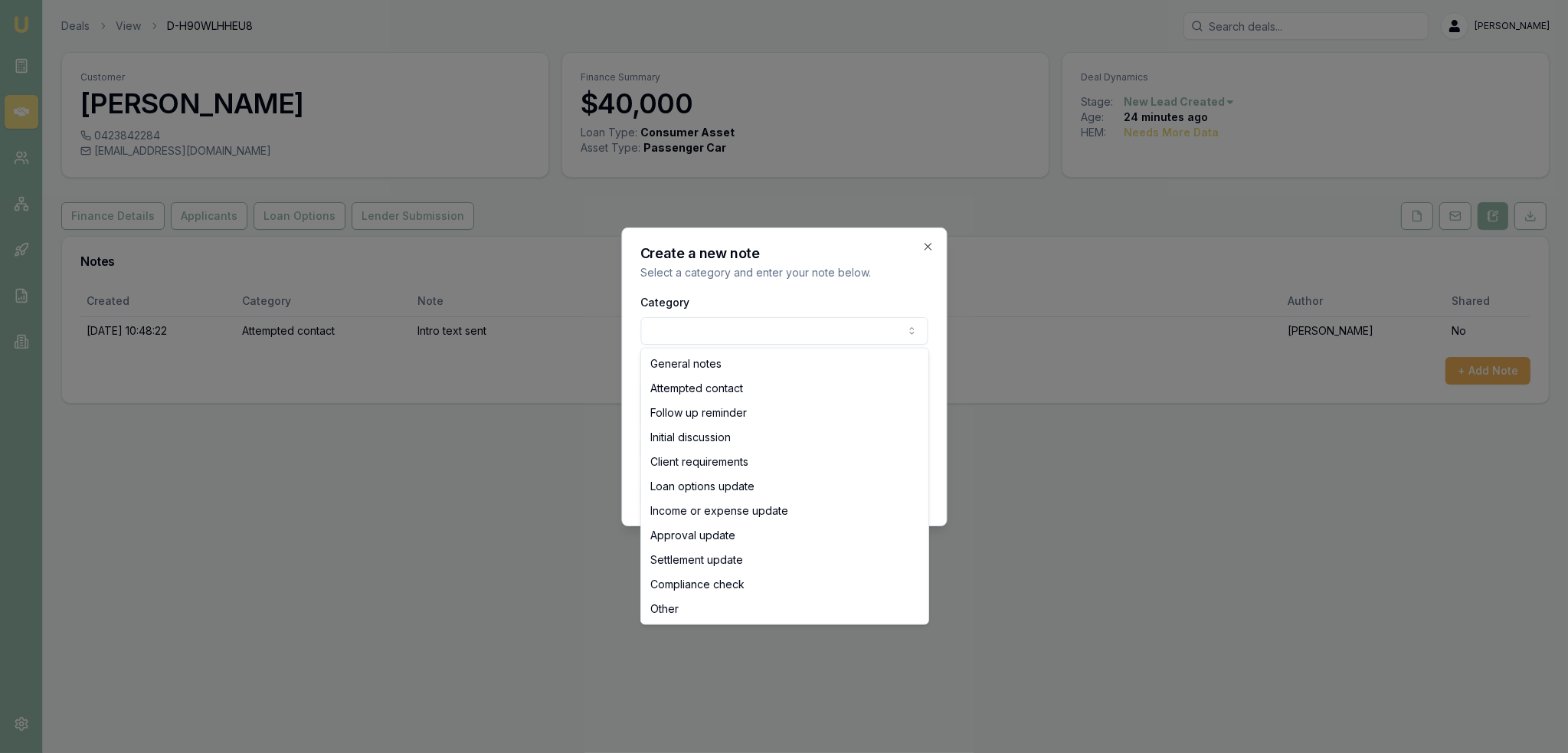
select select "ATTEMPTED_CONTACT"
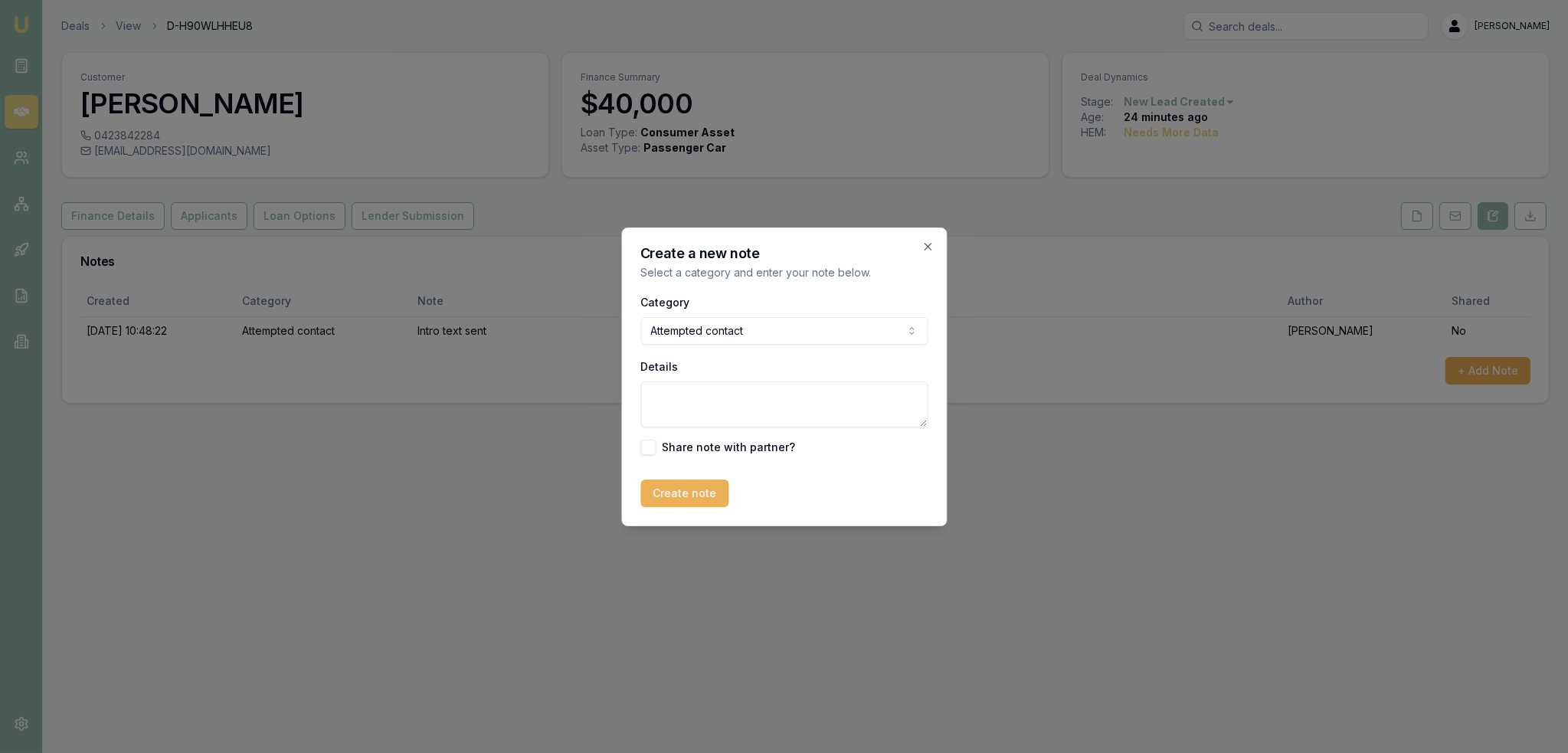
click at [721, 391] on textarea "Details" at bounding box center [783, 404] width 287 height 46
click at [873, 398] on textarea "Rang and then hung up - called back a" at bounding box center [783, 404] width 287 height 46
type textarea "Rang and then hung up - called back - LM - sent text and emailed."
click at [676, 486] on button "Create note" at bounding box center [684, 493] width 88 height 28
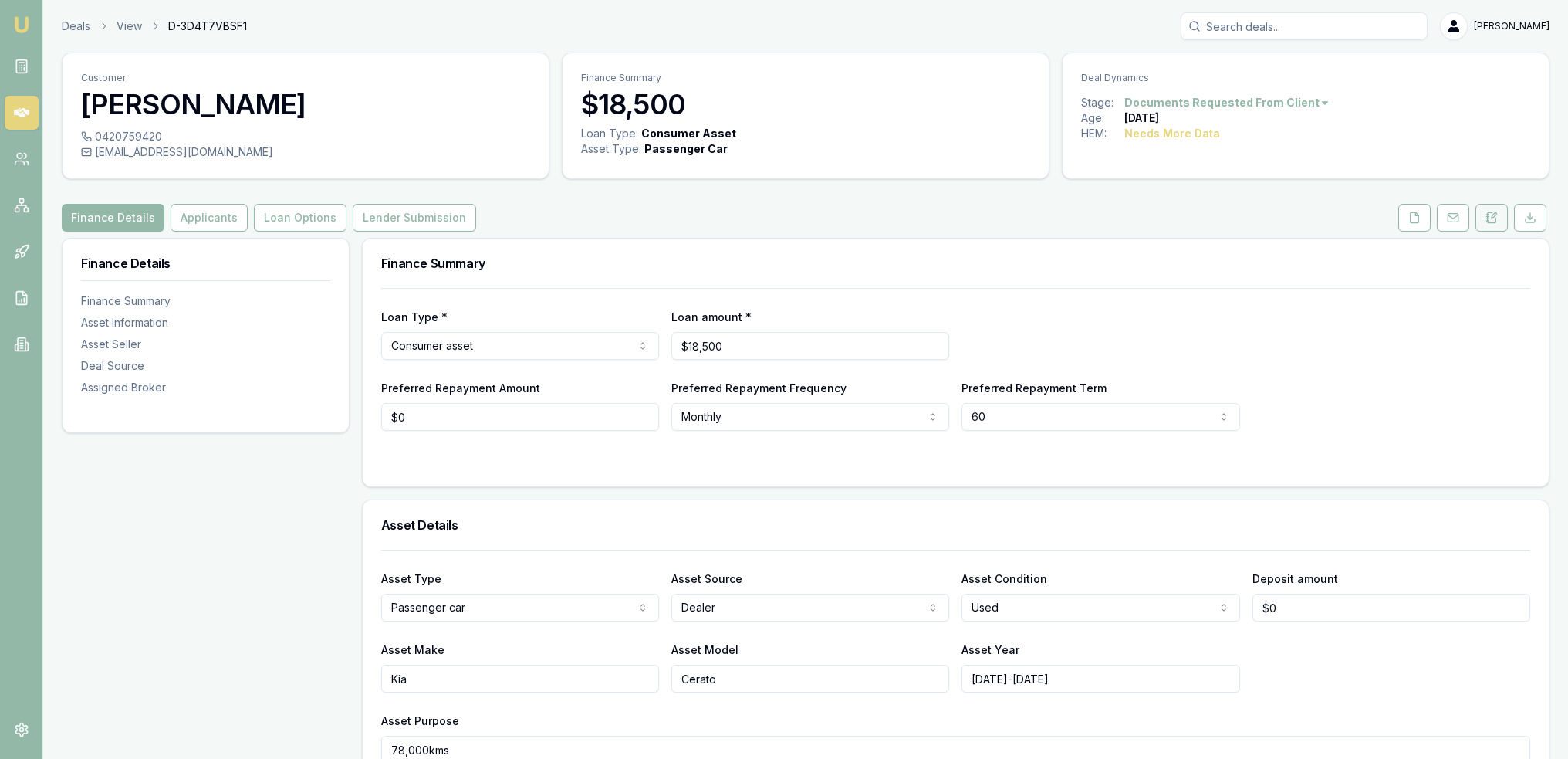
click at [1494, 219] on icon at bounding box center [1492, 218] width 12 height 12
